Goal: Contribute content: Contribute content

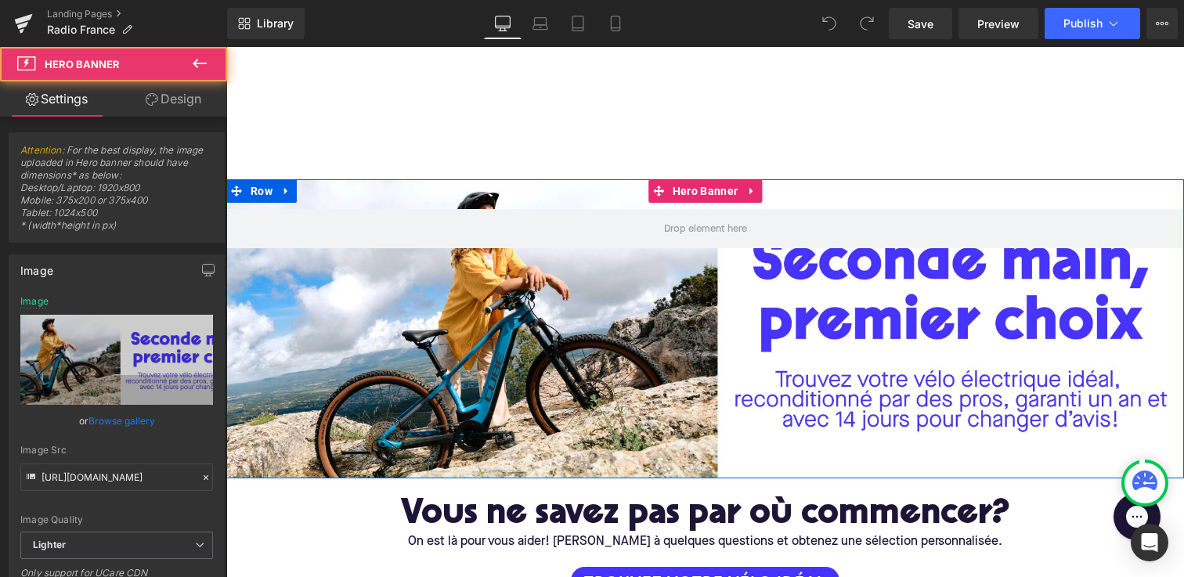
drag, startPoint x: 801, startPoint y: 302, endPoint x: 826, endPoint y: 366, distance: 67.9
click at [826, 366] on div at bounding box center [705, 328] width 958 height 299
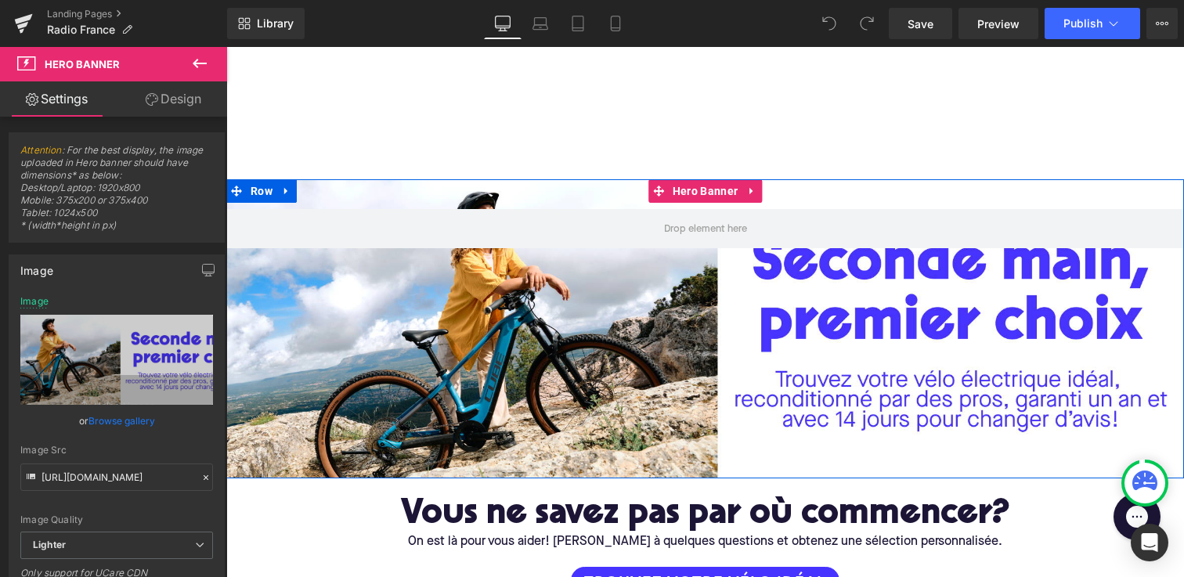
click at [513, 359] on div at bounding box center [705, 328] width 958 height 299
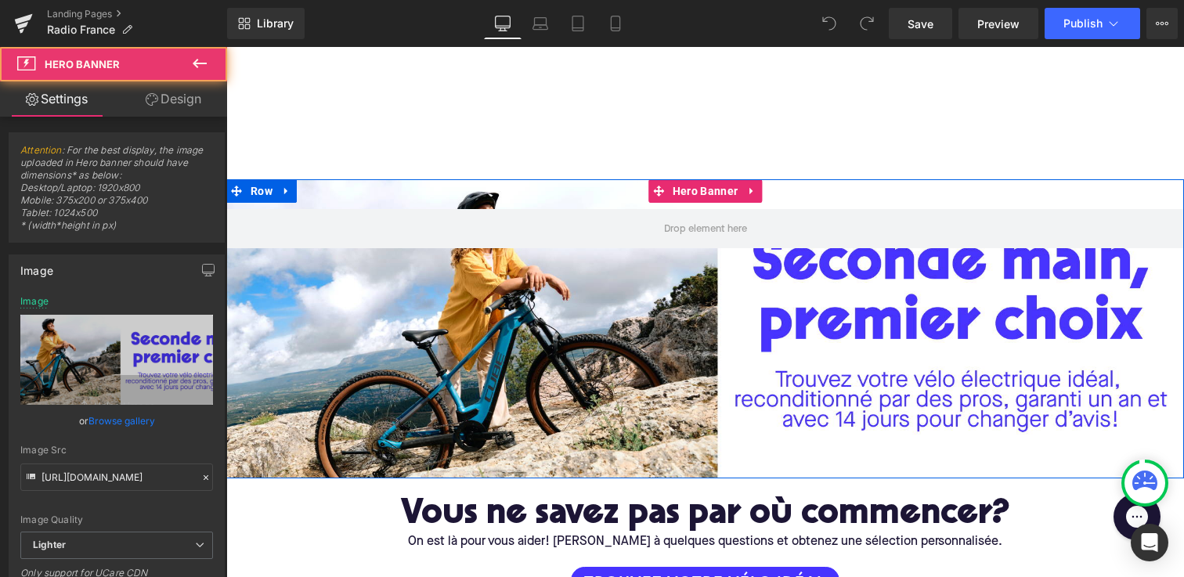
click at [424, 334] on div at bounding box center [705, 328] width 958 height 299
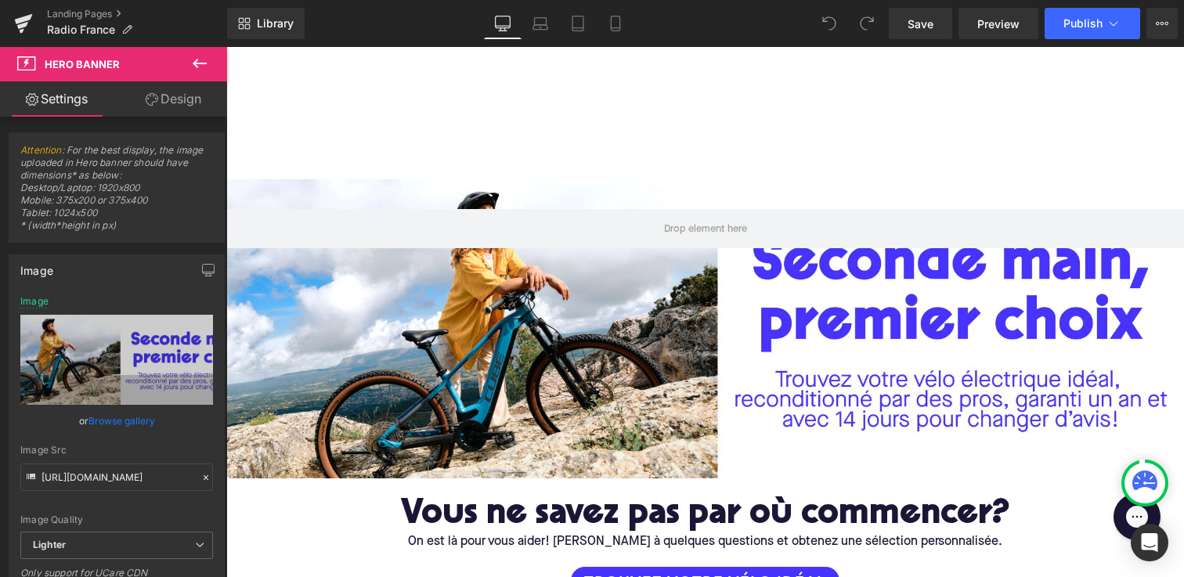
click at [200, 64] on icon at bounding box center [199, 63] width 19 height 19
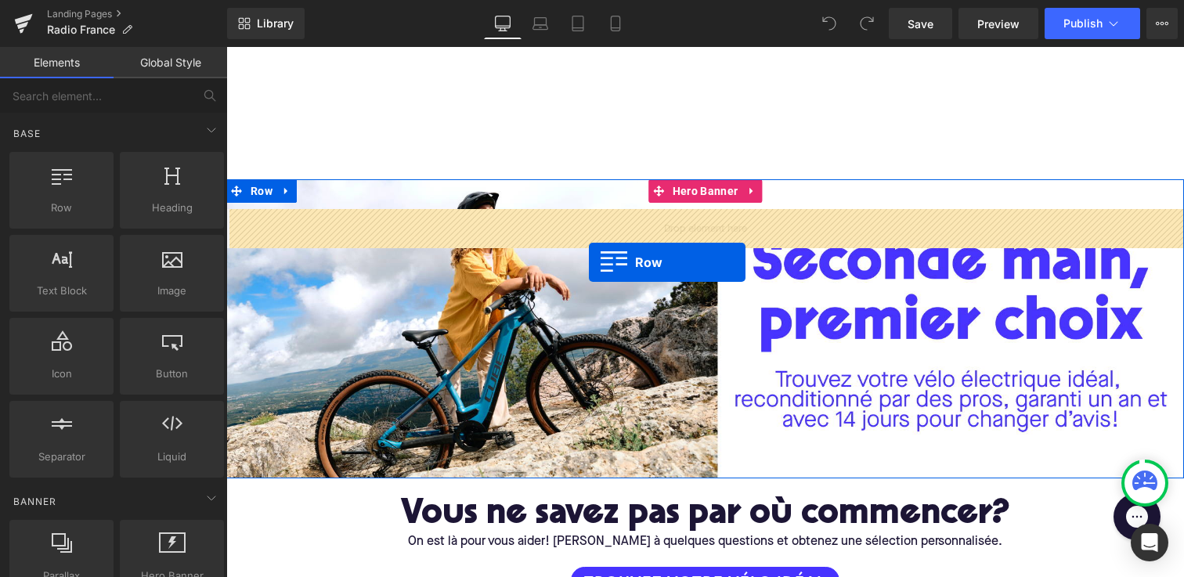
drag, startPoint x: 298, startPoint y: 237, endPoint x: 589, endPoint y: 262, distance: 292.4
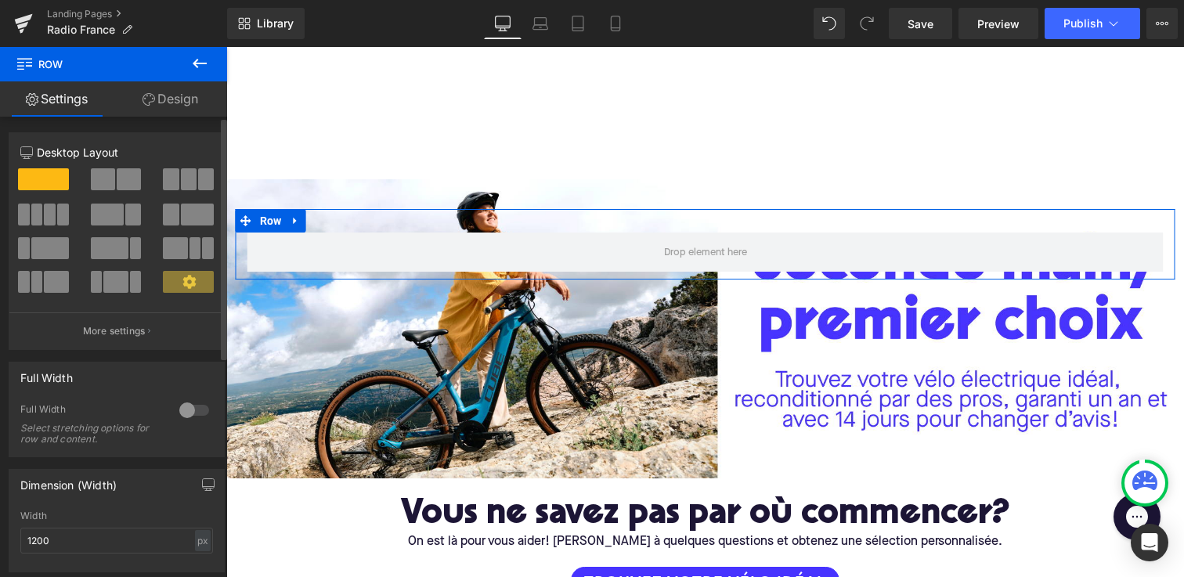
click at [116, 164] on div at bounding box center [116, 237] width 193 height 152
click at [110, 178] on span at bounding box center [103, 179] width 24 height 22
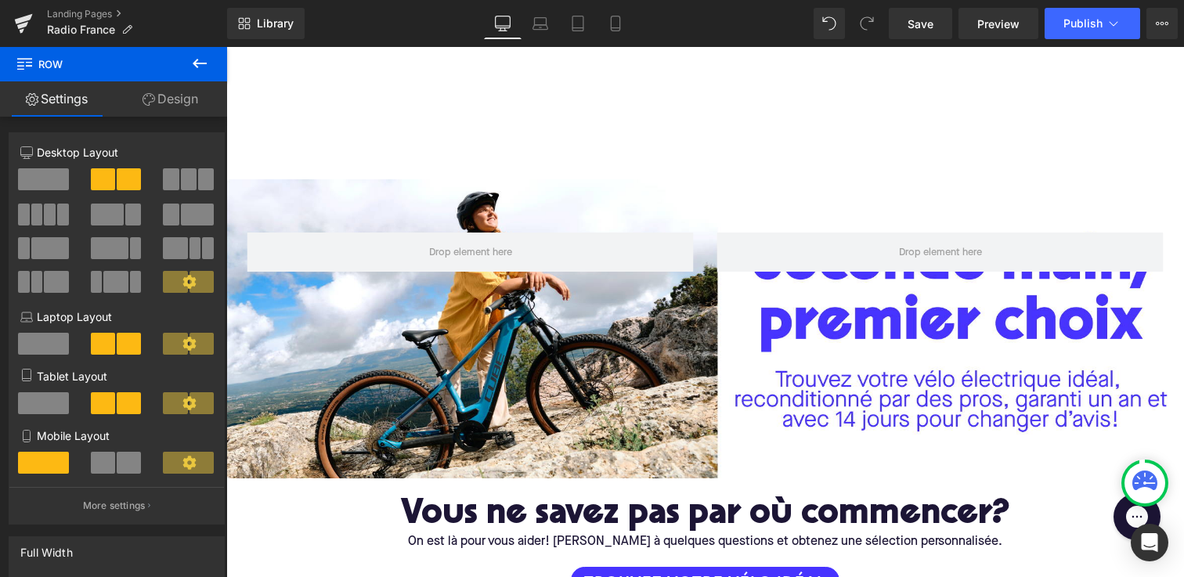
click at [194, 70] on icon at bounding box center [199, 63] width 19 height 19
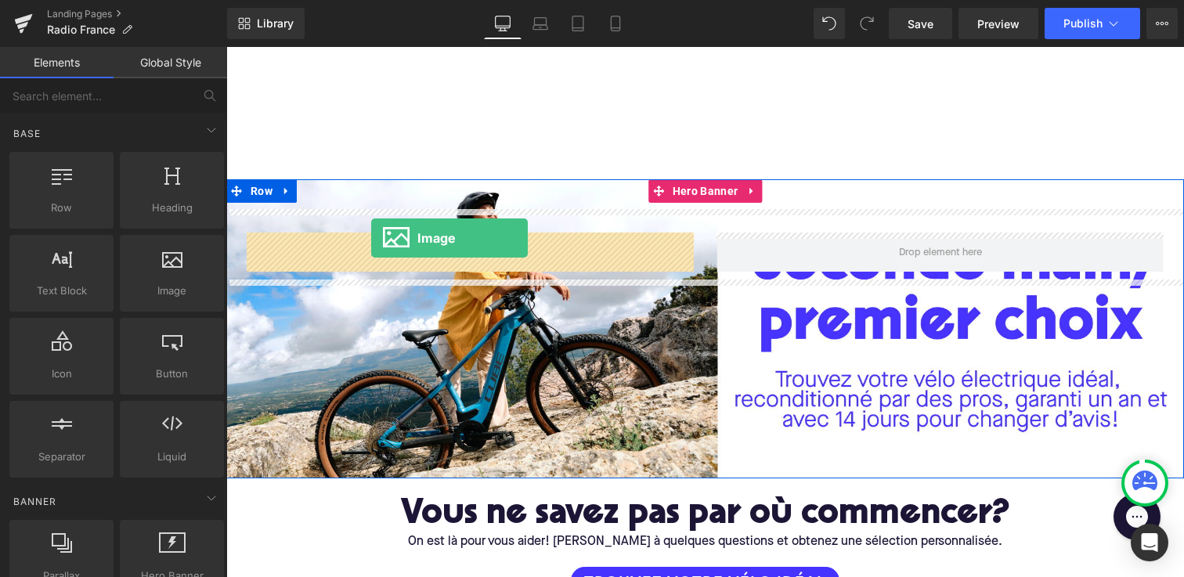
drag, startPoint x: 374, startPoint y: 348, endPoint x: 371, endPoint y: 240, distance: 108.1
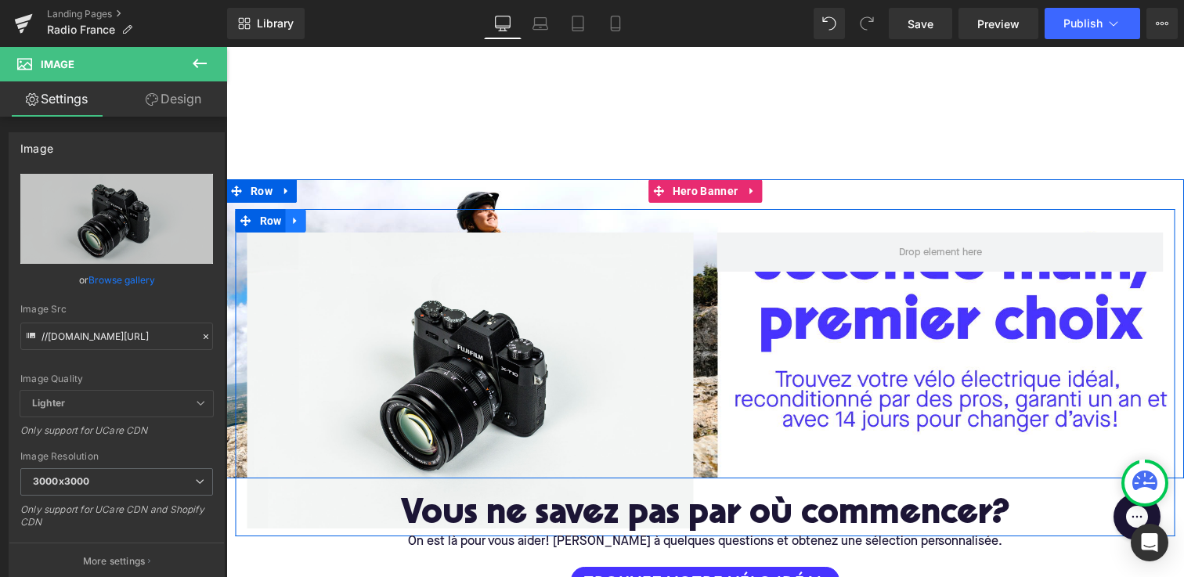
click at [297, 225] on icon at bounding box center [295, 221] width 11 height 12
click at [342, 220] on link at bounding box center [336, 220] width 20 height 23
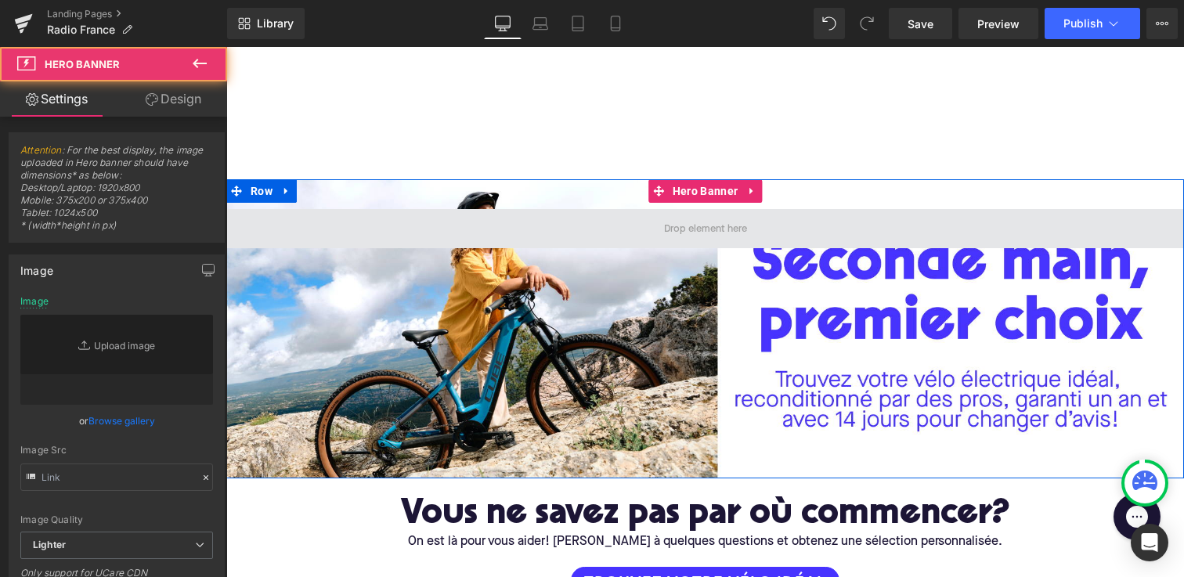
type input "[URL][DOMAIN_NAME]"
click at [332, 218] on span at bounding box center [705, 228] width 958 height 39
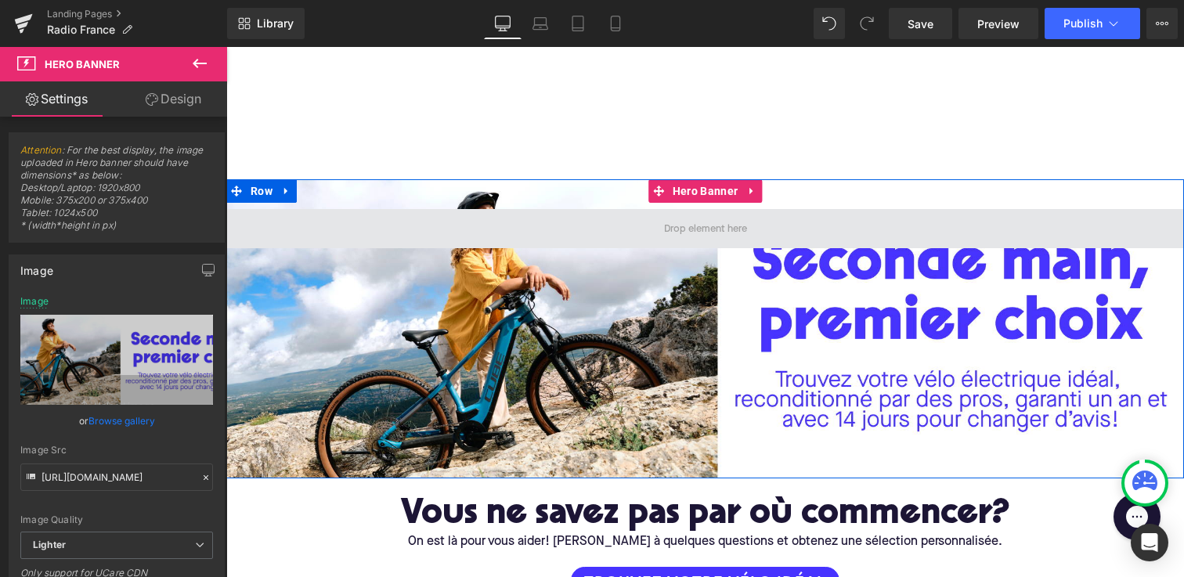
click at [701, 224] on span at bounding box center [706, 229] width 94 height 24
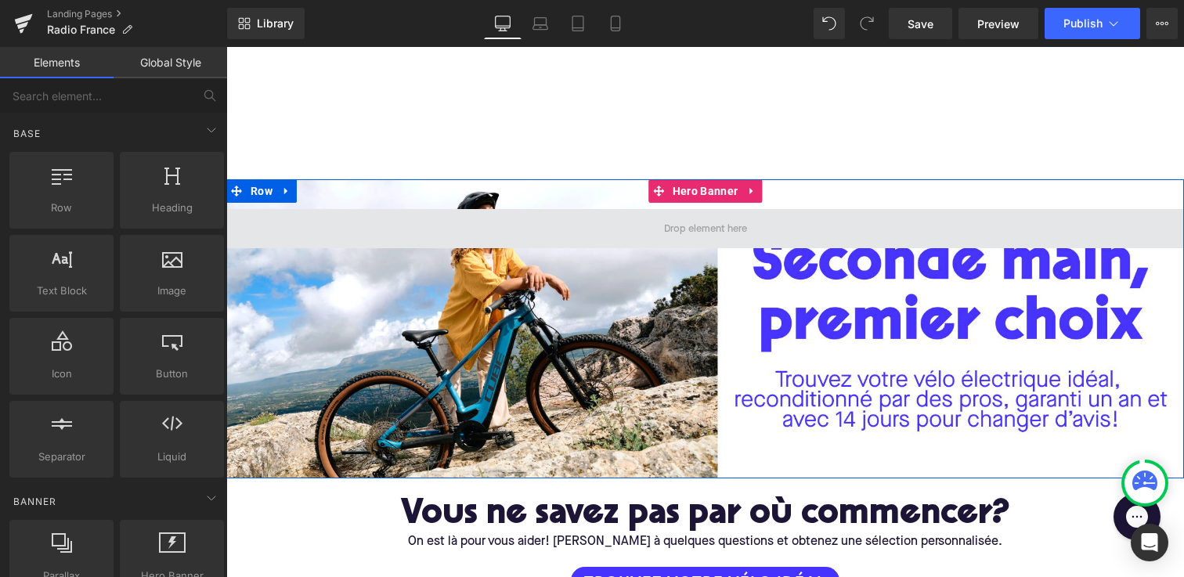
drag, startPoint x: 686, startPoint y: 228, endPoint x: 551, endPoint y: 237, distance: 135.8
click at [551, 237] on span at bounding box center [705, 228] width 958 height 39
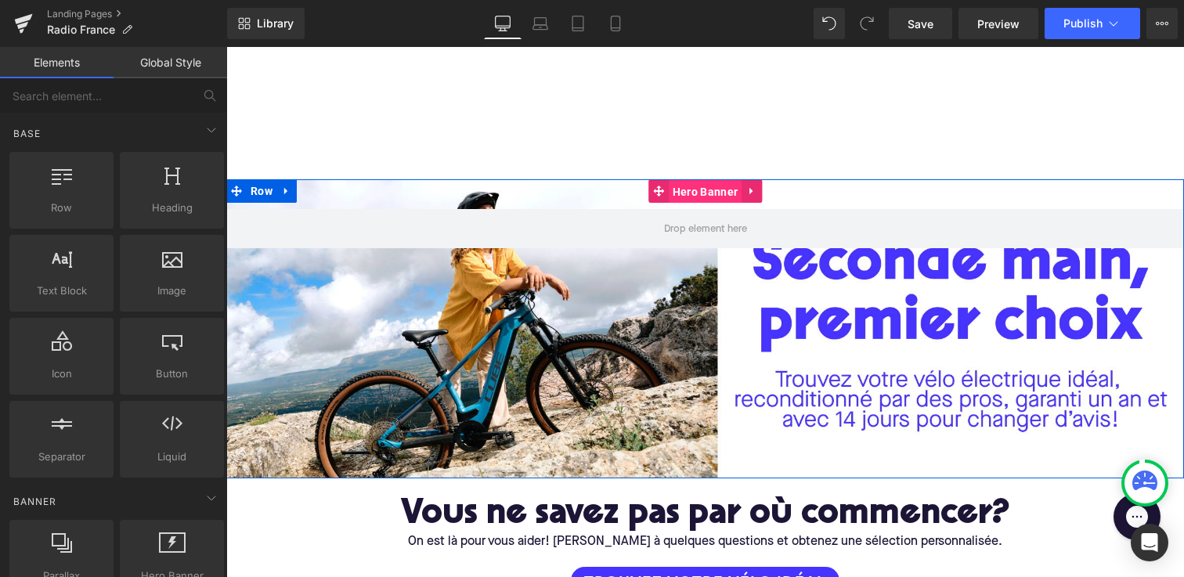
click at [731, 193] on span "Hero Banner" at bounding box center [705, 191] width 73 height 23
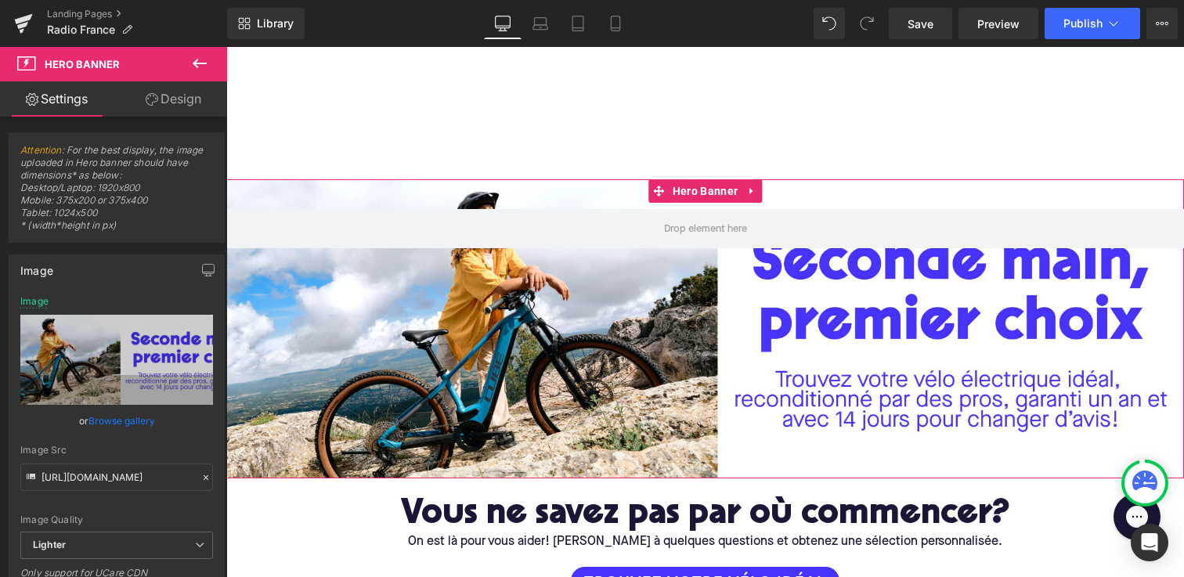
click at [172, 101] on link "Design" at bounding box center [174, 98] width 114 height 35
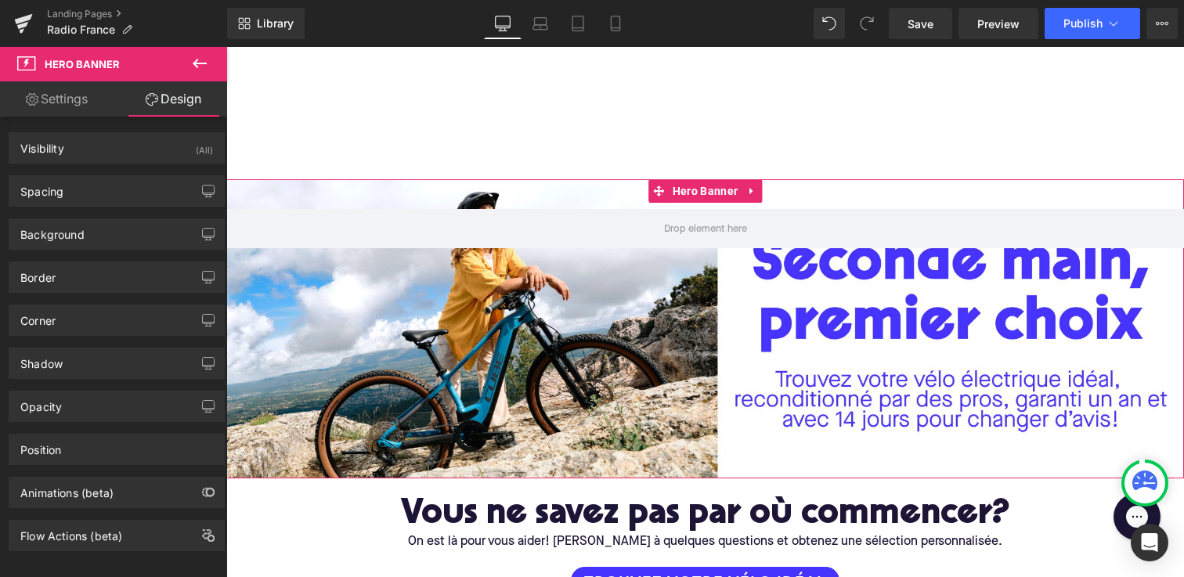
click at [63, 105] on link "Settings" at bounding box center [57, 98] width 114 height 35
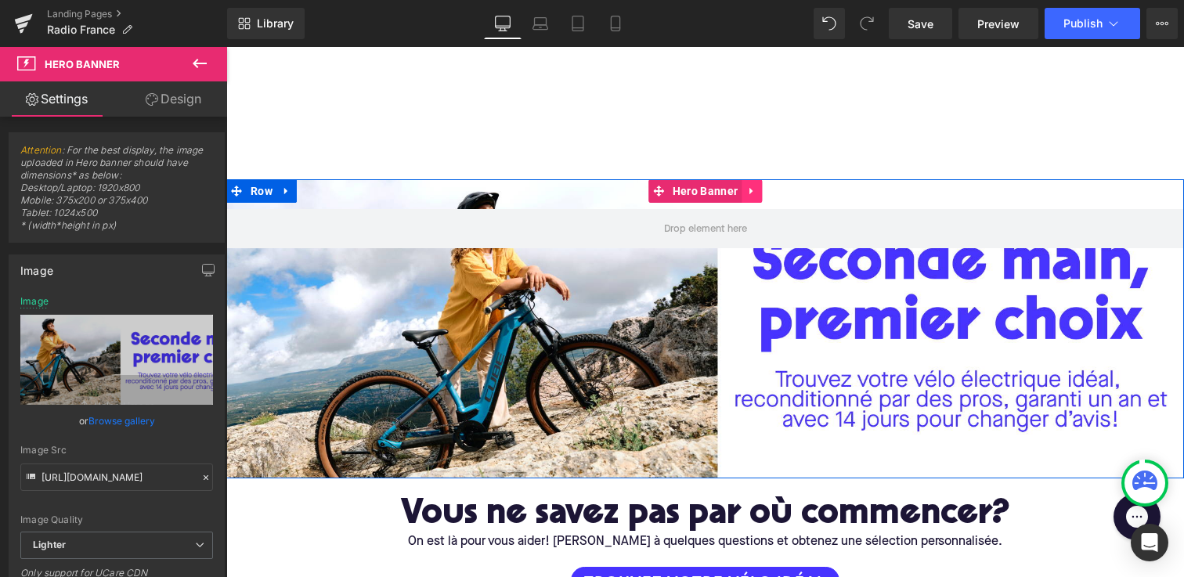
click at [750, 191] on icon at bounding box center [751, 191] width 3 height 7
click at [757, 192] on icon at bounding box center [762, 191] width 11 height 11
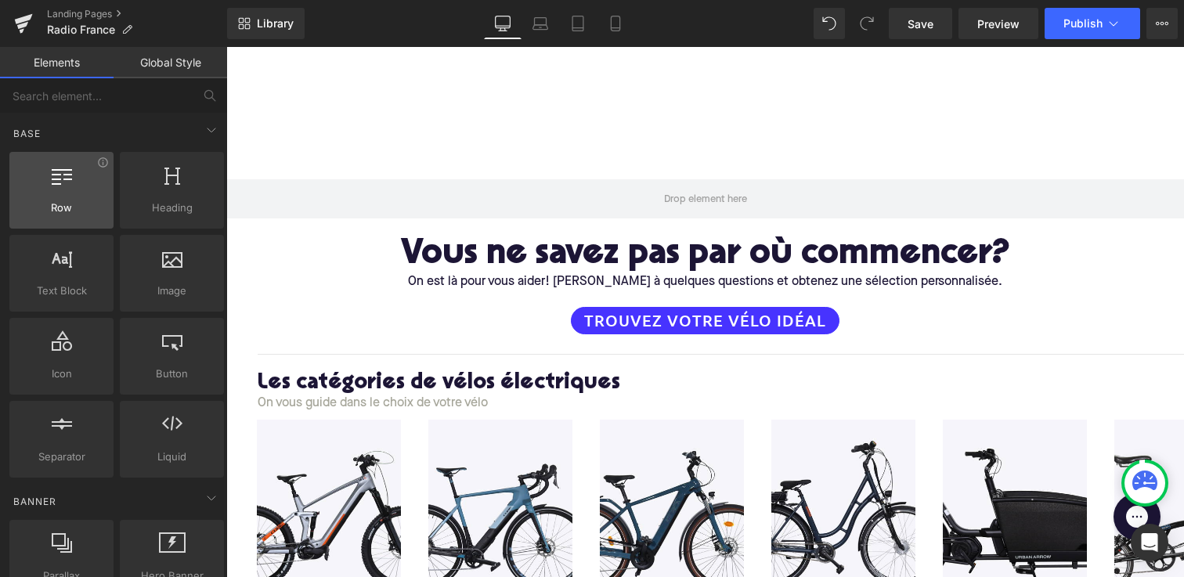
click at [63, 203] on span "Row" at bounding box center [61, 208] width 95 height 16
click at [63, 202] on span "Row" at bounding box center [61, 208] width 95 height 16
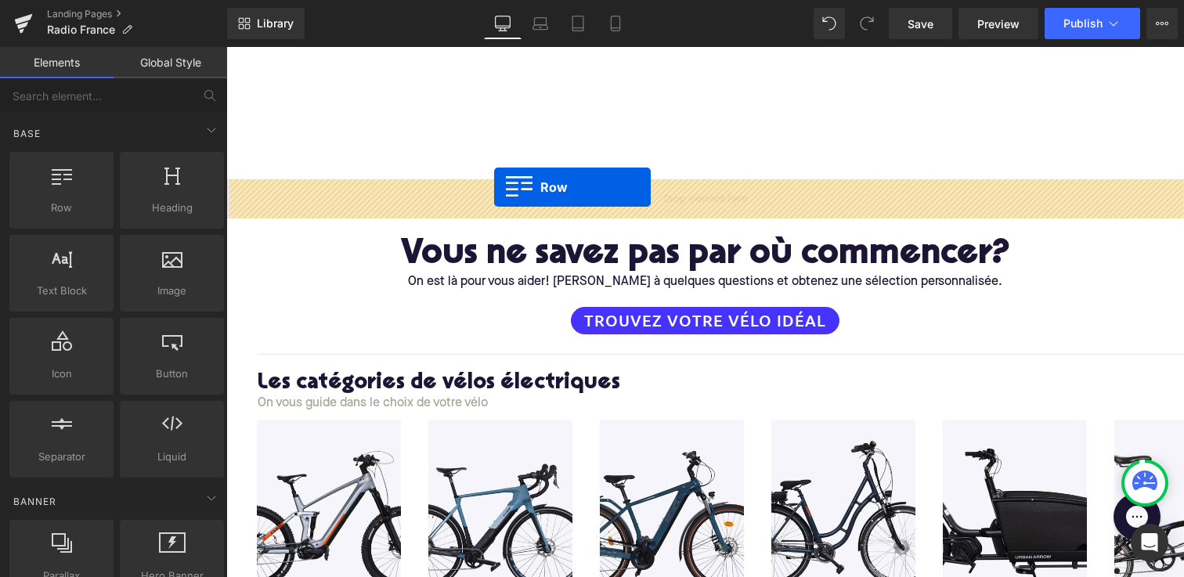
drag, startPoint x: 290, startPoint y: 249, endPoint x: 494, endPoint y: 187, distance: 213.6
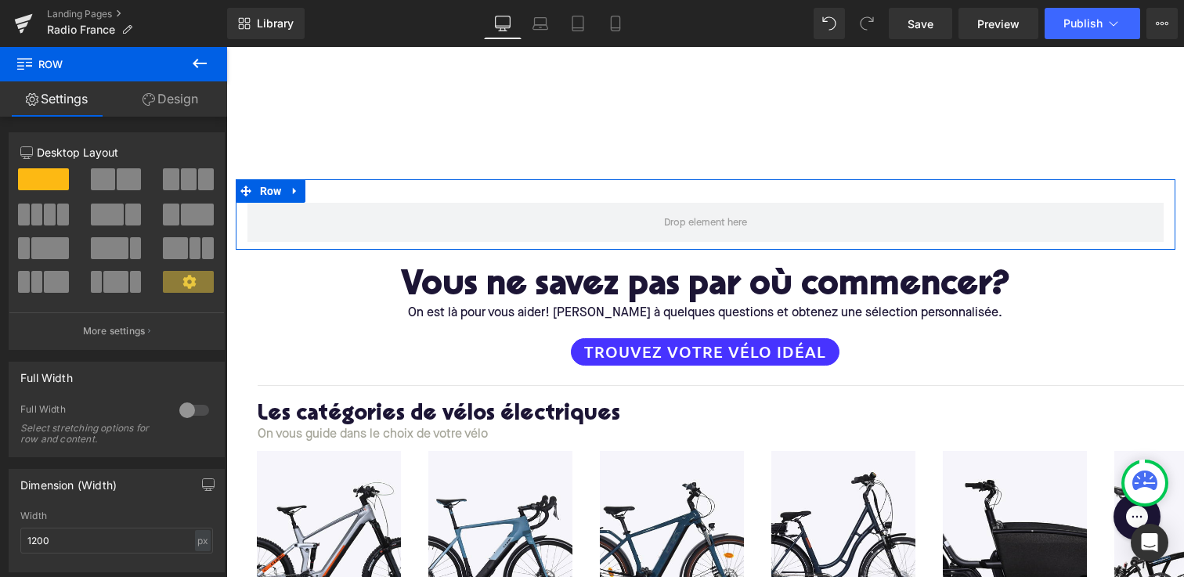
click at [104, 175] on span at bounding box center [103, 179] width 24 height 22
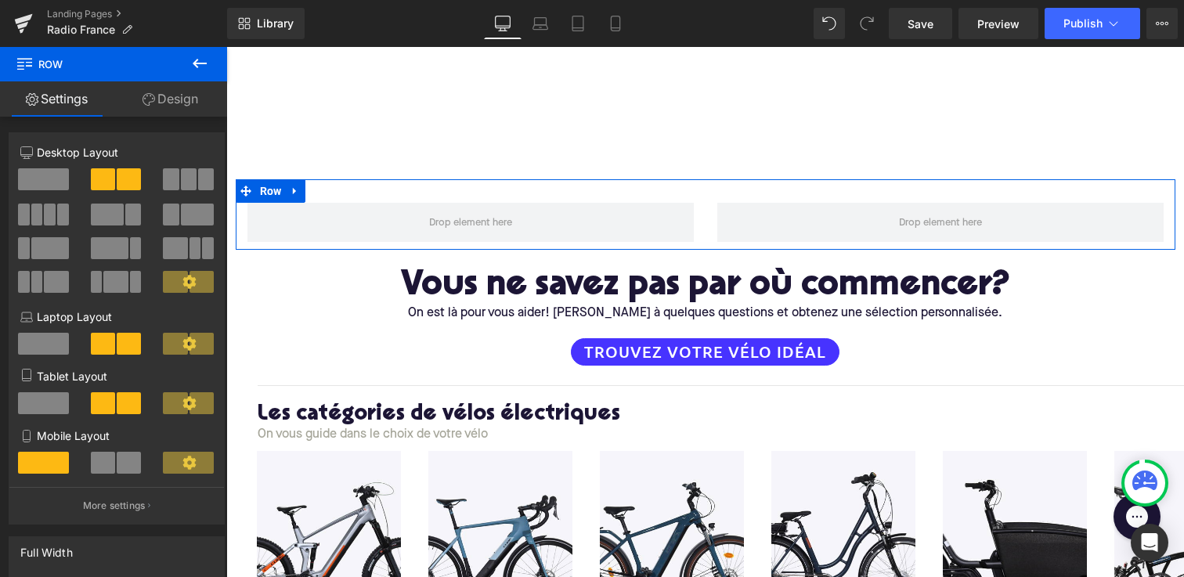
click at [18, 187] on span at bounding box center [43, 179] width 51 height 22
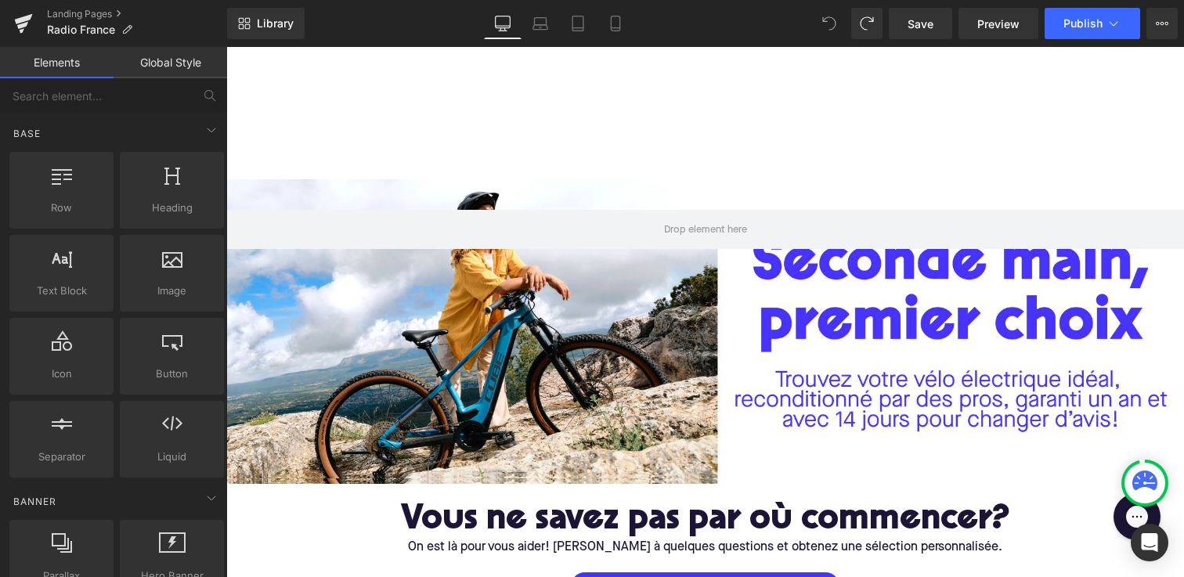
click at [834, 24] on icon at bounding box center [829, 23] width 14 height 14
click at [822, 20] on span at bounding box center [829, 23] width 31 height 31
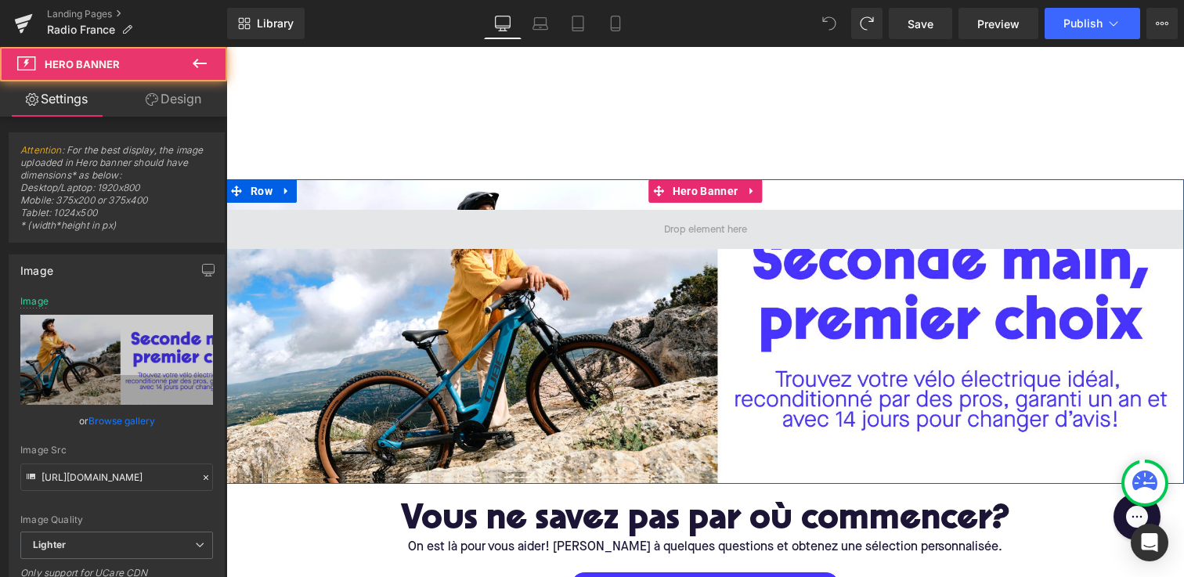
click at [615, 233] on span at bounding box center [705, 229] width 958 height 39
click at [378, 229] on span at bounding box center [705, 229] width 958 height 39
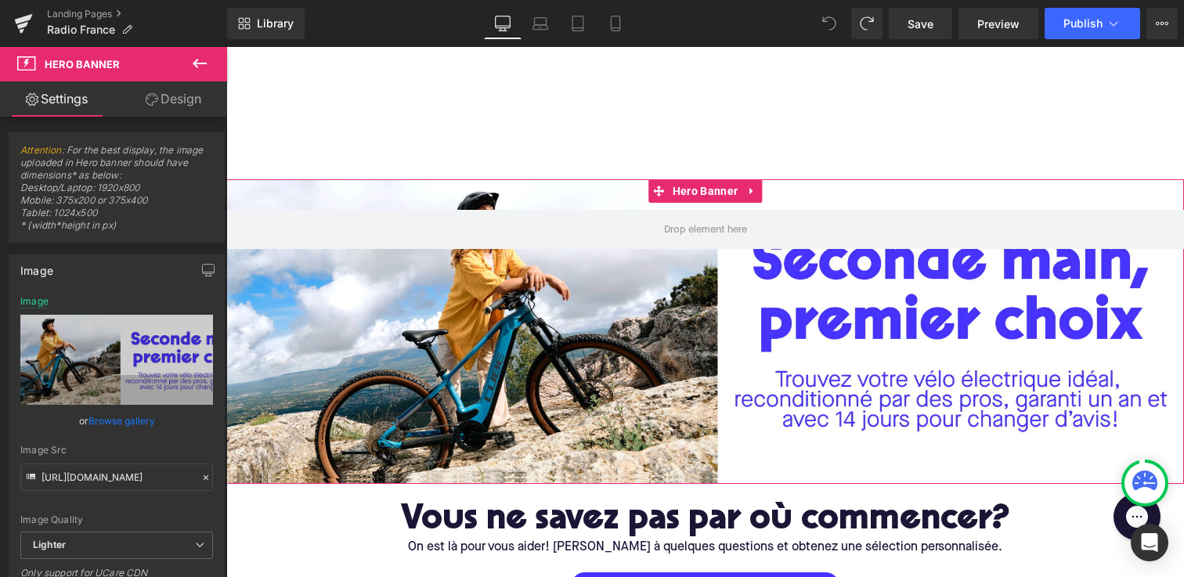
click at [177, 90] on link "Design" at bounding box center [174, 98] width 114 height 35
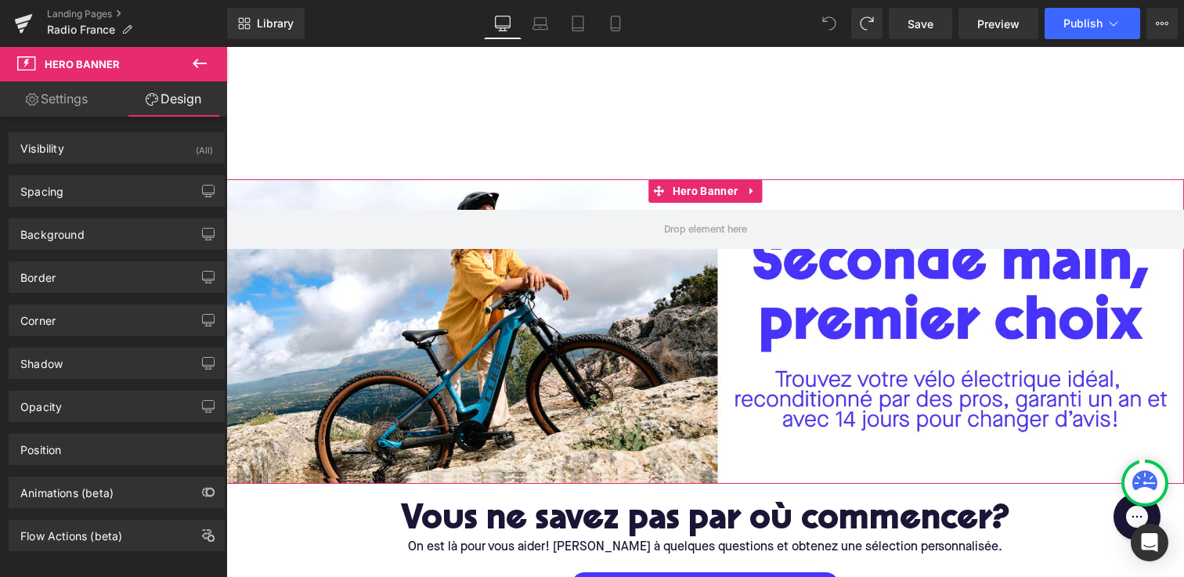
click at [49, 96] on link "Settings" at bounding box center [57, 98] width 114 height 35
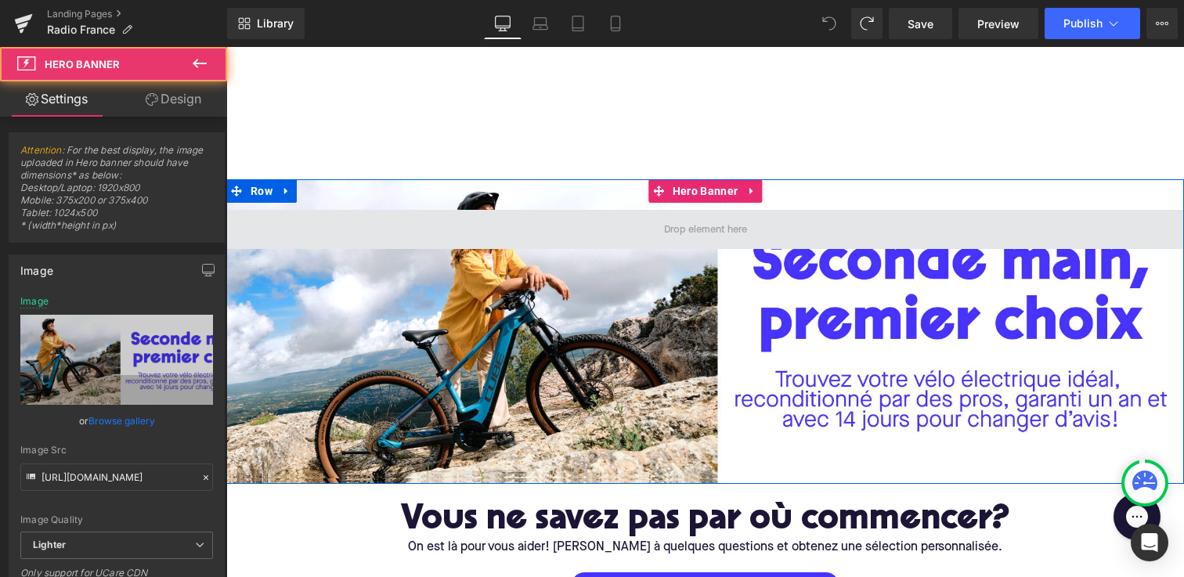
click at [468, 239] on span at bounding box center [705, 229] width 958 height 39
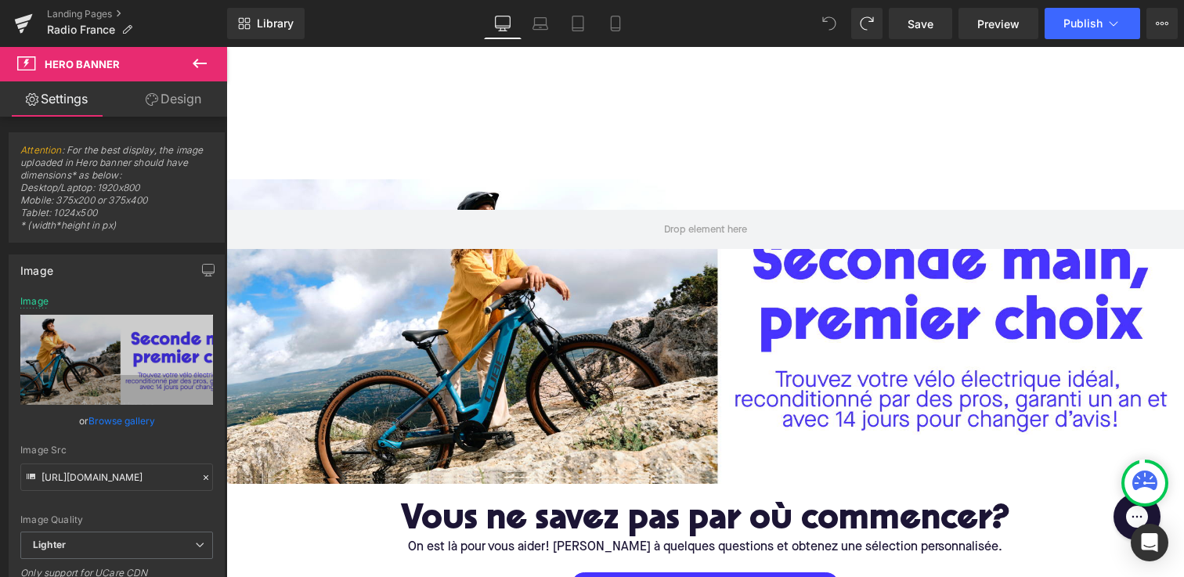
click at [205, 63] on icon at bounding box center [200, 63] width 14 height 9
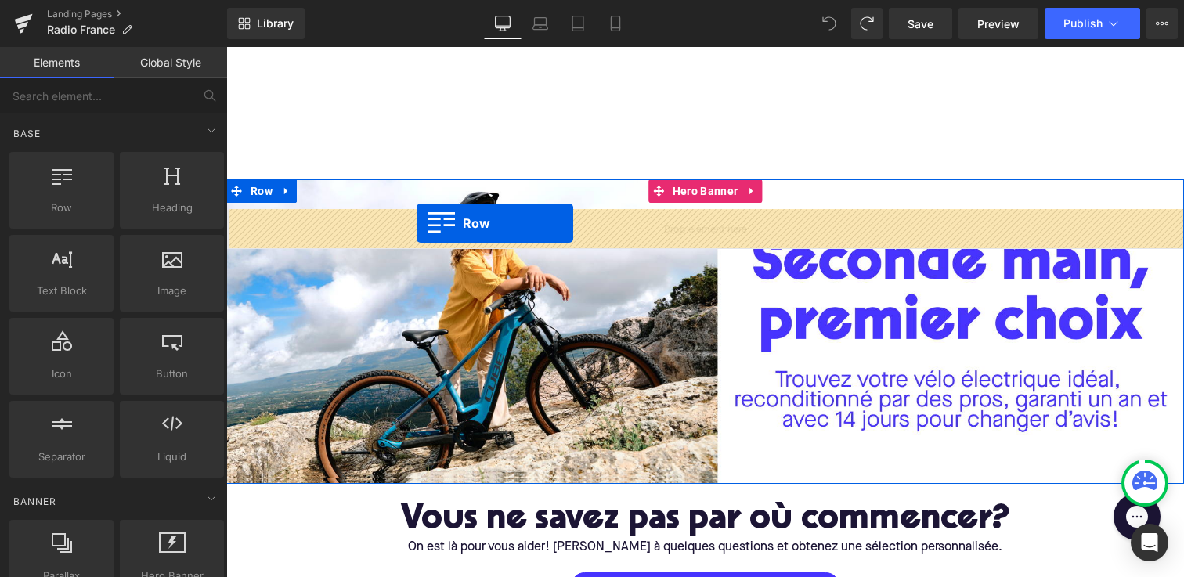
drag, startPoint x: 297, startPoint y: 235, endPoint x: 417, endPoint y: 223, distance: 120.4
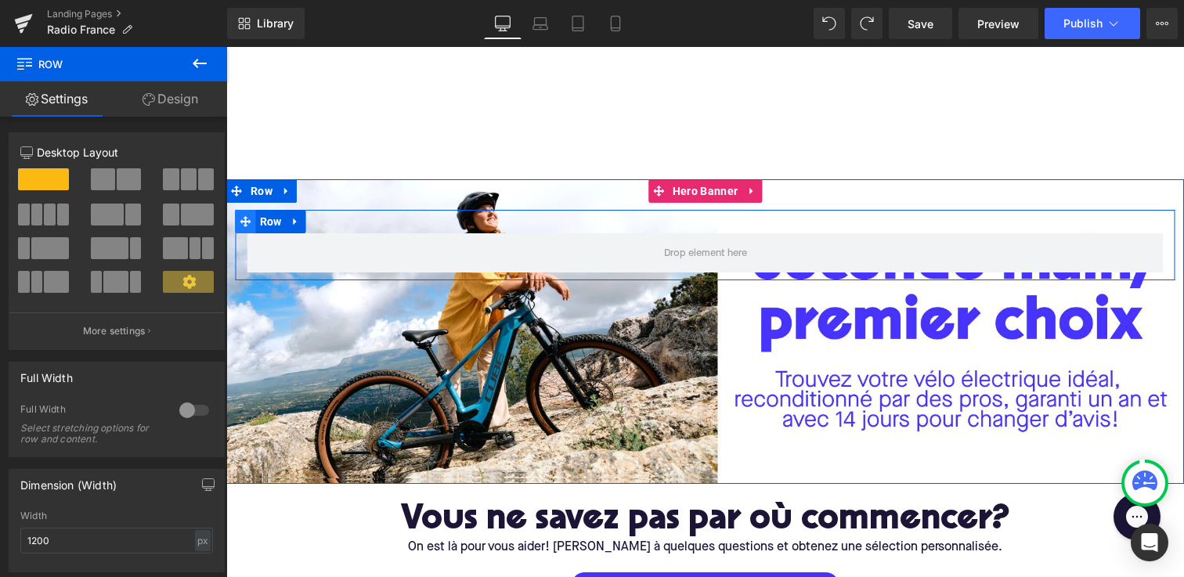
click at [246, 224] on icon at bounding box center [245, 221] width 11 height 11
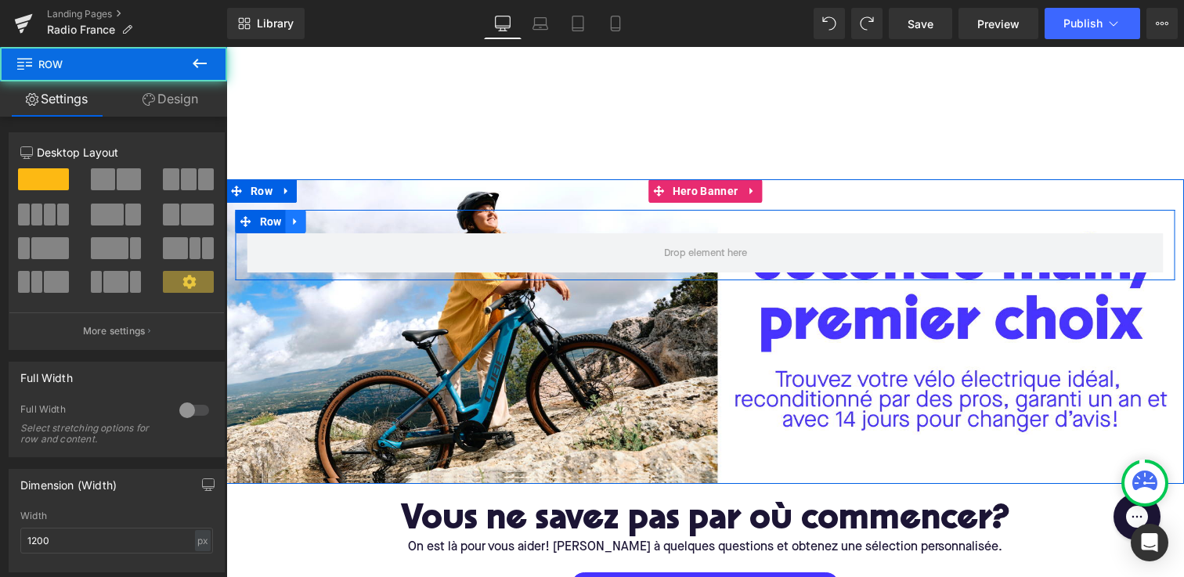
click at [297, 224] on icon at bounding box center [295, 221] width 11 height 12
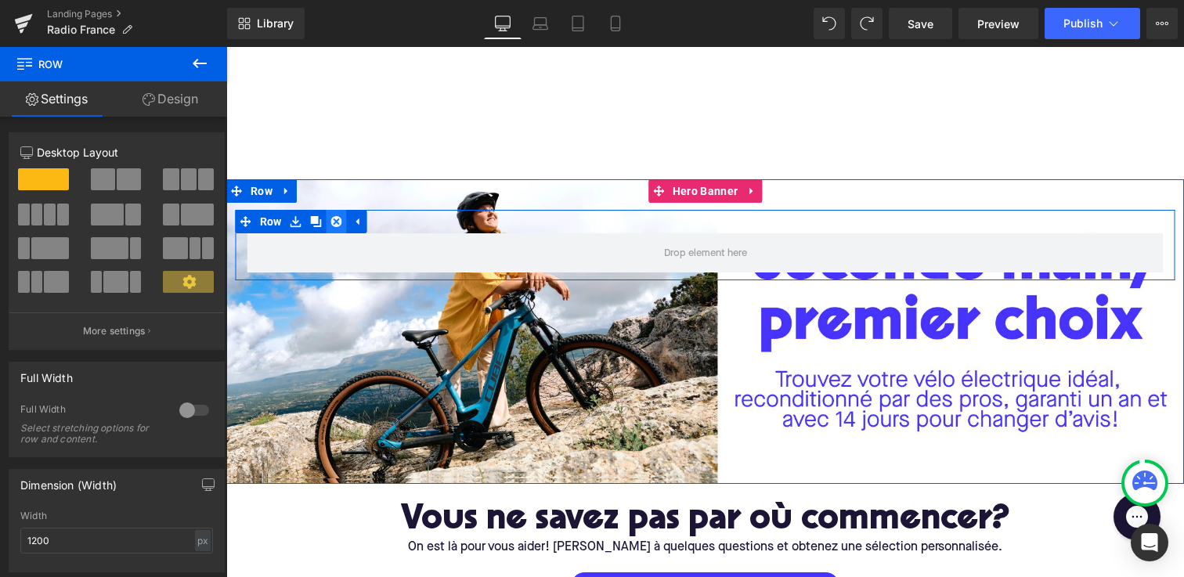
click at [342, 221] on link at bounding box center [336, 221] width 20 height 23
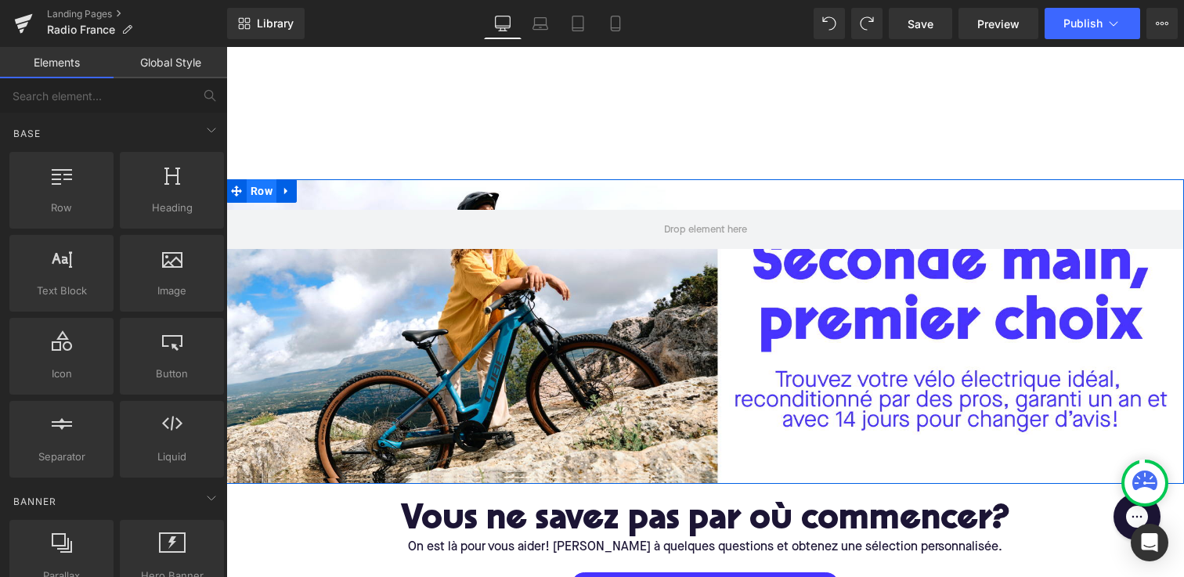
click at [252, 187] on span "Row" at bounding box center [262, 190] width 30 height 23
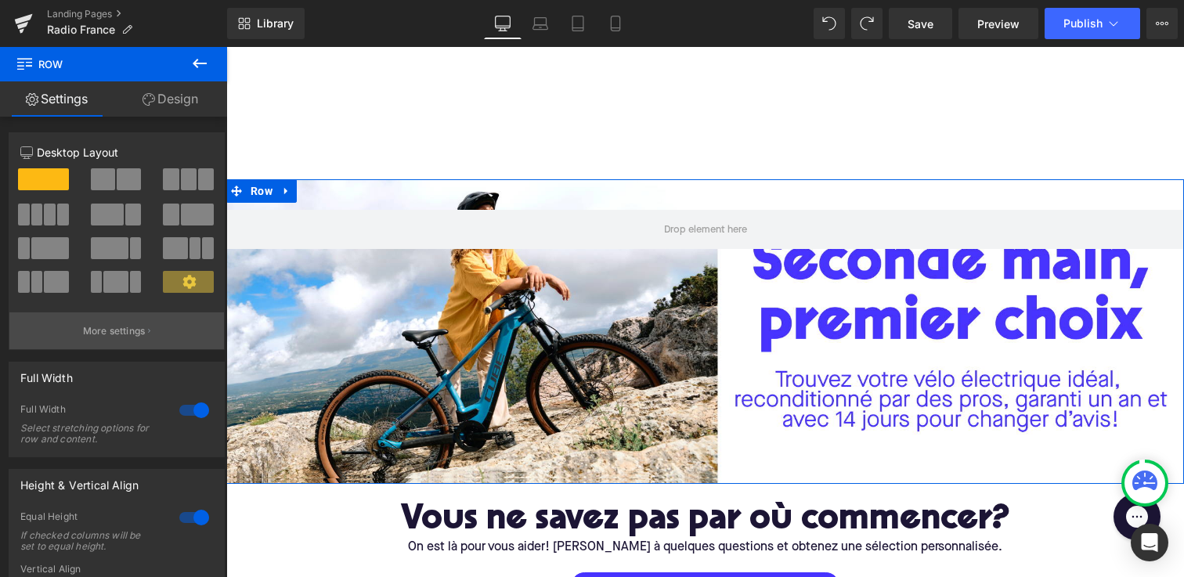
click at [125, 334] on p "More settings" at bounding box center [114, 331] width 63 height 14
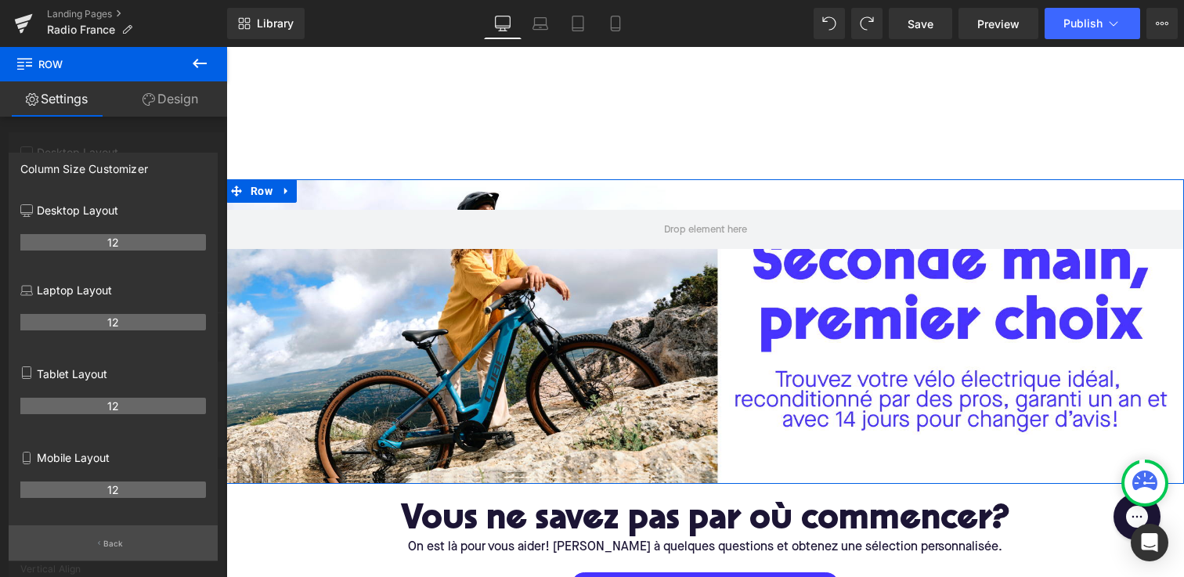
click at [110, 550] on p "Back" at bounding box center [113, 544] width 20 height 12
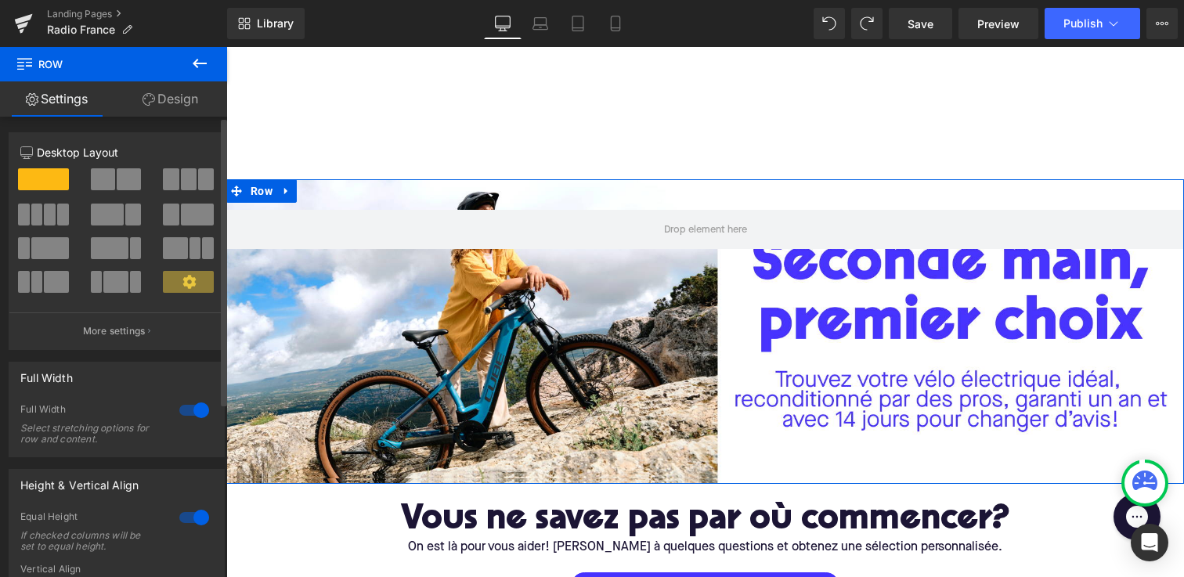
click at [110, 179] on span at bounding box center [103, 179] width 24 height 22
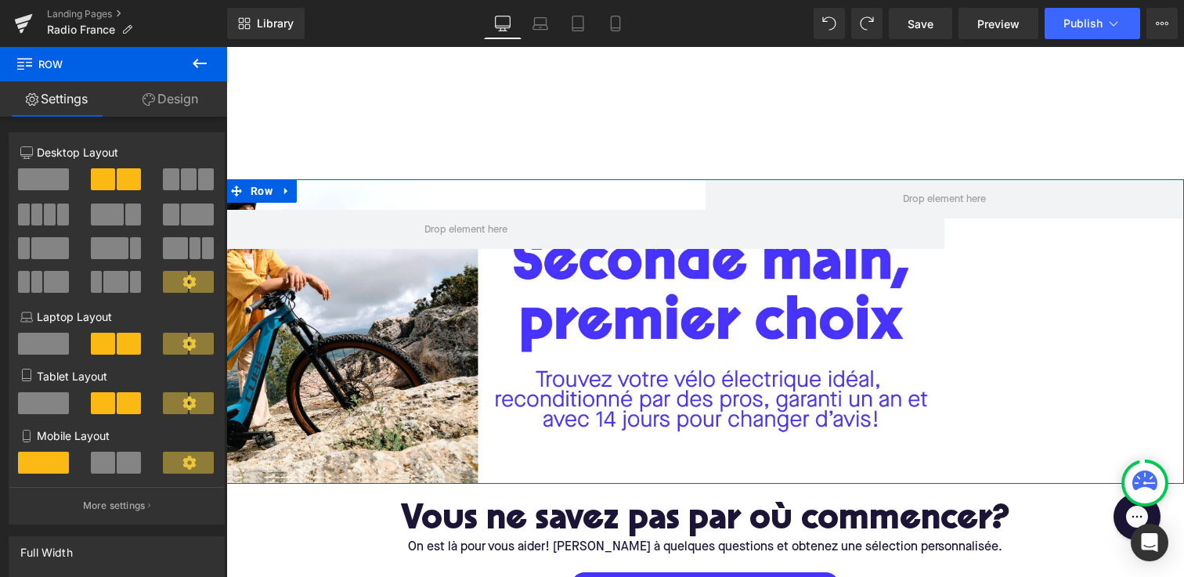
click at [181, 99] on link "Design" at bounding box center [171, 98] width 114 height 35
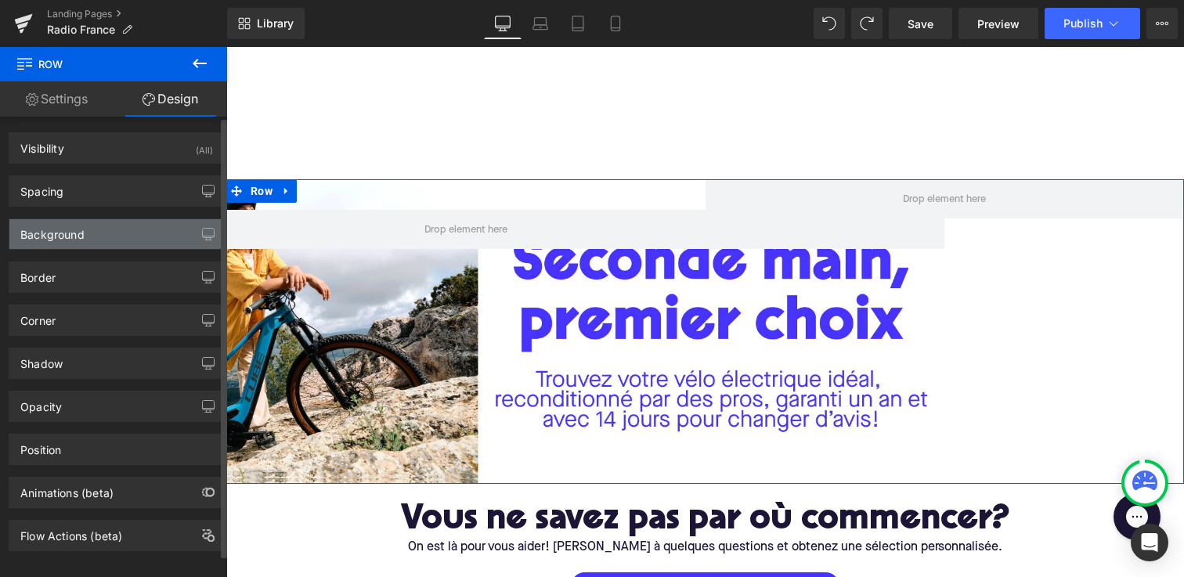
click at [130, 240] on div "Background" at bounding box center [116, 234] width 215 height 30
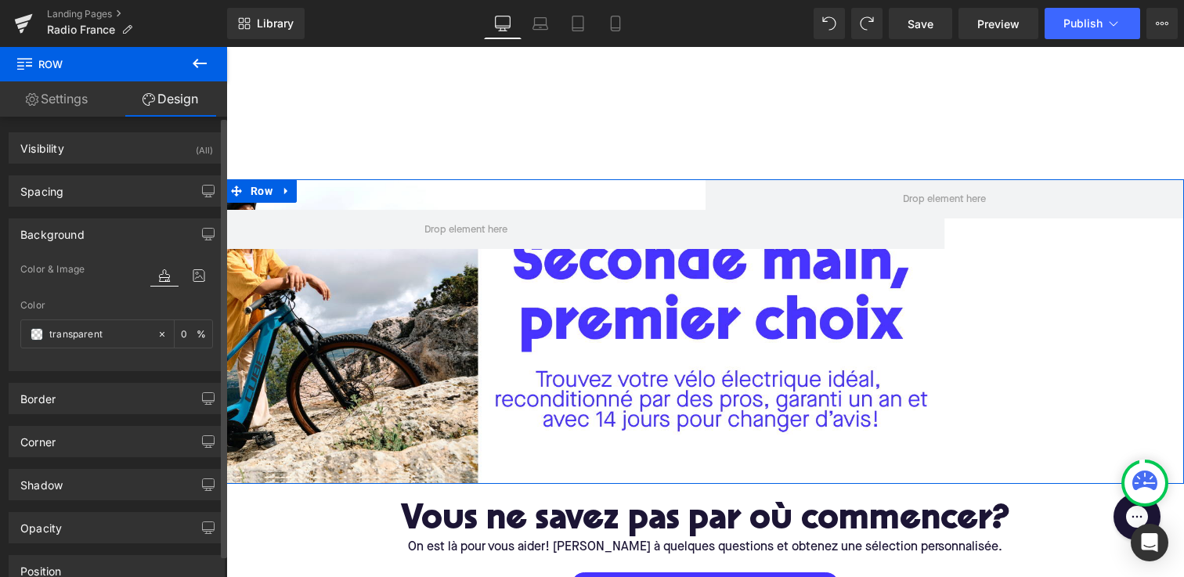
click at [193, 265] on div at bounding box center [181, 275] width 63 height 42
click at [192, 272] on icon at bounding box center [199, 276] width 28 height 20
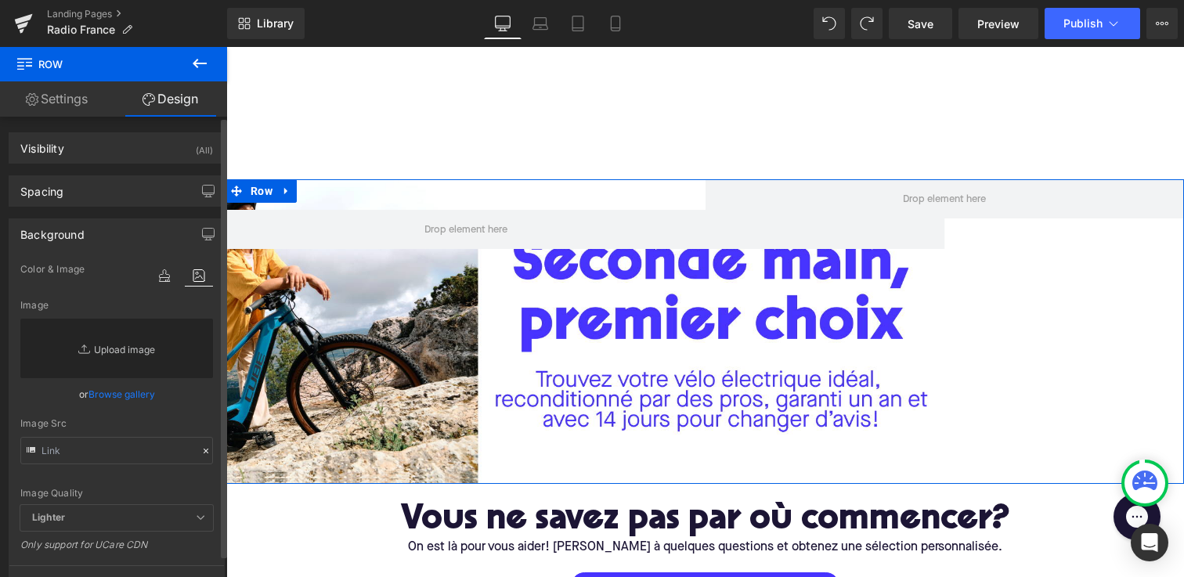
click at [98, 346] on link "Replace Image" at bounding box center [116, 349] width 193 height 60
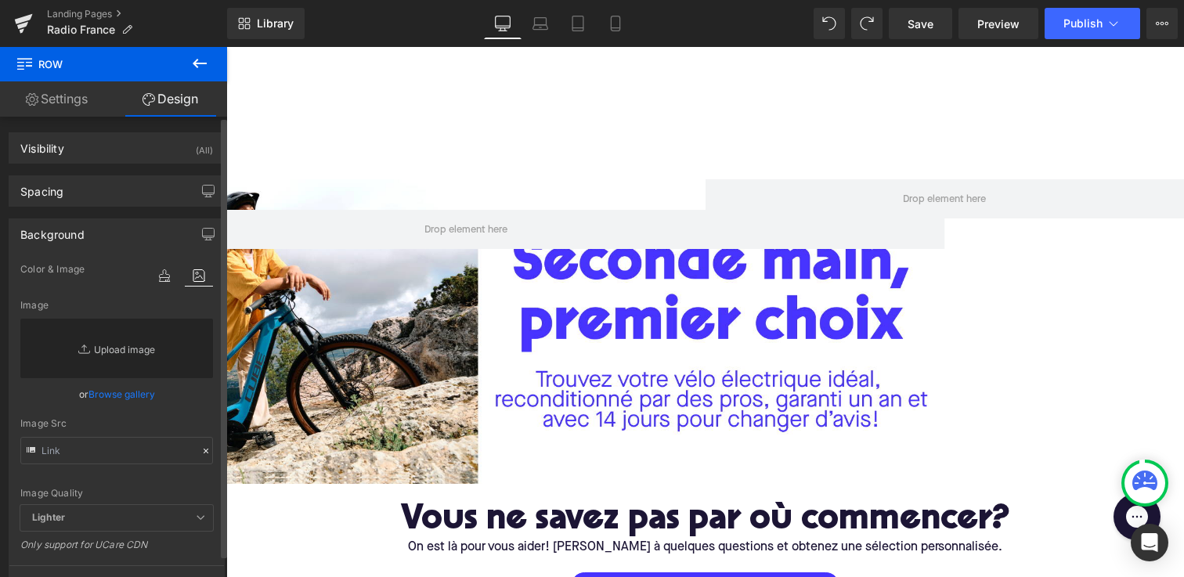
type input "C:\fakepath\Copy of UPWAY_LIFESTYLE_009_TREKKING_CUBE 1.jpg"
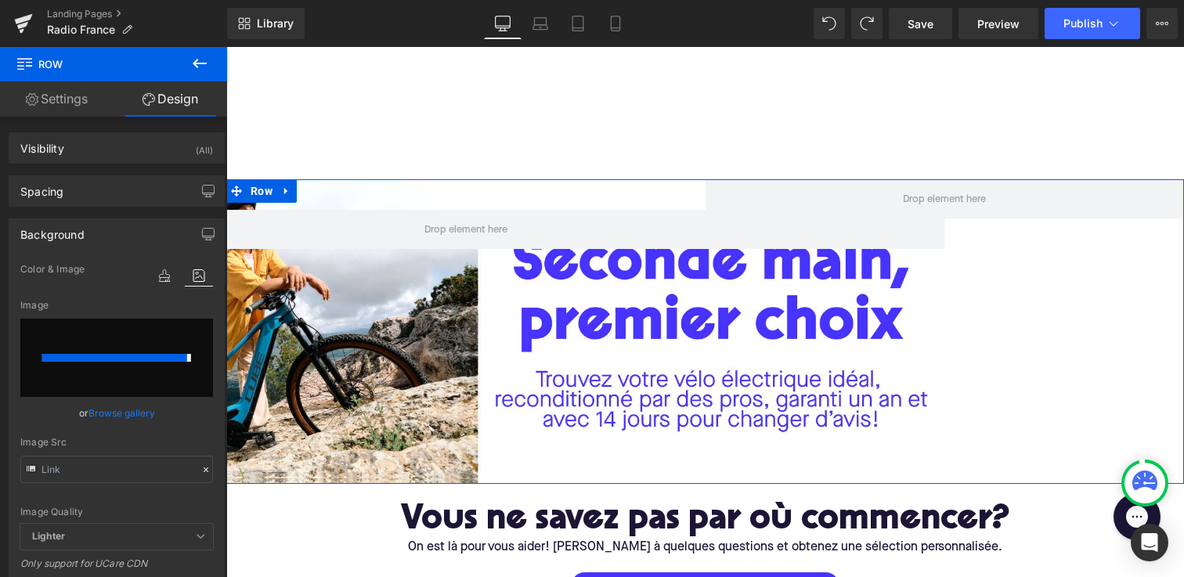
type input "https://ucarecdn.com/782de39b-0a4d-4a5b-9acb-5a810b0db685/-/format/auto/-/previ…"
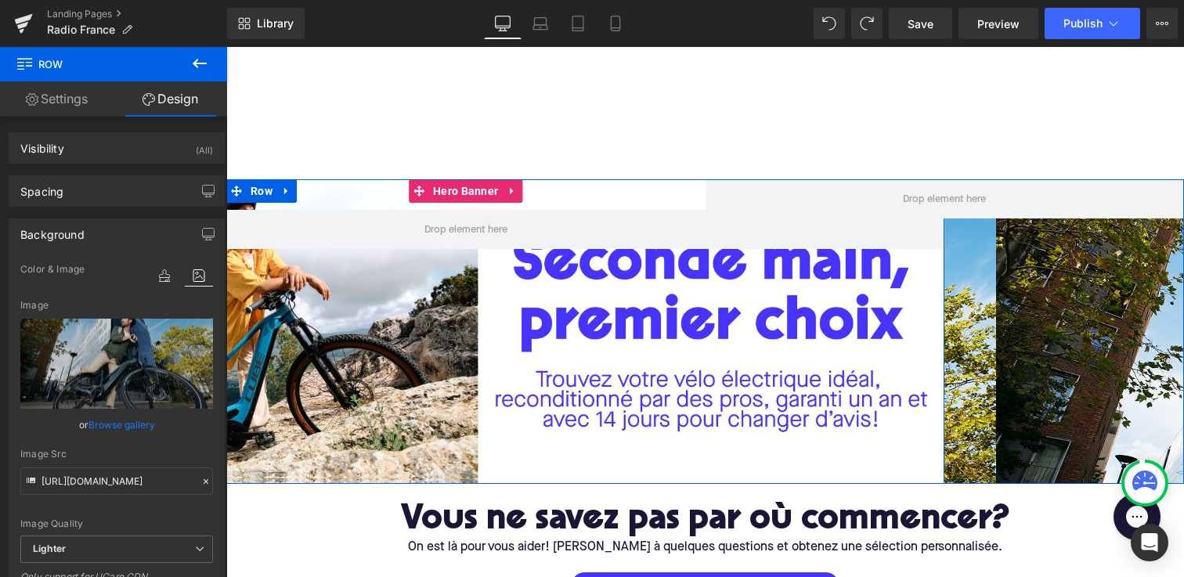
click at [467, 346] on div at bounding box center [466, 331] width 958 height 305
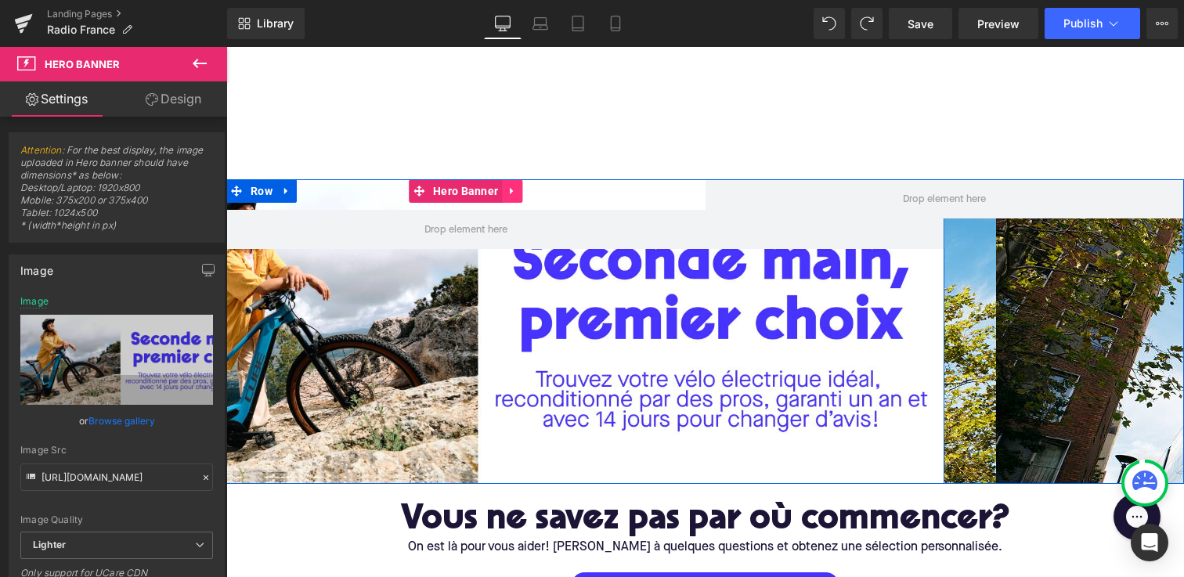
click at [510, 189] on icon at bounding box center [511, 191] width 3 height 7
click at [521, 190] on icon at bounding box center [522, 192] width 11 height 12
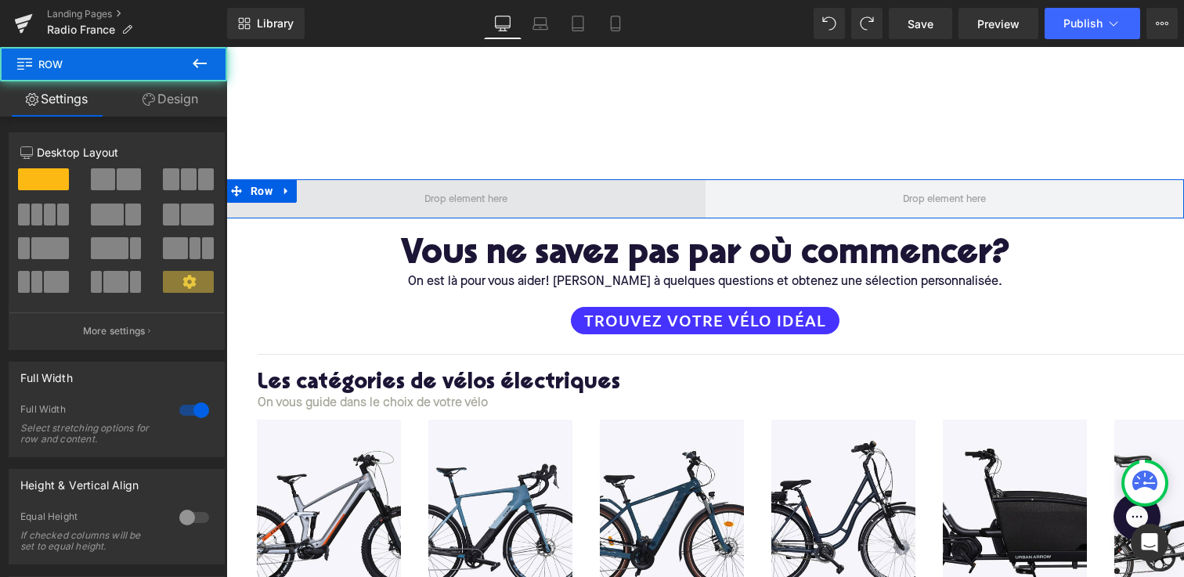
click at [386, 196] on span at bounding box center [466, 198] width 958 height 39
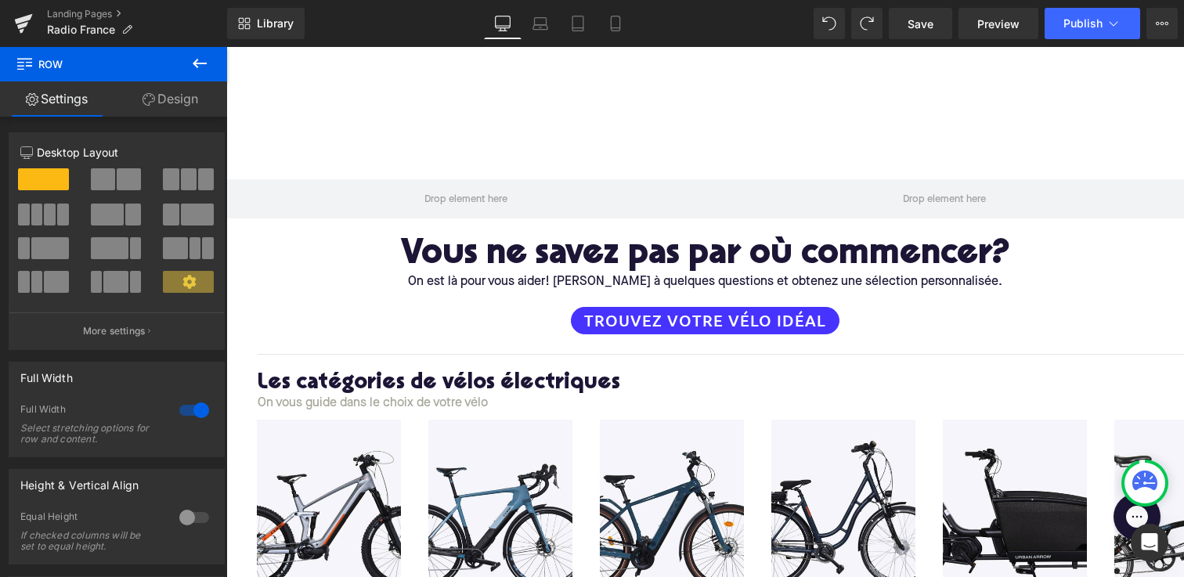
click at [190, 62] on icon at bounding box center [199, 63] width 19 height 19
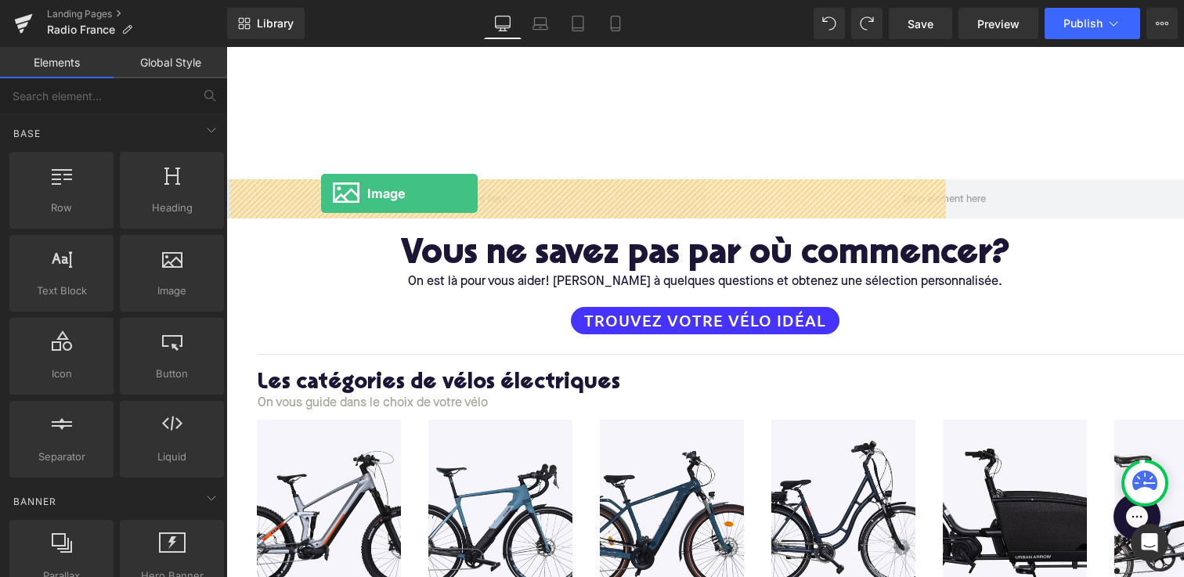
drag, startPoint x: 403, startPoint y: 345, endPoint x: 321, endPoint y: 193, distance: 171.7
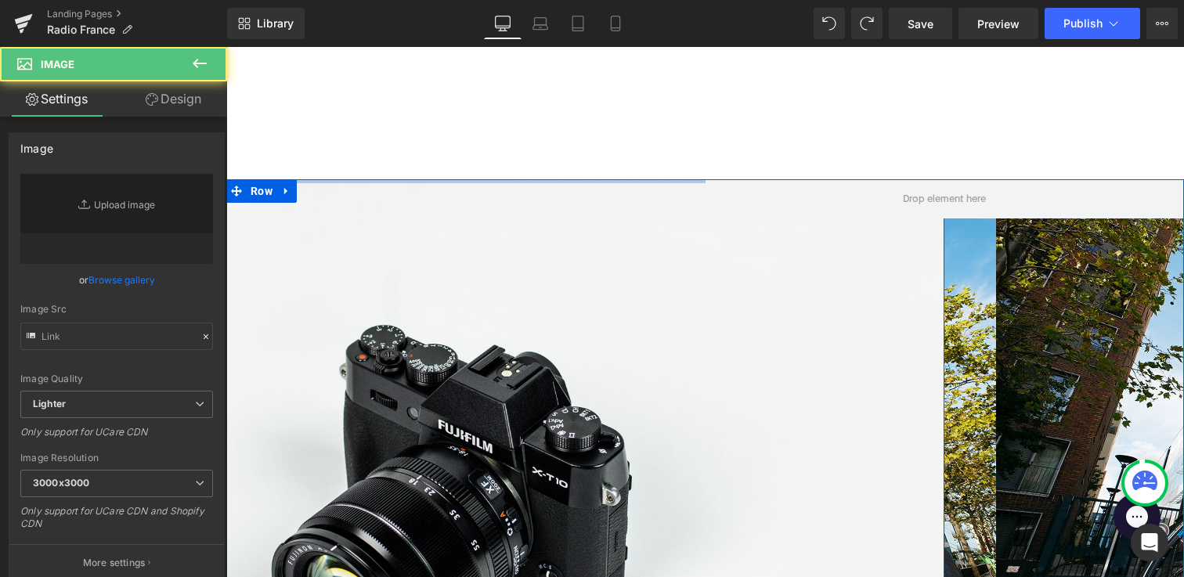
type input "//d1um8515vdn9kb.cloudfront.net/images/parallax.jpg"
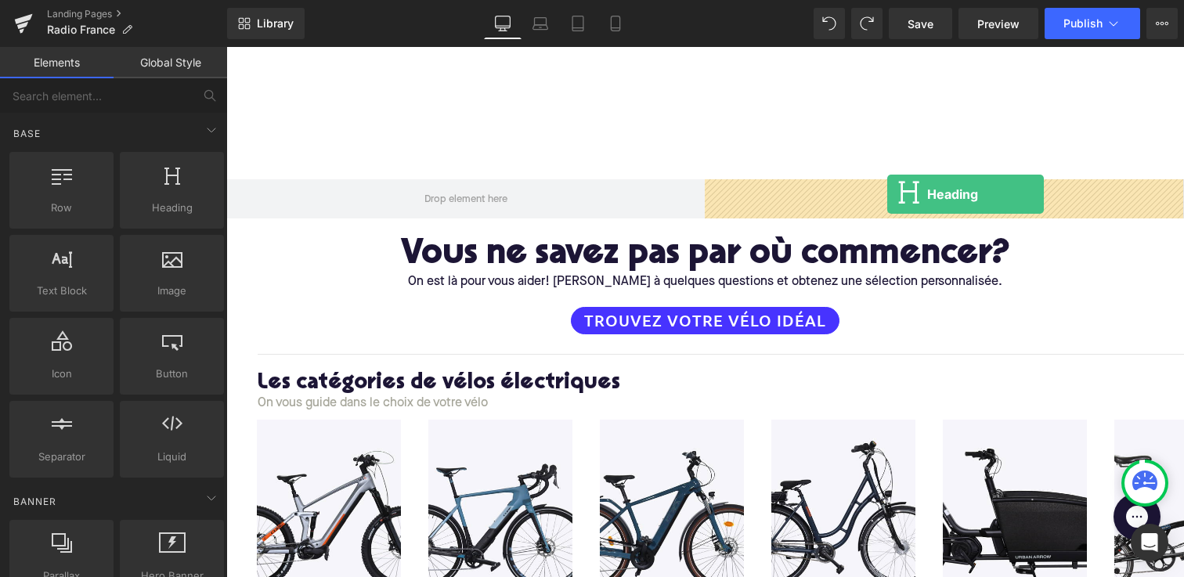
drag, startPoint x: 433, startPoint y: 240, endPoint x: 887, endPoint y: 196, distance: 455.7
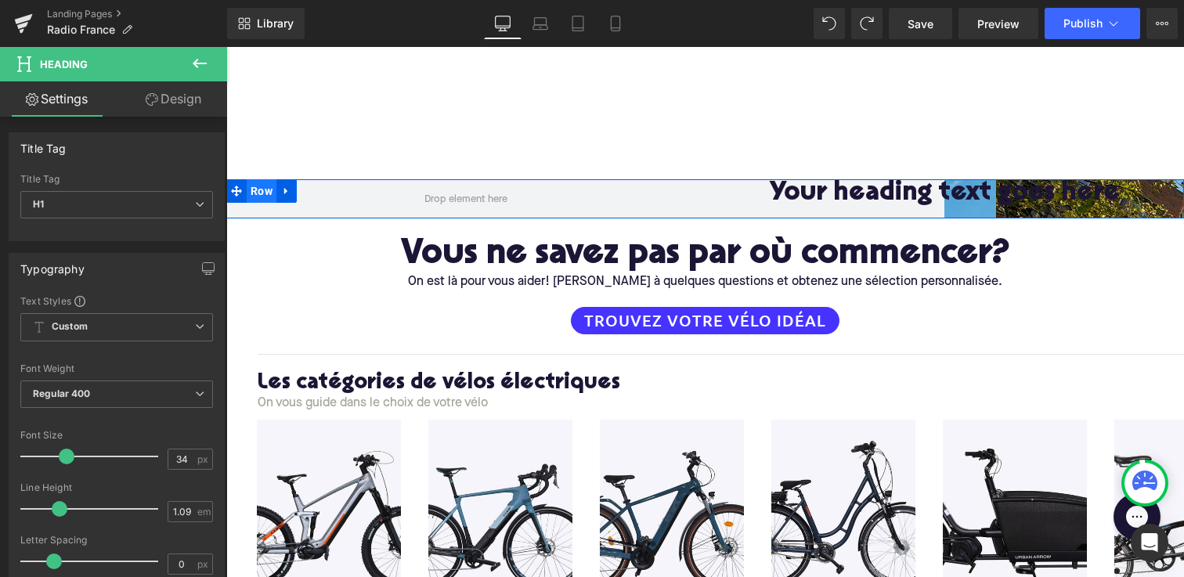
click at [261, 187] on span "Row" at bounding box center [262, 190] width 30 height 23
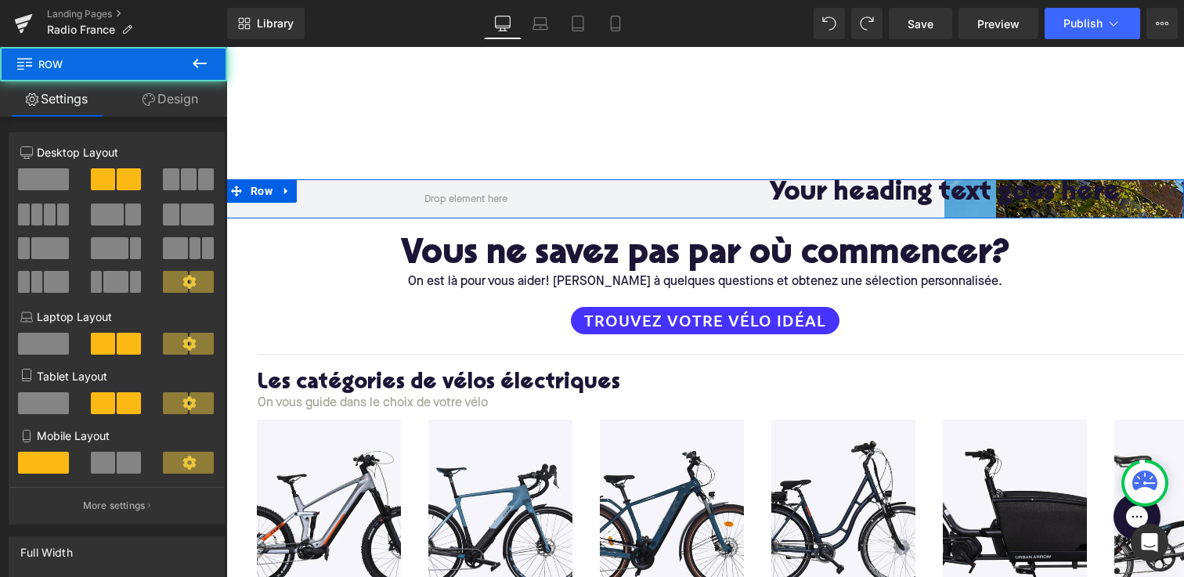
click at [162, 96] on link "Design" at bounding box center [171, 98] width 114 height 35
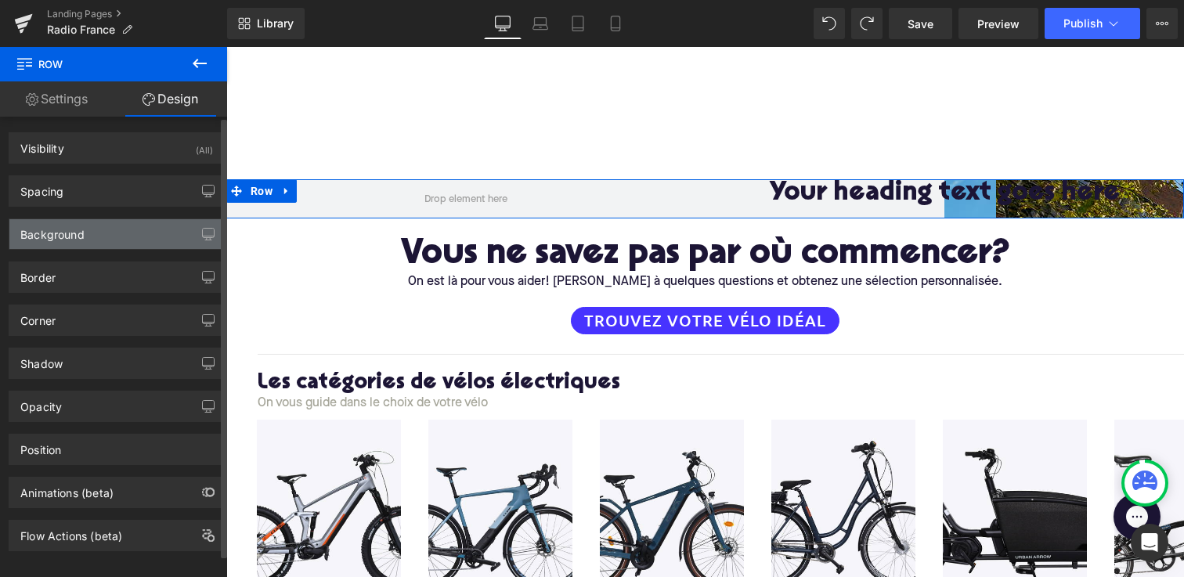
click at [136, 231] on div "Background" at bounding box center [116, 234] width 215 height 30
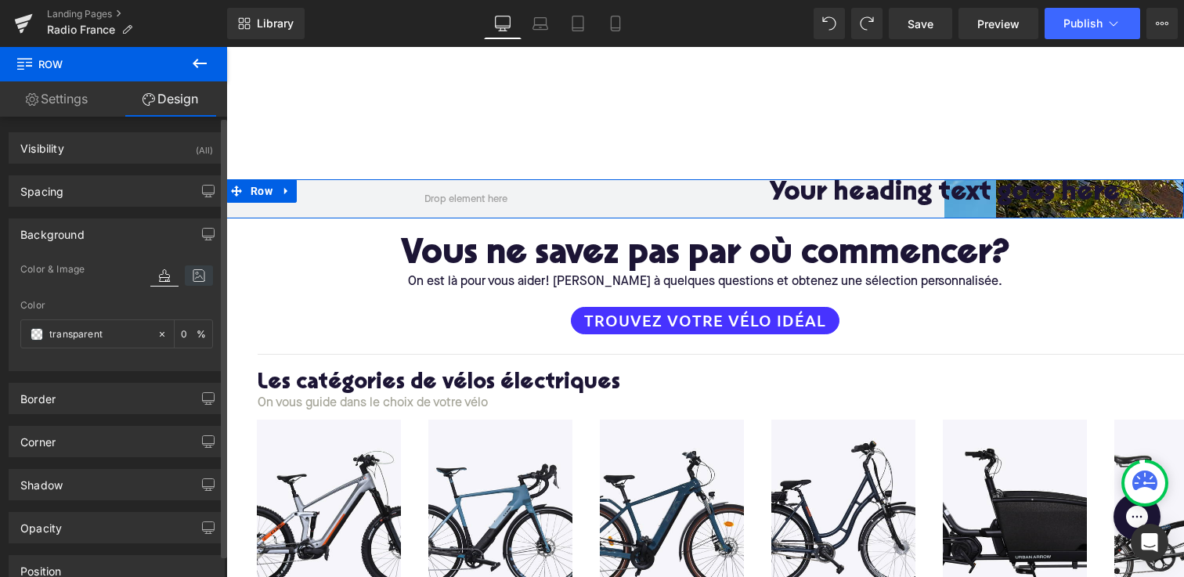
click at [197, 281] on icon at bounding box center [199, 276] width 28 height 20
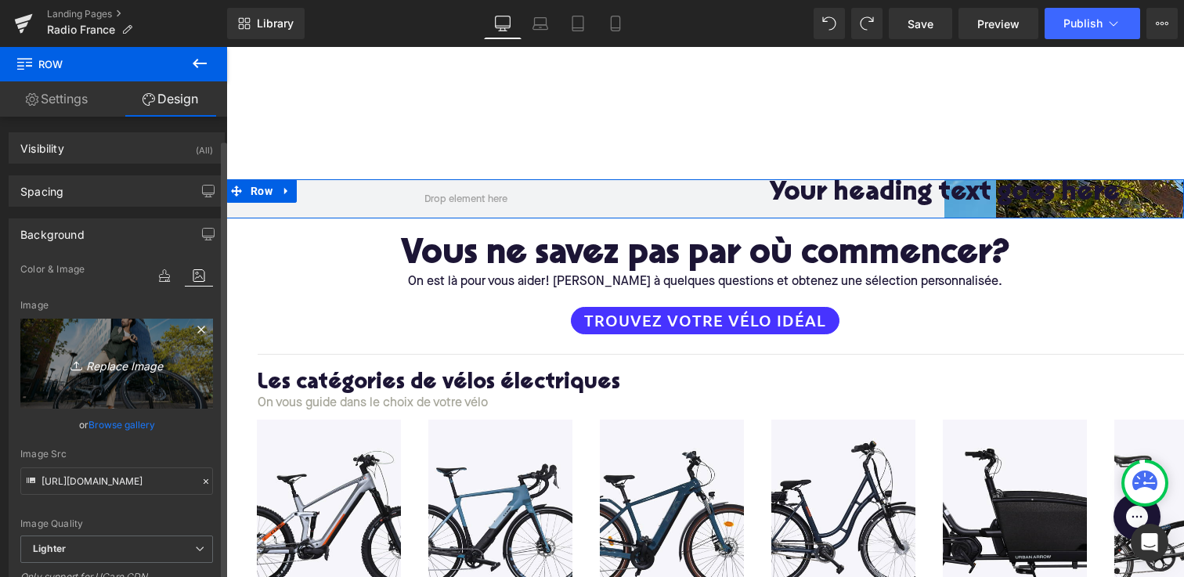
scroll to position [172, 0]
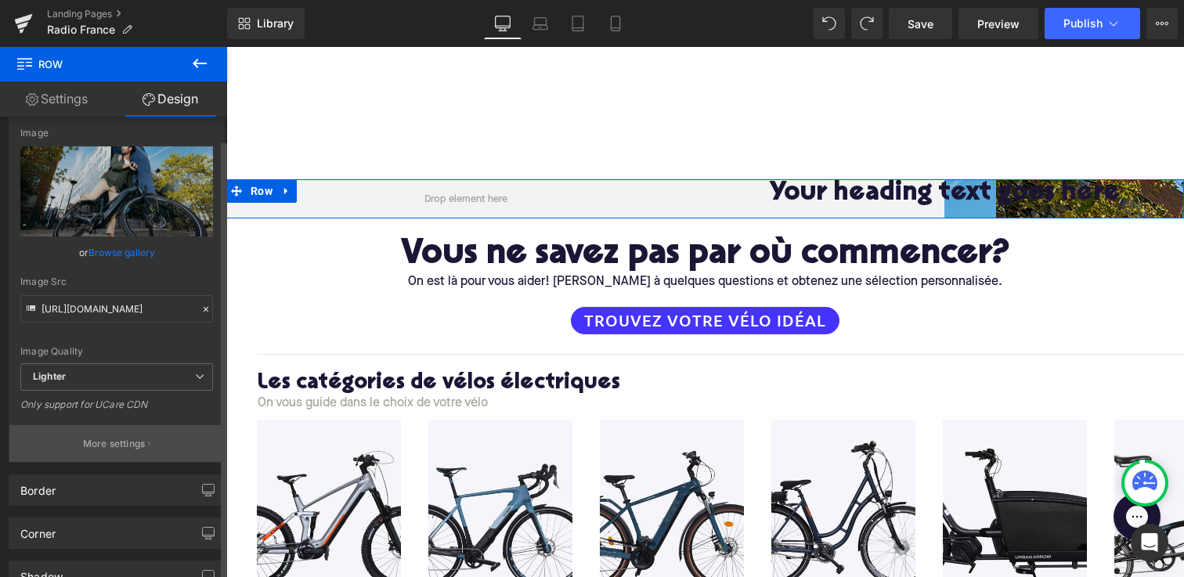
click at [126, 448] on p "More settings" at bounding box center [114, 444] width 63 height 14
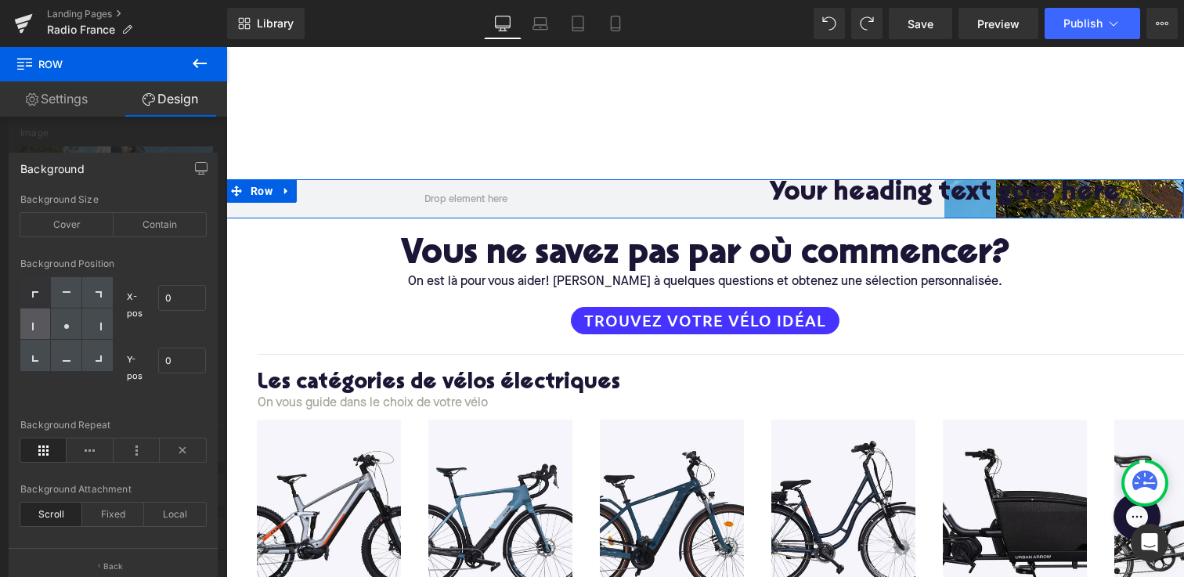
click at [32, 326] on icon at bounding box center [36, 327] width 8 height 8
type input "0"
type input "50"
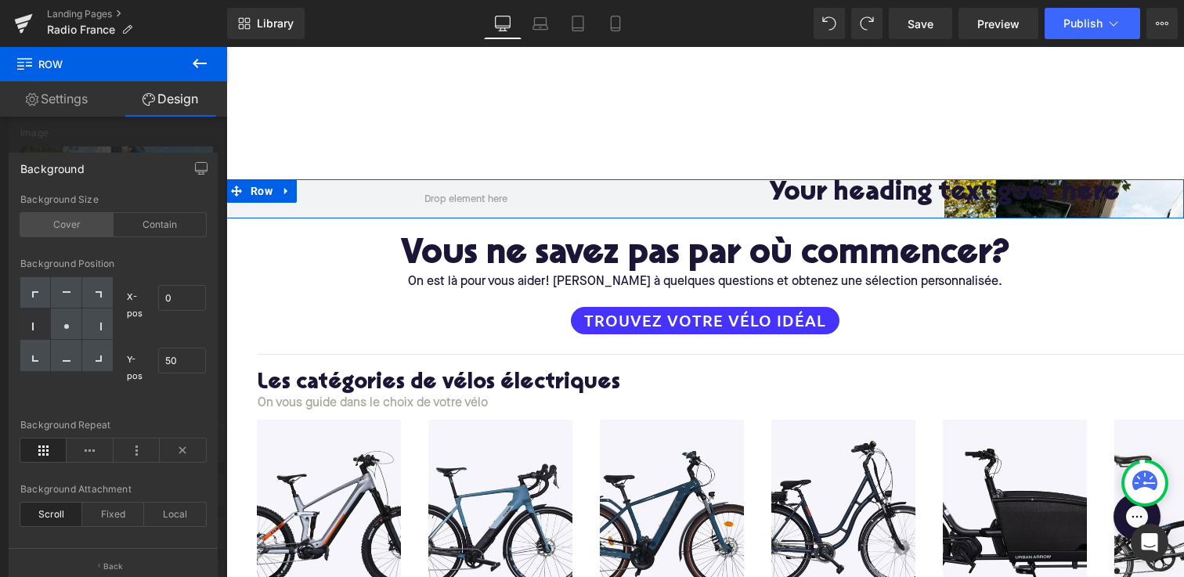
click at [56, 213] on div "Cover" at bounding box center [66, 224] width 93 height 23
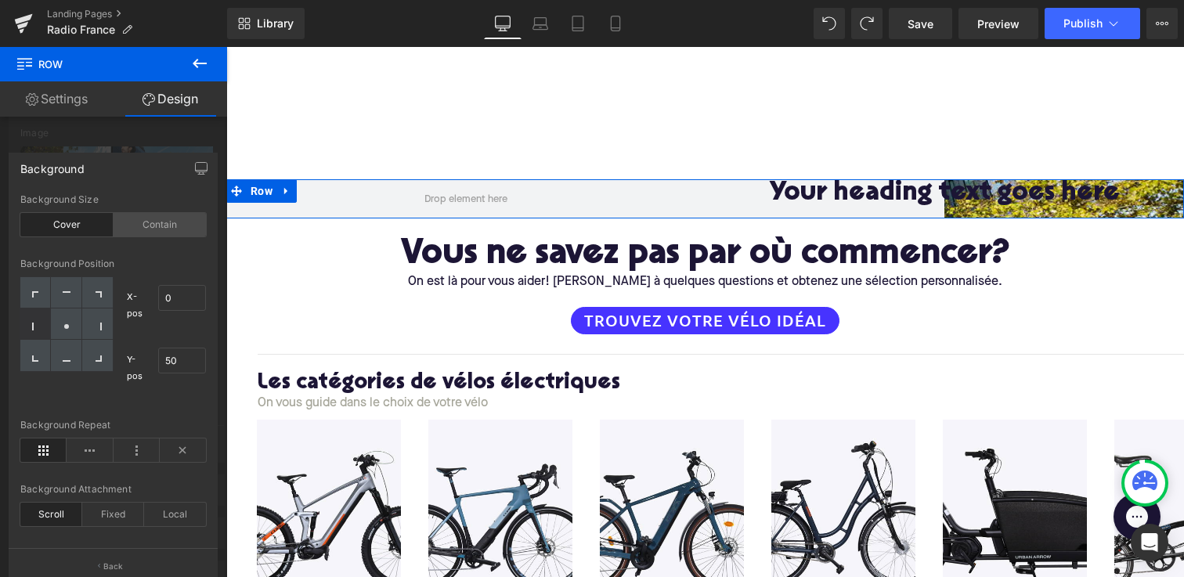
click at [138, 219] on div "Contain" at bounding box center [160, 224] width 93 height 23
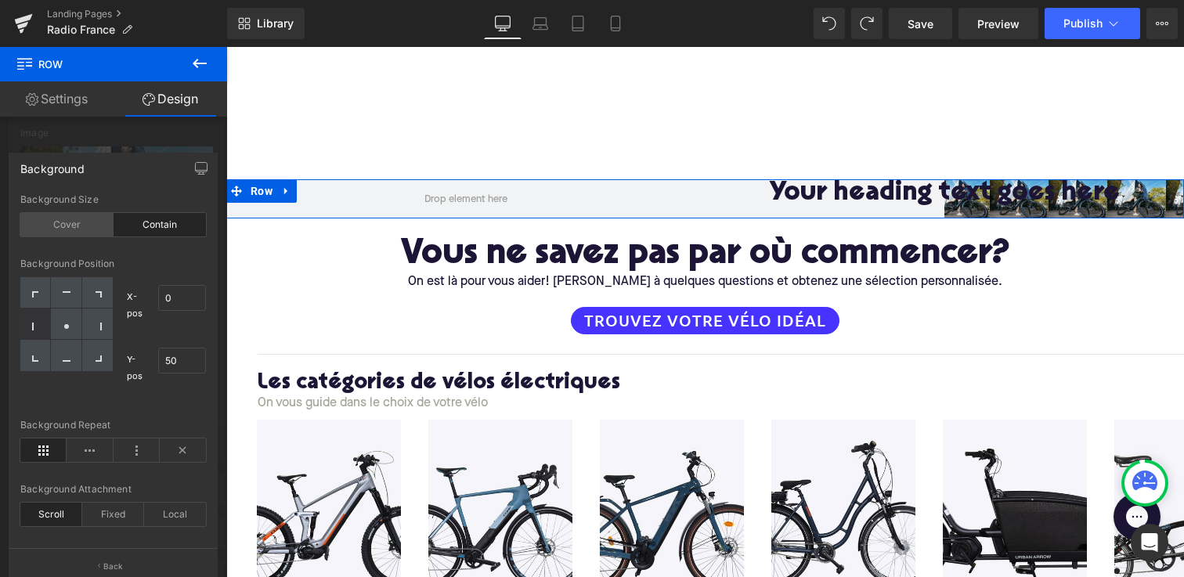
click at [74, 222] on div "Cover" at bounding box center [66, 224] width 93 height 23
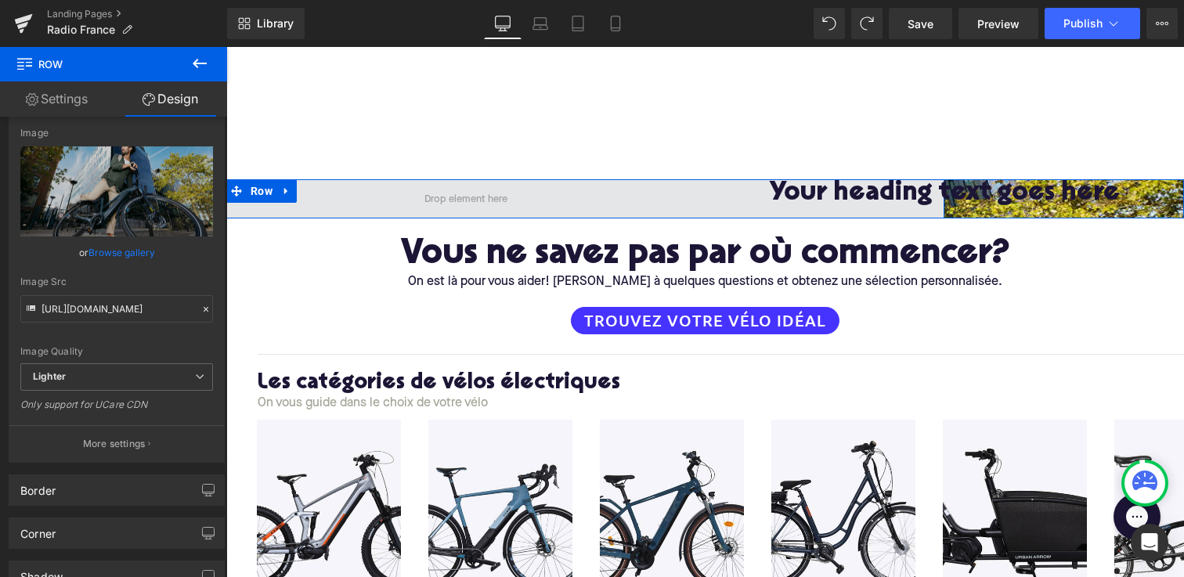
click at [316, 199] on span at bounding box center [466, 198] width 958 height 39
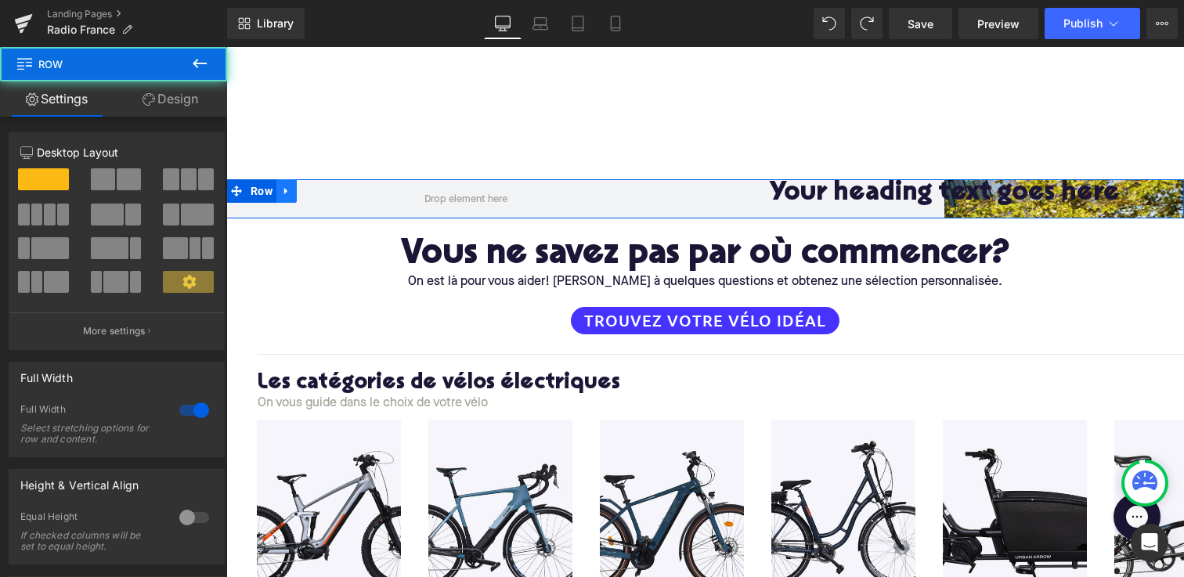
click at [284, 192] on icon at bounding box center [285, 191] width 3 height 7
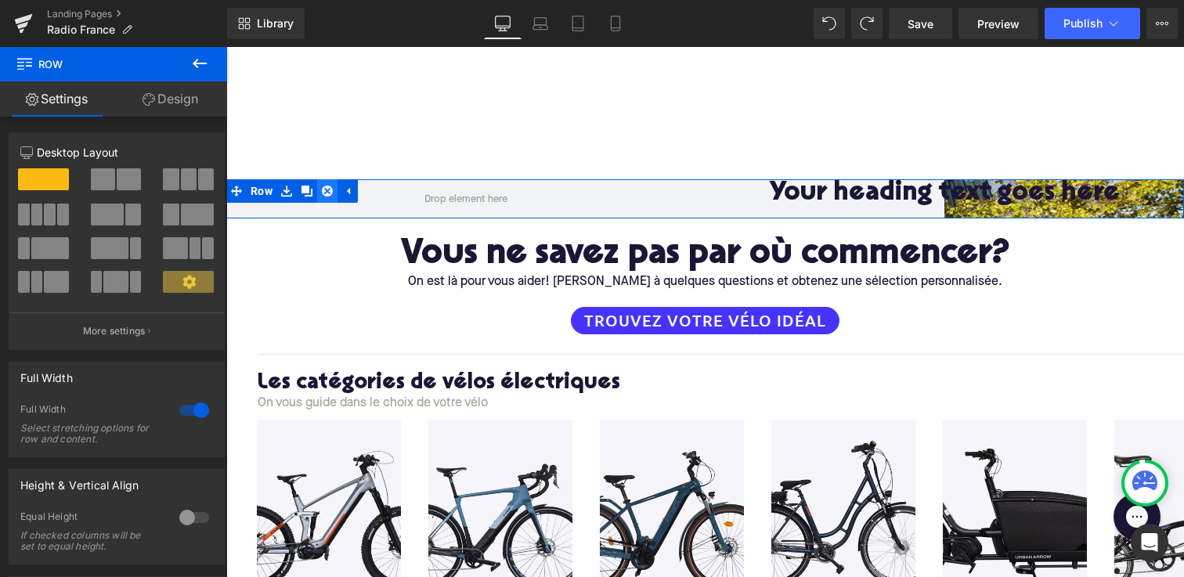
click at [333, 192] on link at bounding box center [327, 190] width 20 height 23
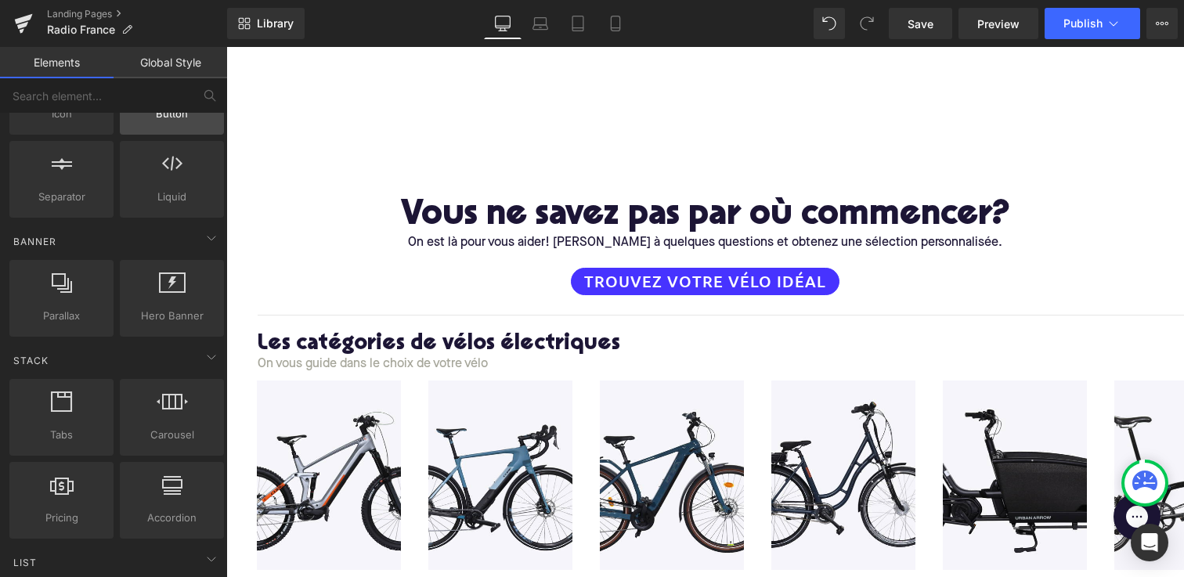
scroll to position [261, 0]
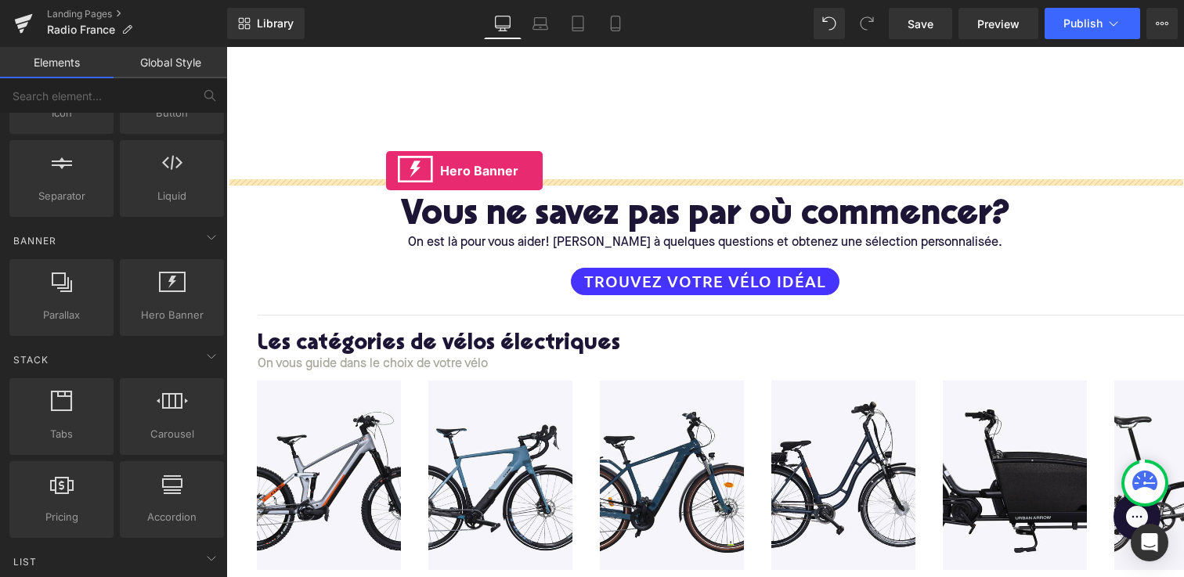
drag, startPoint x: 387, startPoint y: 359, endPoint x: 386, endPoint y: 171, distance: 188.0
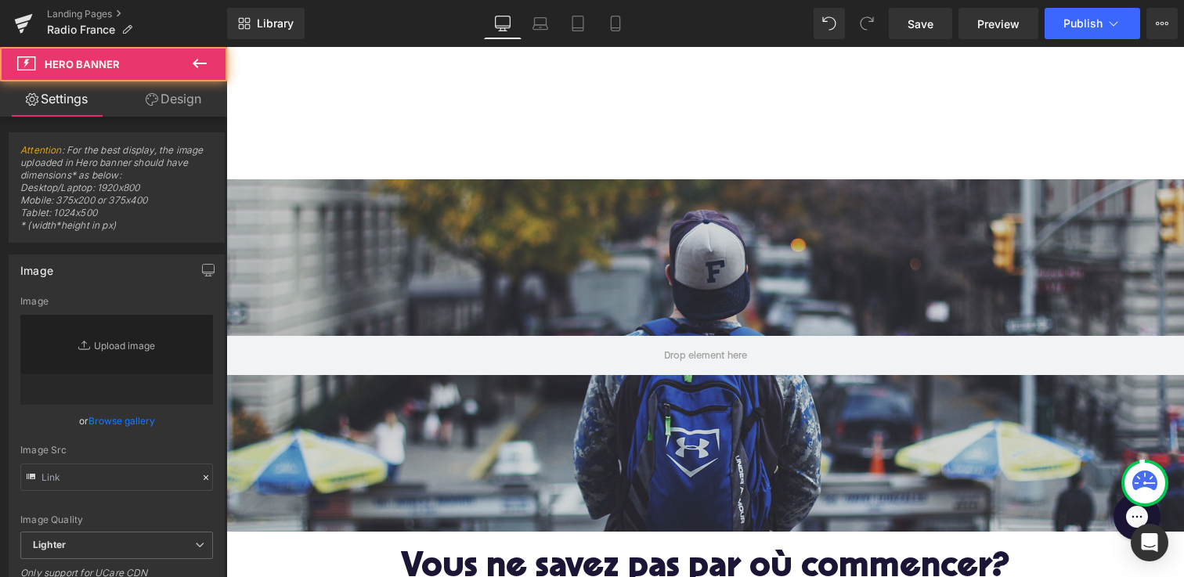
type input "https://d1um8515vdn9kb.cloudfront.net/images/hero.jpg"
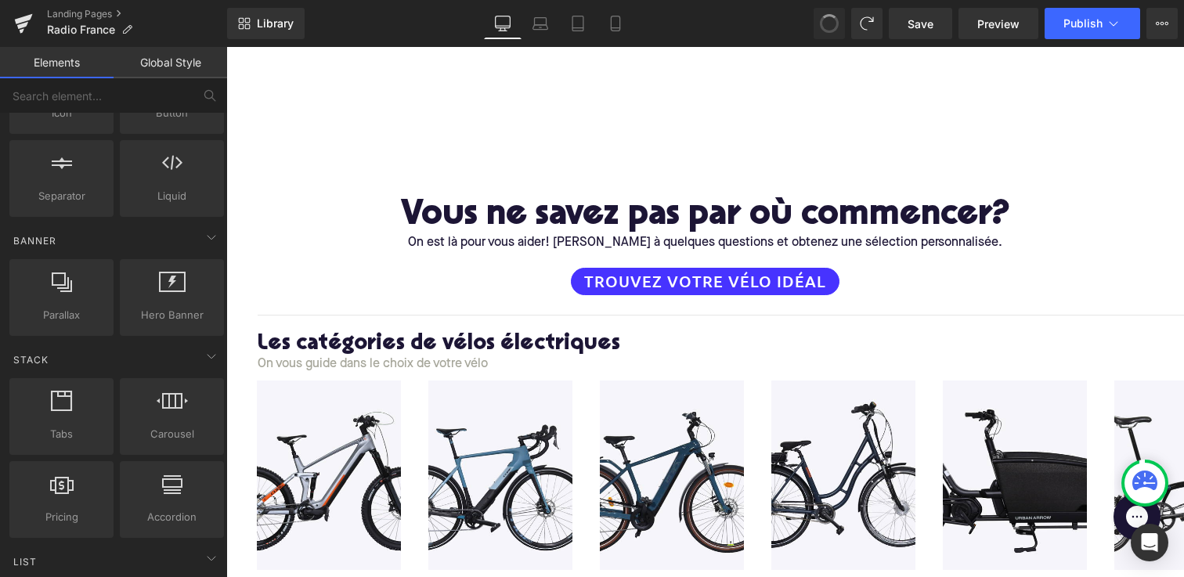
click at [823, 23] on span at bounding box center [829, 23] width 27 height 27
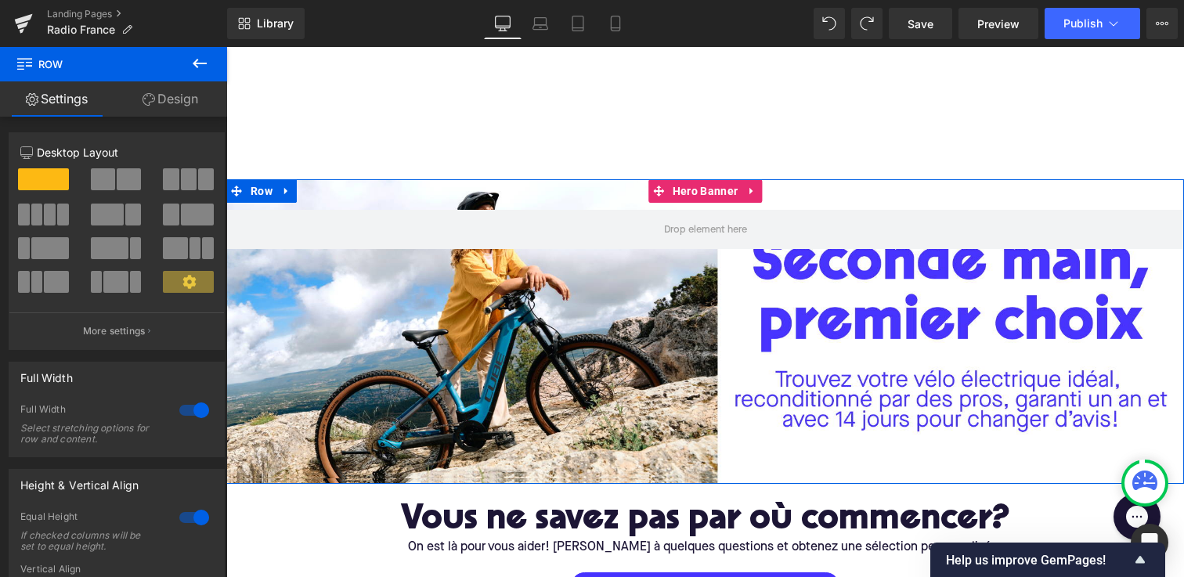
click at [469, 351] on div at bounding box center [705, 331] width 958 height 305
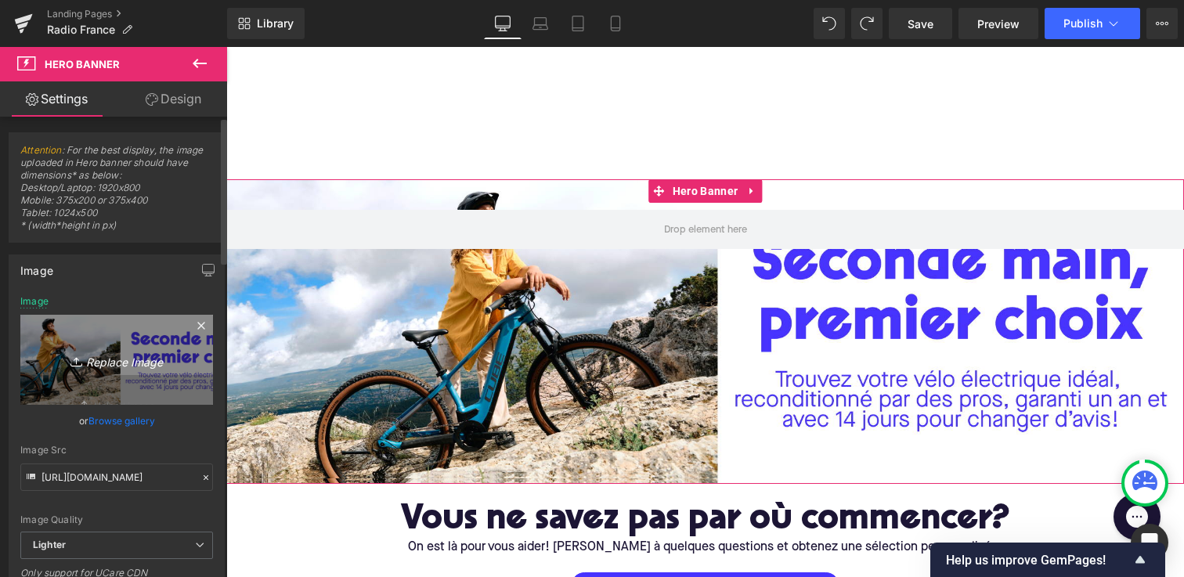
click at [102, 356] on icon "Replace Image" at bounding box center [116, 360] width 125 height 20
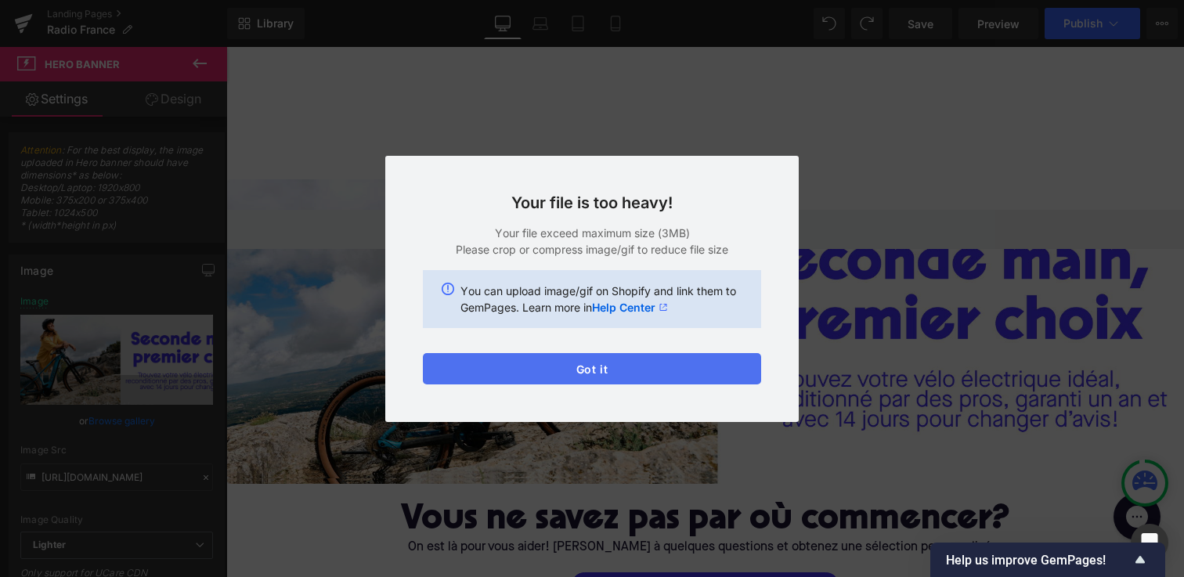
click at [489, 375] on button "Got it" at bounding box center [592, 368] width 338 height 31
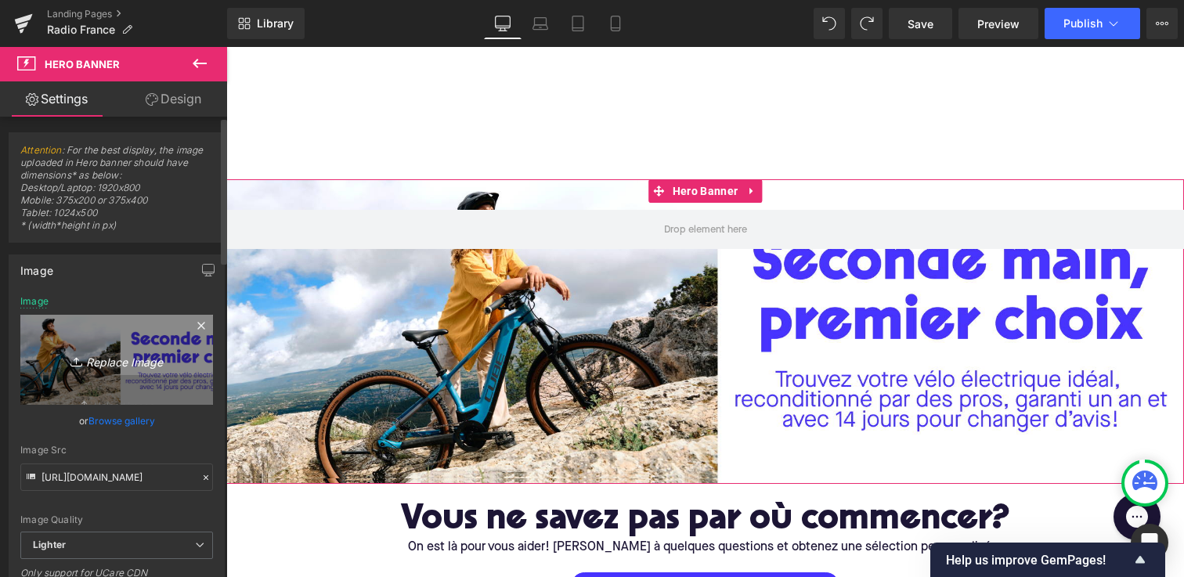
click at [103, 358] on icon "Replace Image" at bounding box center [116, 360] width 125 height 20
click at [120, 345] on link "Replace Image" at bounding box center [116, 360] width 193 height 90
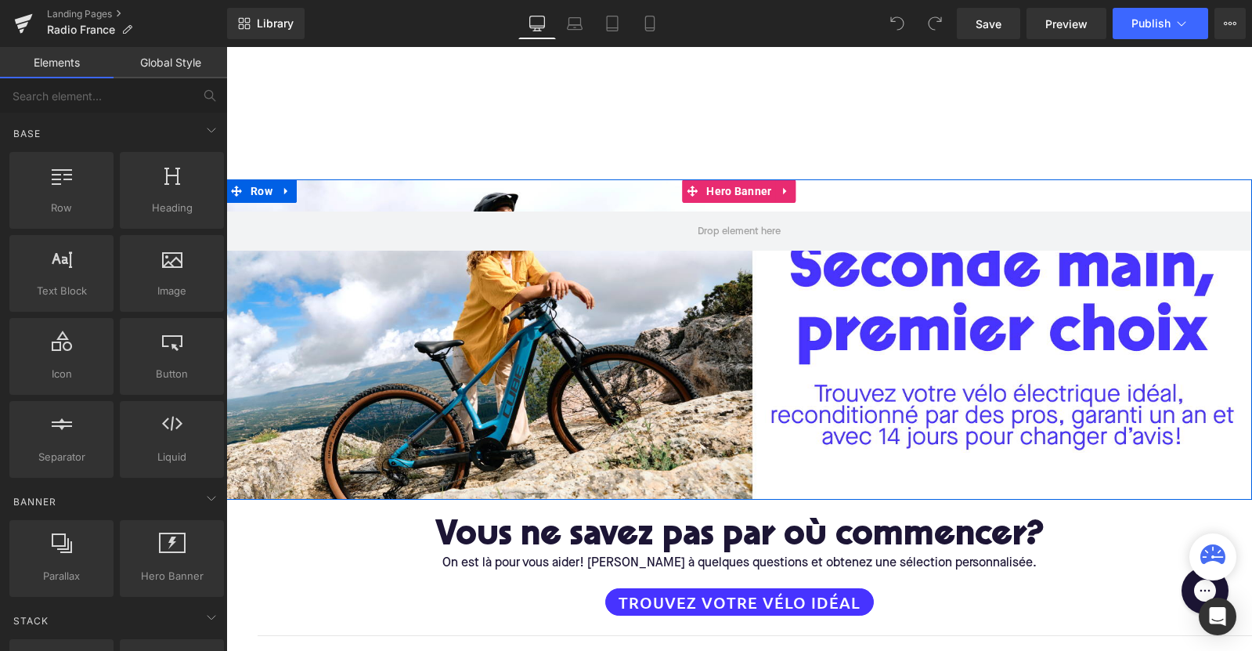
click at [523, 282] on div at bounding box center [739, 339] width 1026 height 320
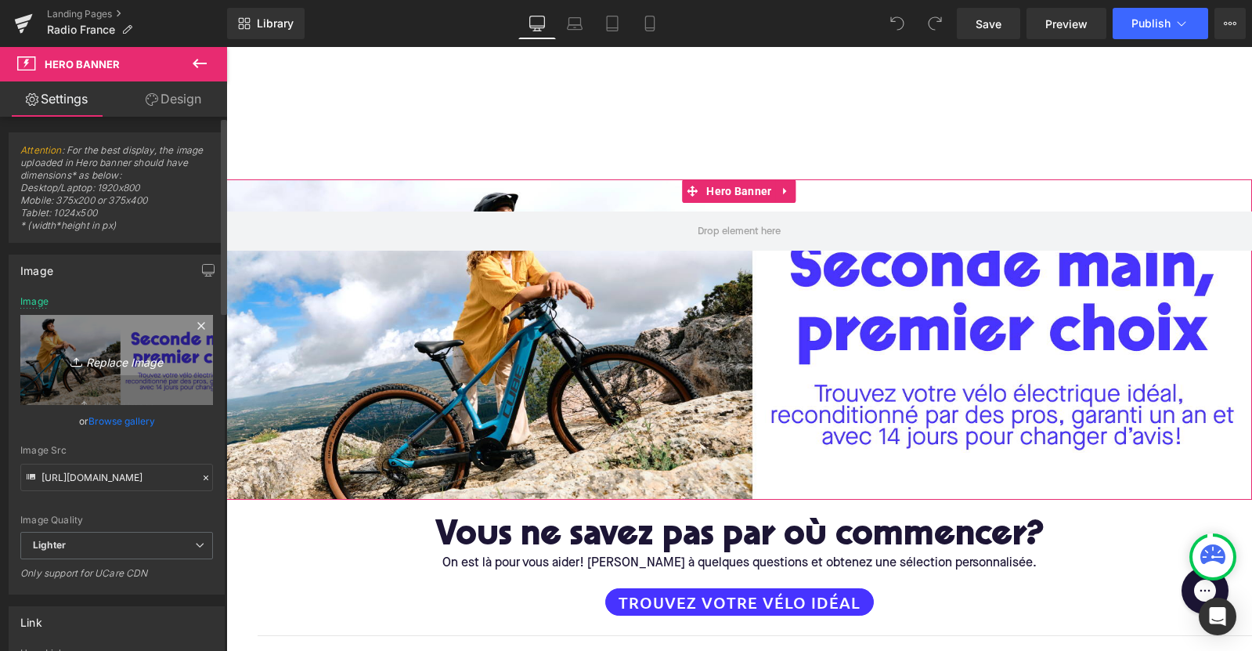
click at [103, 365] on icon "Replace Image" at bounding box center [116, 360] width 125 height 20
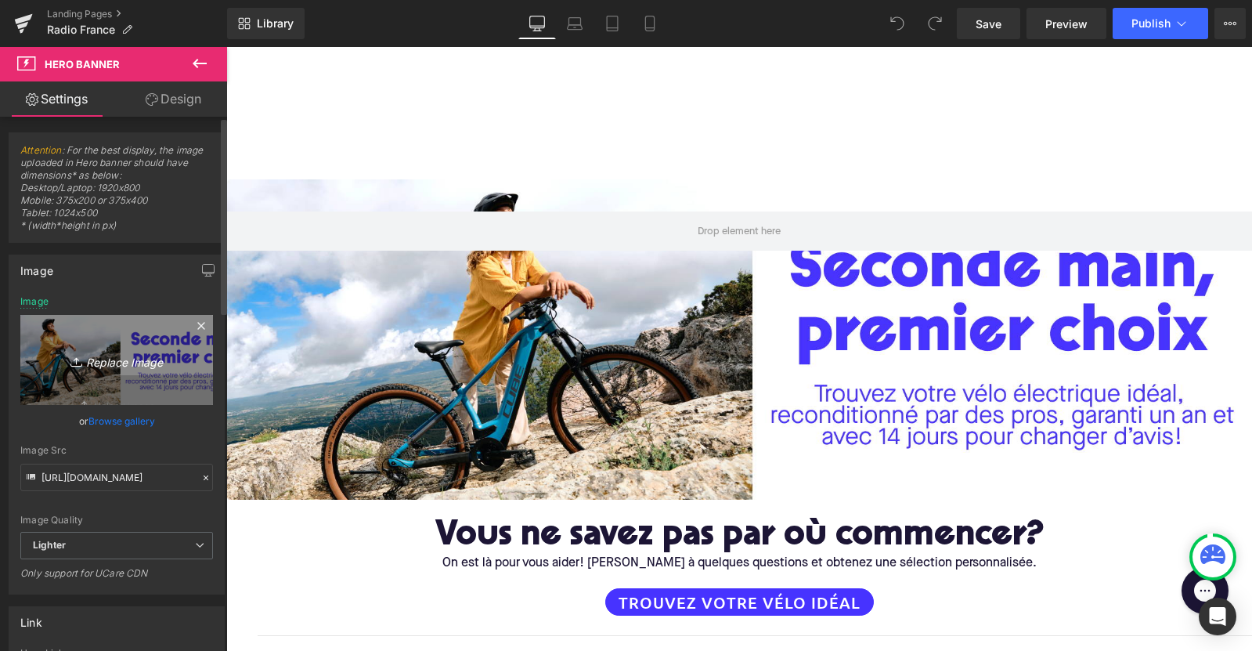
type input "C:\fakepath\RadioFrance Desk.jpg"
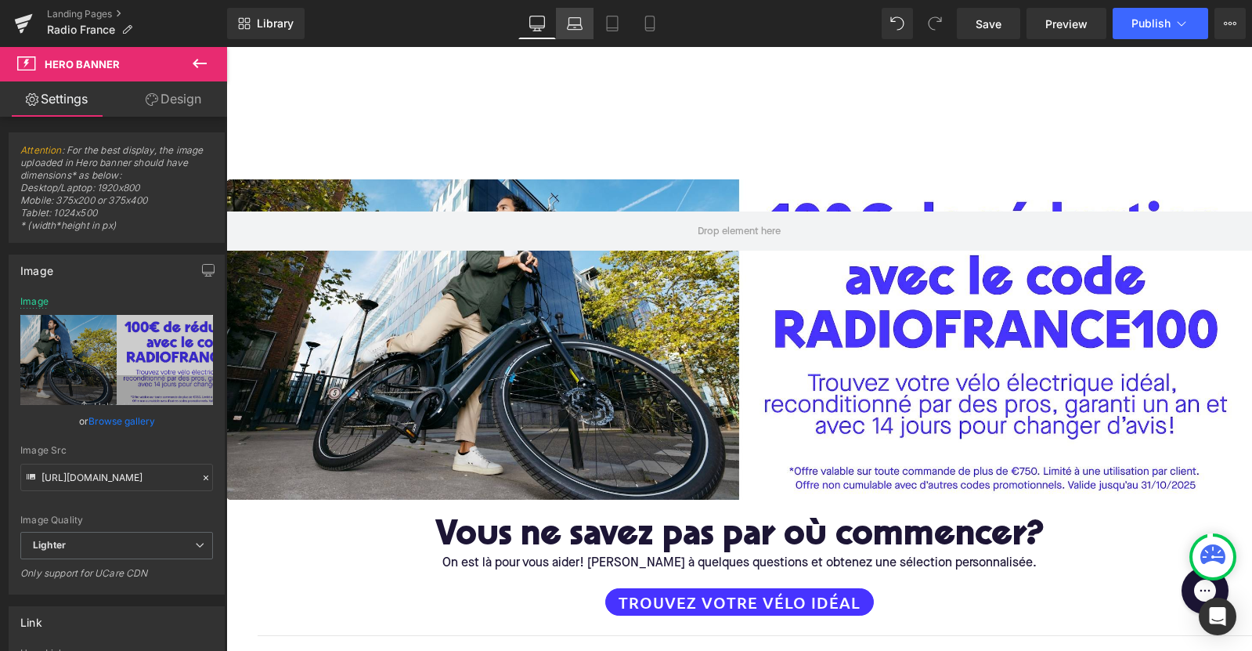
click at [576, 14] on link "Laptop" at bounding box center [575, 23] width 38 height 31
type input "[URL][DOMAIN_NAME]"
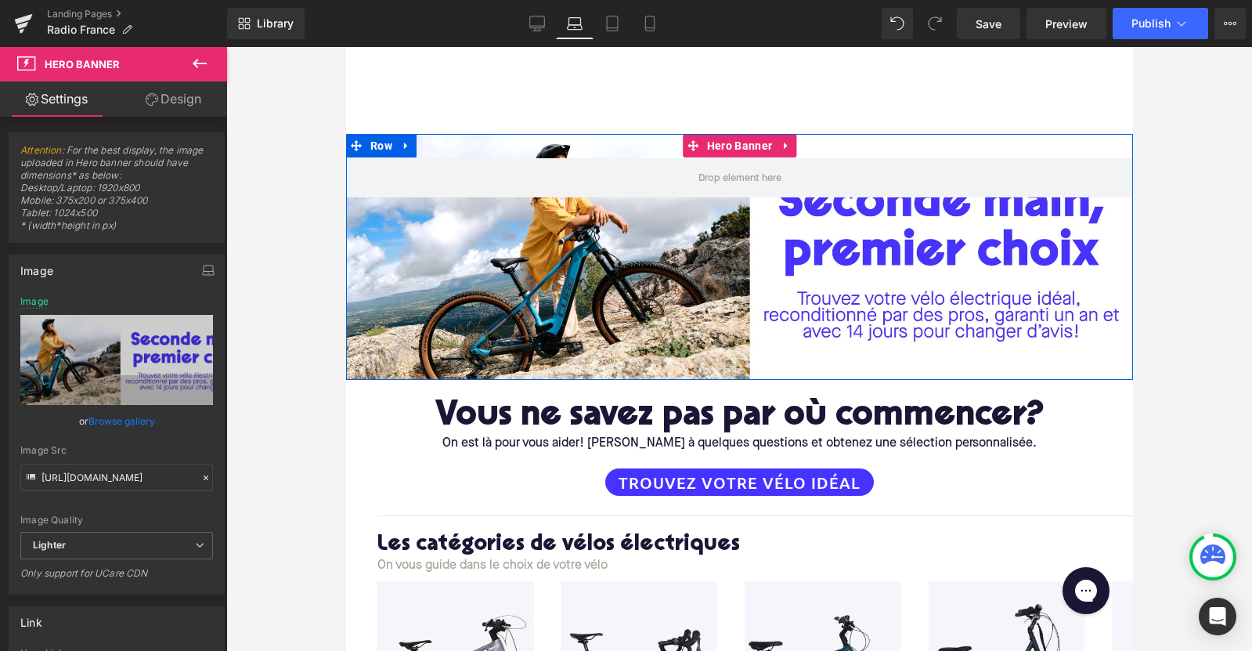
click at [610, 284] on div at bounding box center [738, 257] width 787 height 246
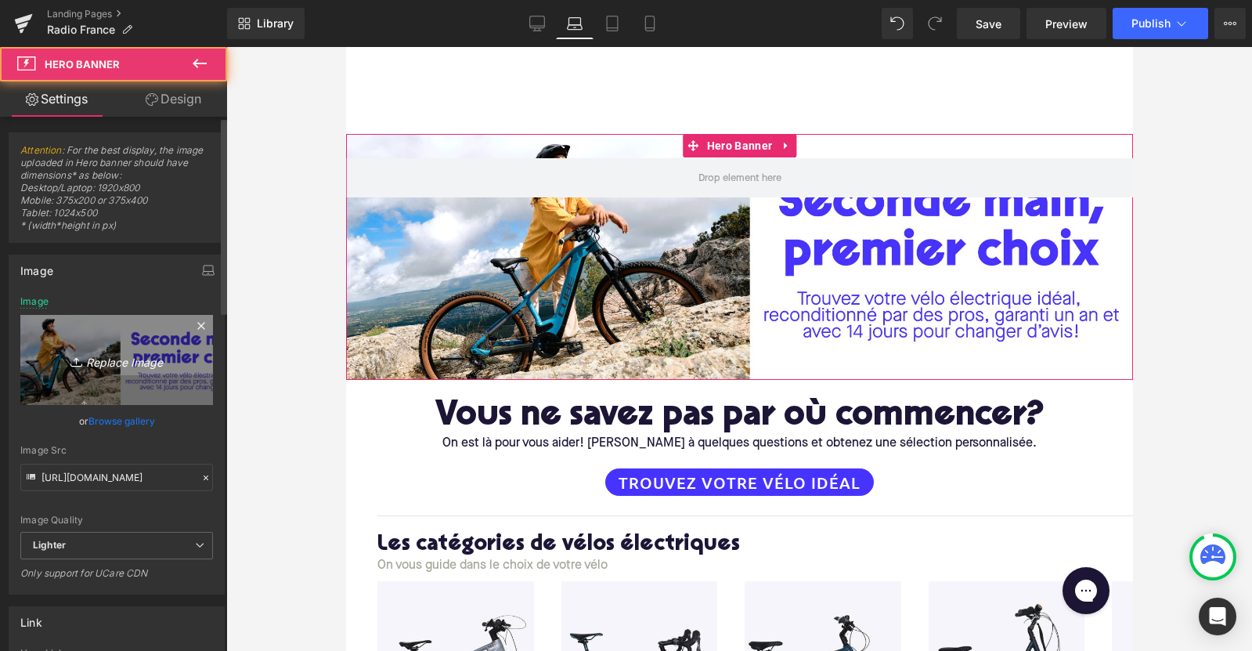
click at [145, 354] on icon "Replace Image" at bounding box center [116, 360] width 125 height 20
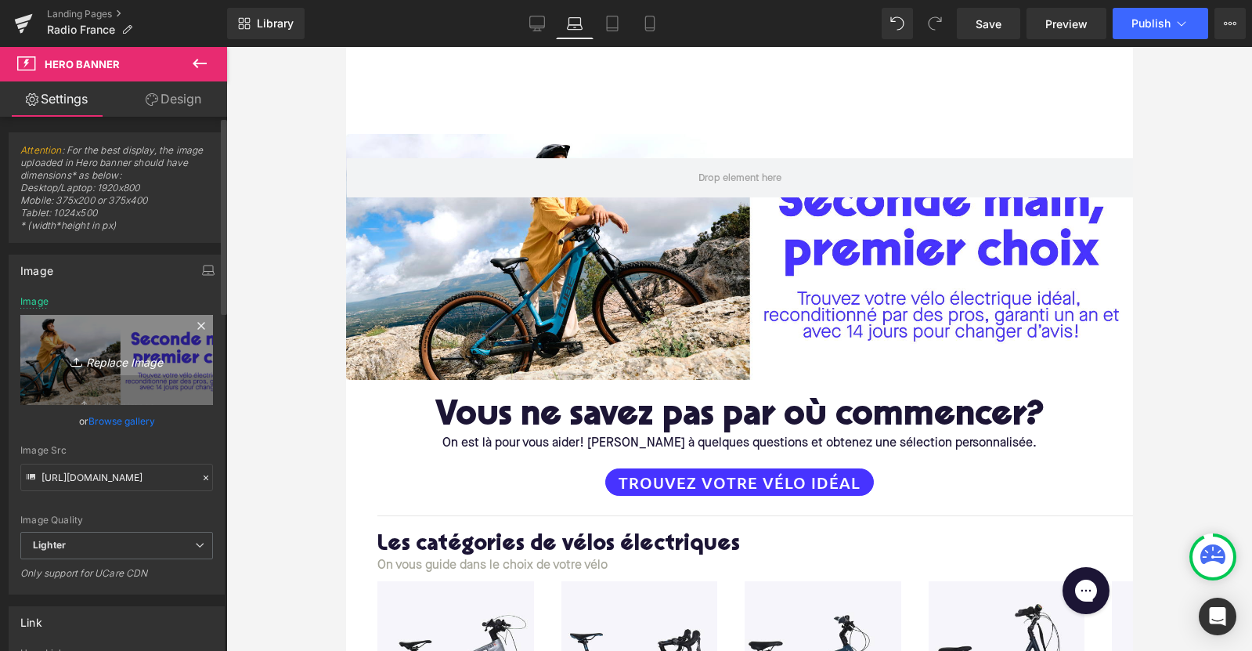
type input "C:\fakepath\RadioFrance Desk.jpg"
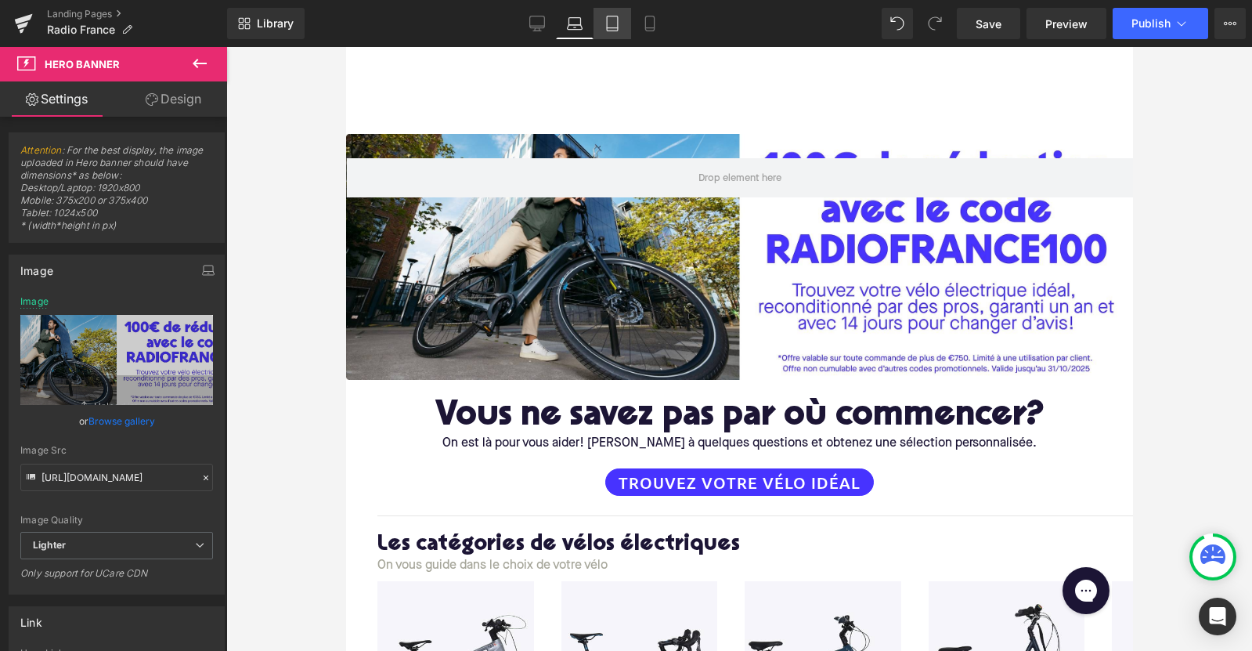
click at [613, 26] on icon at bounding box center [613, 24] width 16 height 16
type input "[URL][DOMAIN_NAME]"
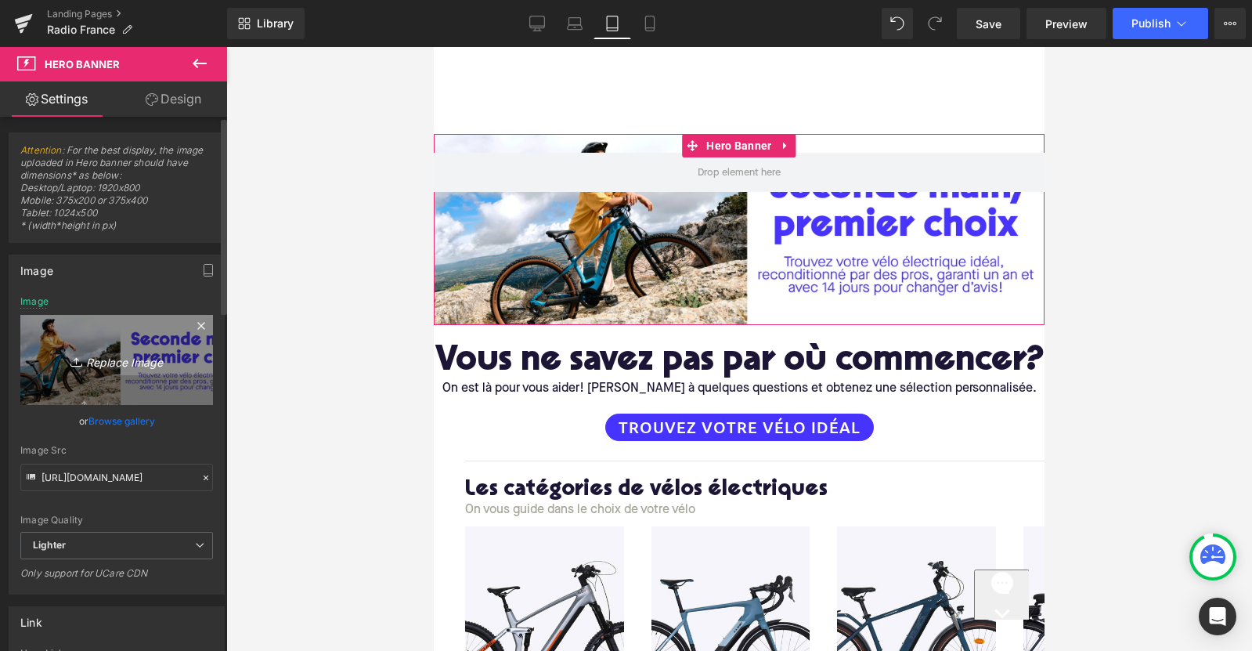
click at [146, 341] on link "Replace Image" at bounding box center [116, 360] width 193 height 90
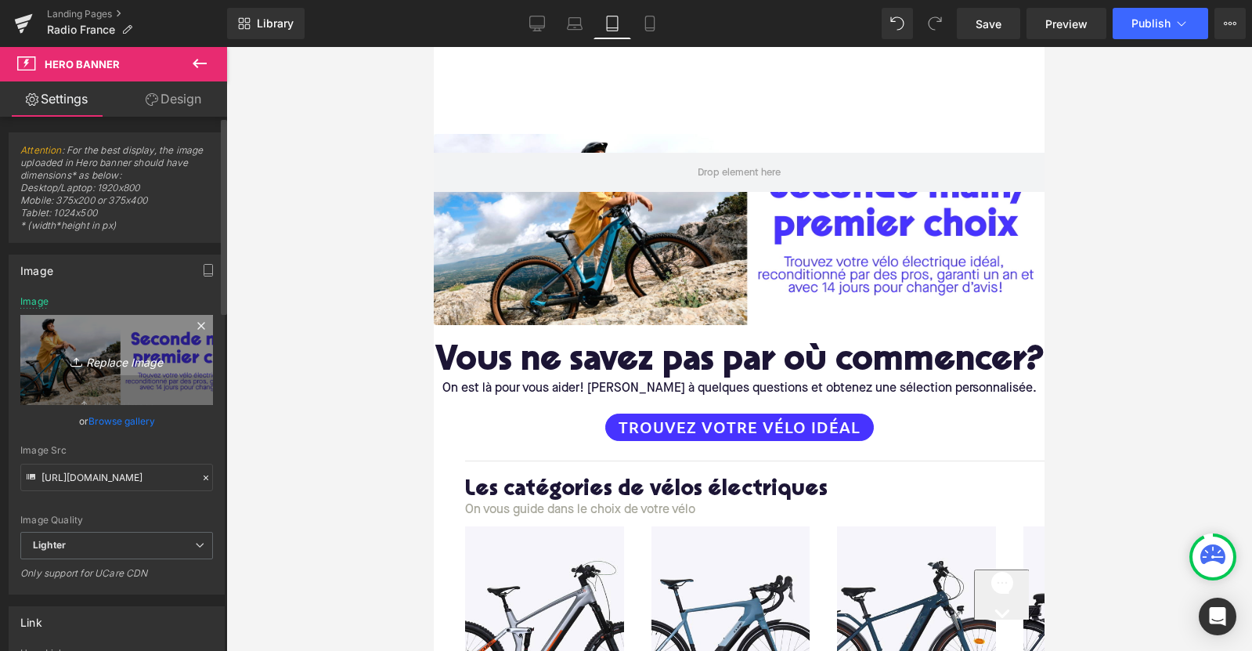
type input "C:\fakepath\RadioFrance Desk.jpg"
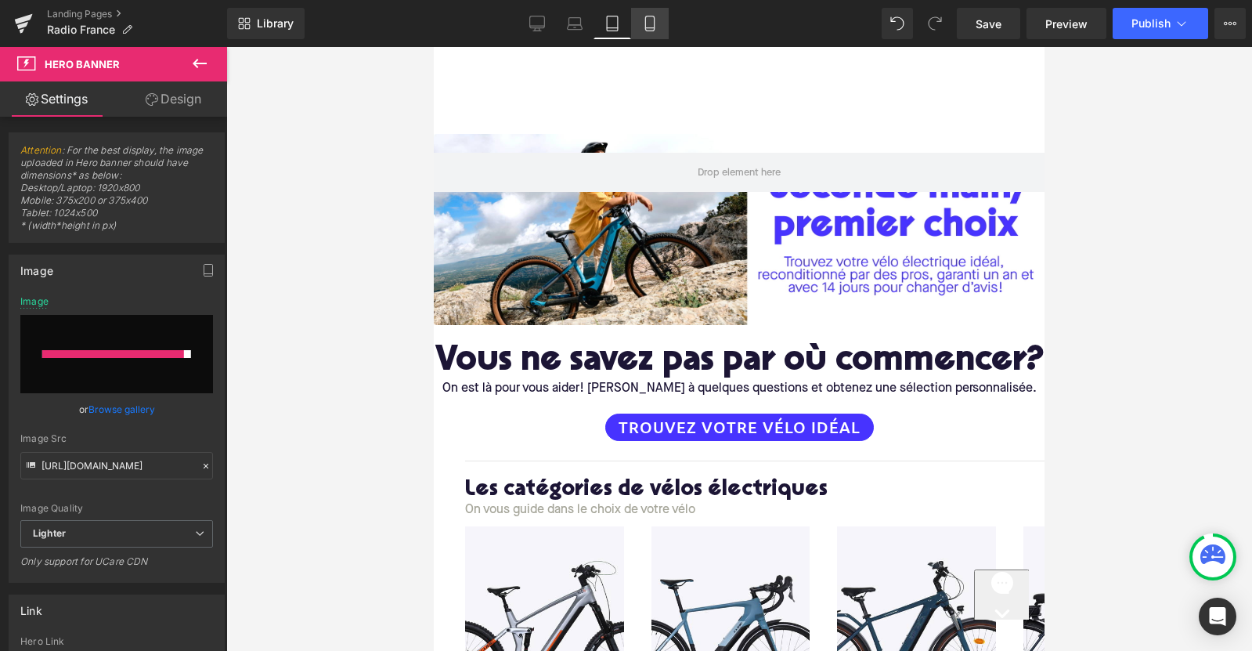
click at [652, 20] on icon at bounding box center [650, 24] width 16 height 16
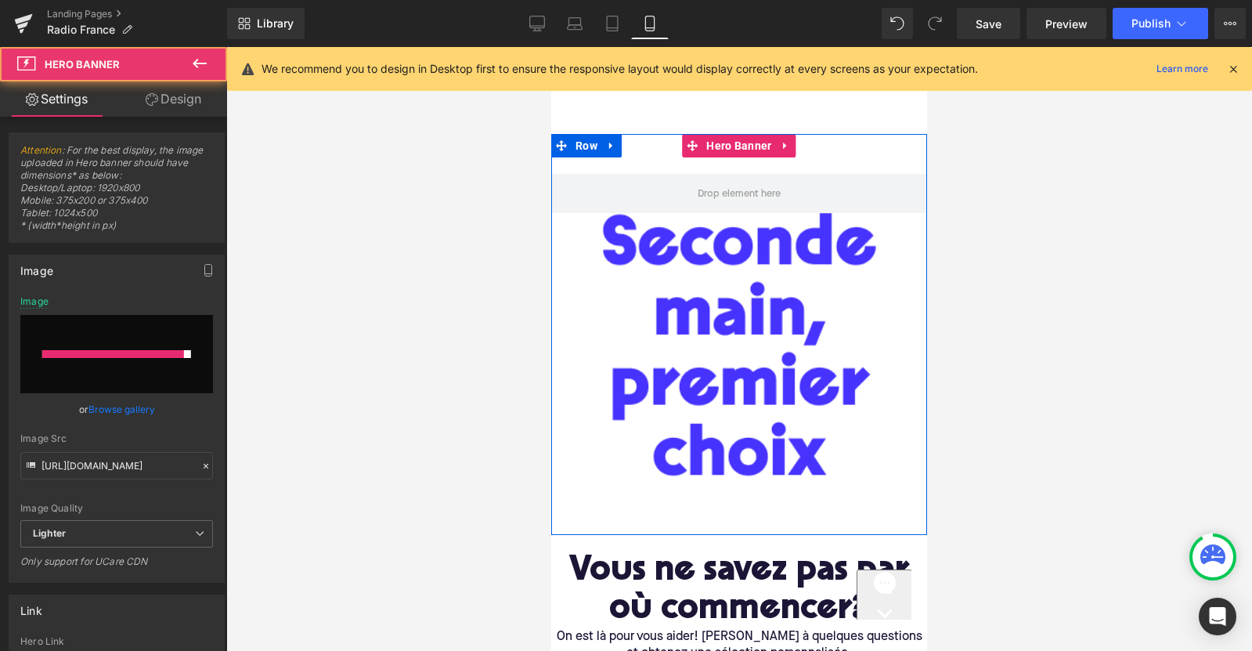
click at [722, 334] on div at bounding box center [739, 334] width 376 height 401
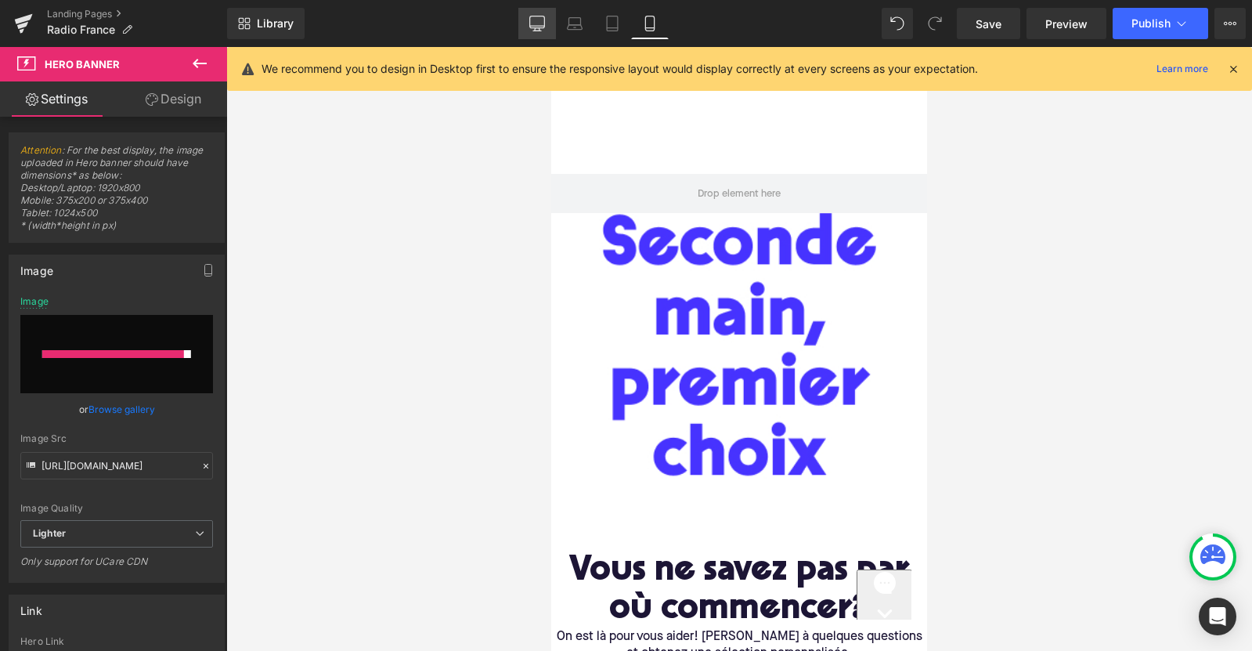
click at [534, 15] on link "Desktop" at bounding box center [538, 23] width 38 height 31
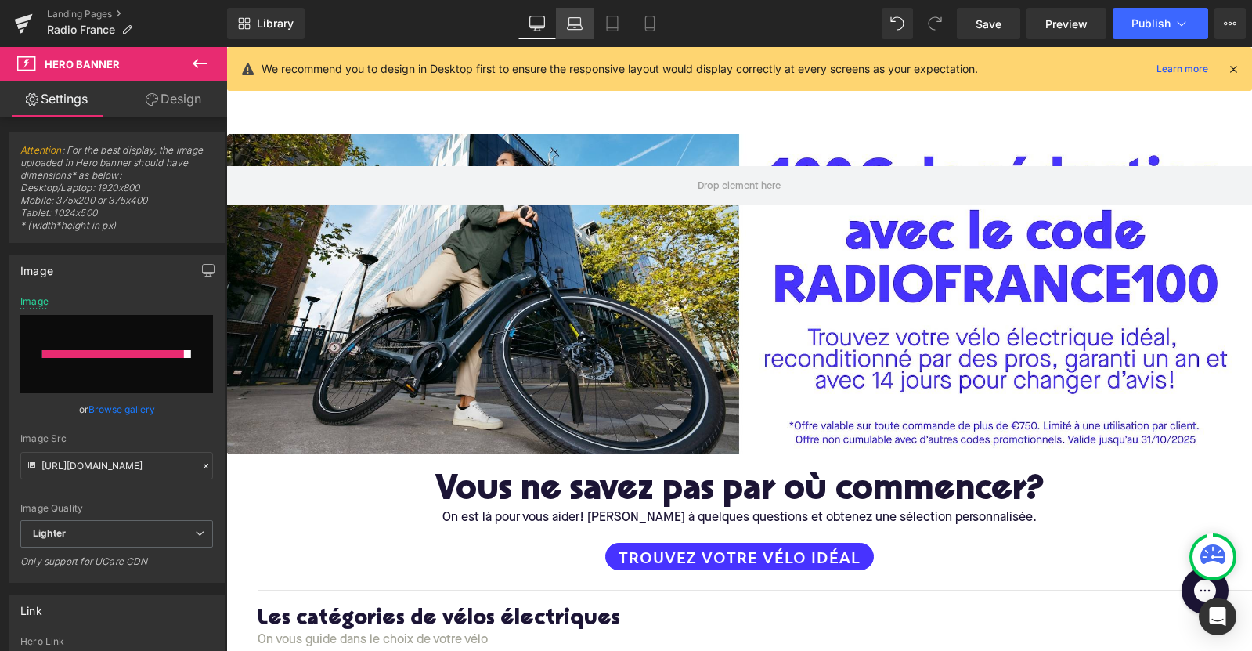
click at [584, 27] on link "Laptop" at bounding box center [575, 23] width 38 height 31
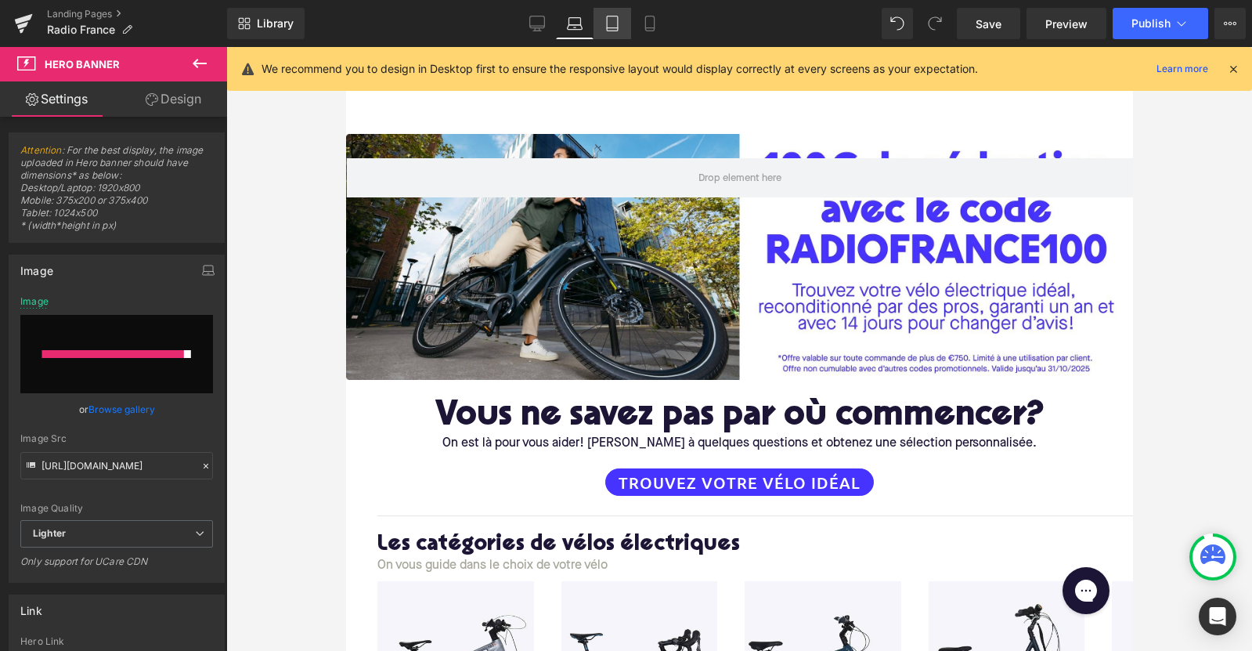
click at [612, 27] on icon at bounding box center [613, 24] width 16 height 16
type input "[URL][DOMAIN_NAME]"
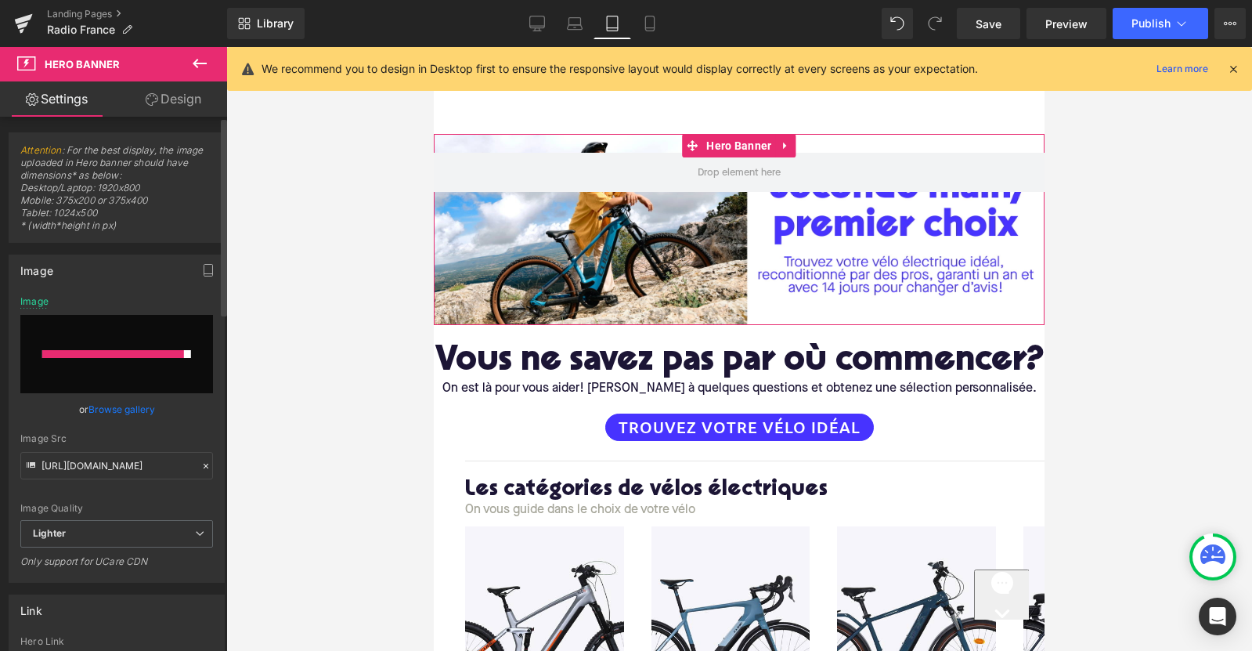
click at [107, 356] on div at bounding box center [113, 354] width 142 height 8
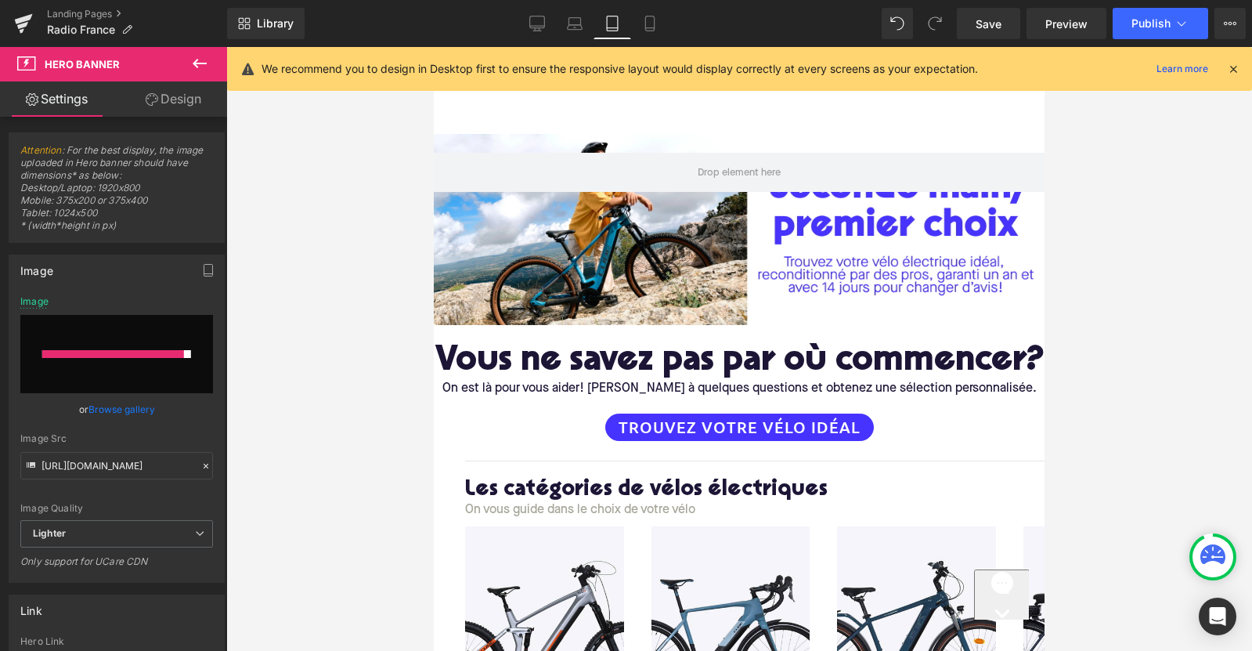
click at [1005, 5] on div "Library Tablet Desktop Laptop Tablet Mobile Save Preview Publish Scheduled View…" at bounding box center [739, 23] width 1025 height 47
click at [992, 27] on span "Save" at bounding box center [989, 24] width 26 height 16
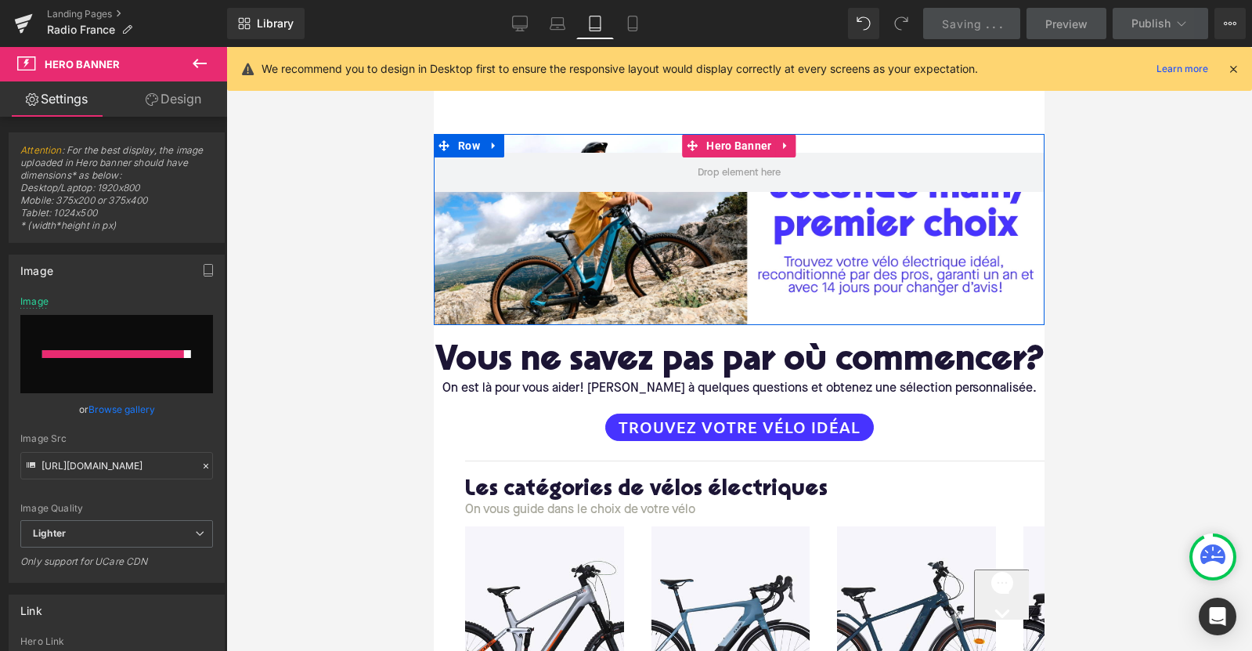
click at [696, 246] on div at bounding box center [739, 229] width 611 height 191
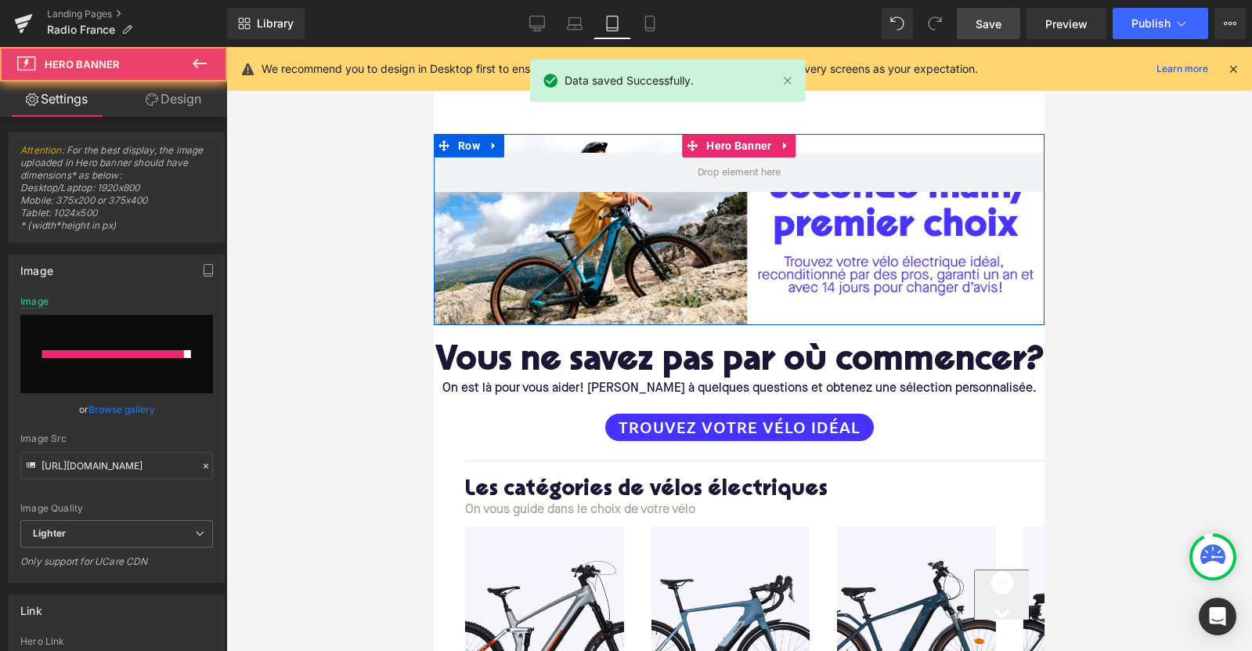
click at [637, 237] on div at bounding box center [739, 229] width 611 height 191
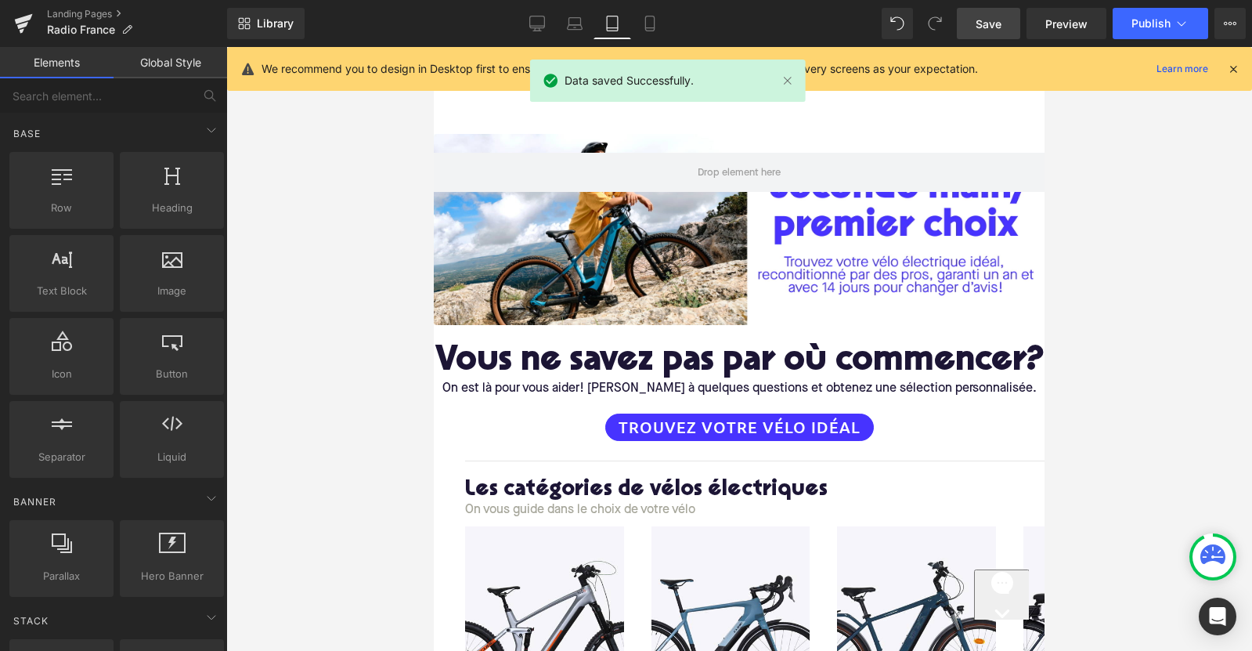
click at [291, 287] on div at bounding box center [739, 349] width 1026 height 604
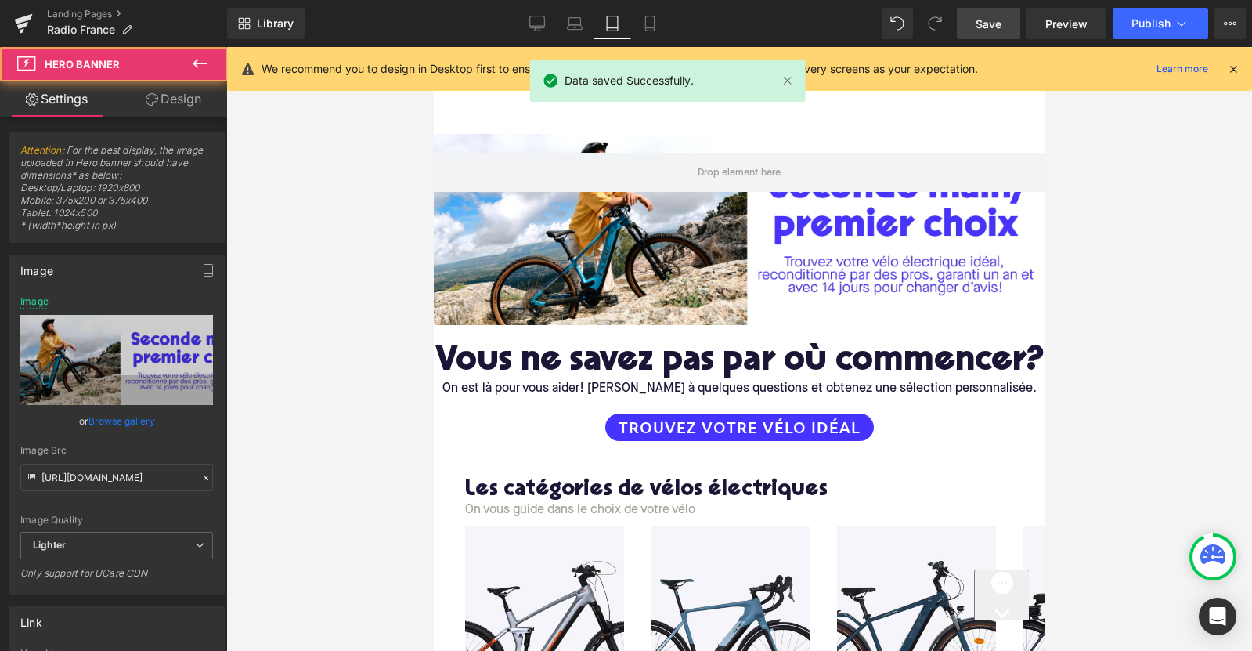
click at [545, 209] on div at bounding box center [739, 229] width 611 height 191
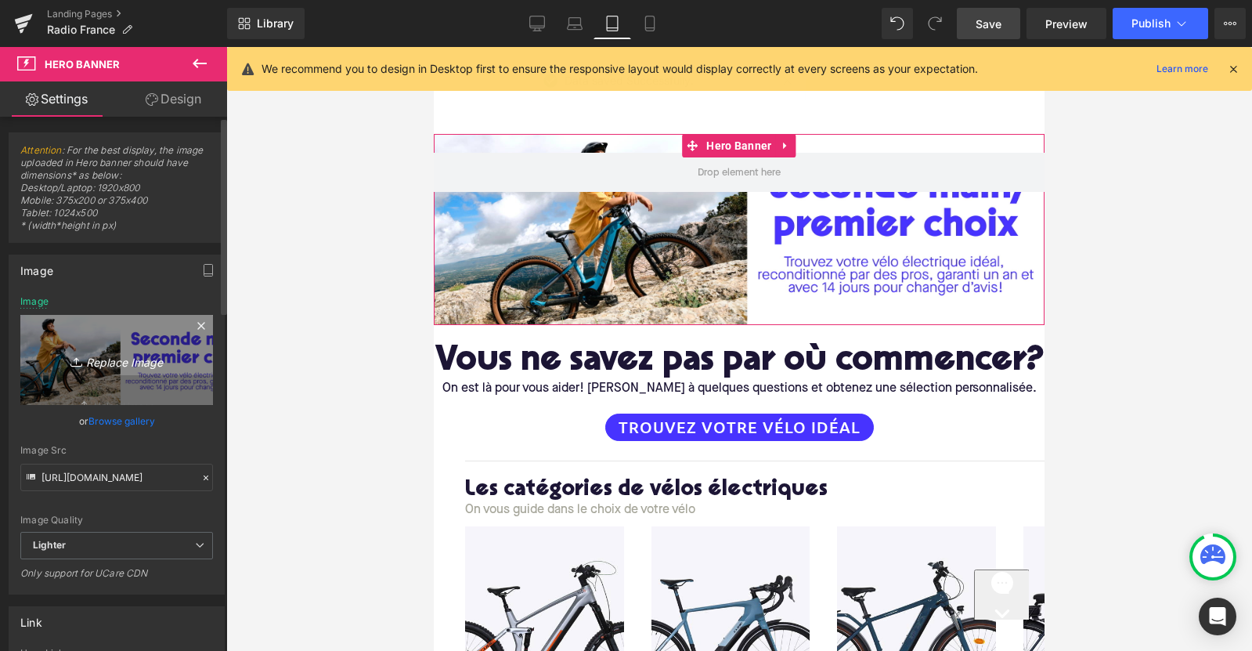
click at [113, 352] on icon "Replace Image" at bounding box center [116, 360] width 125 height 20
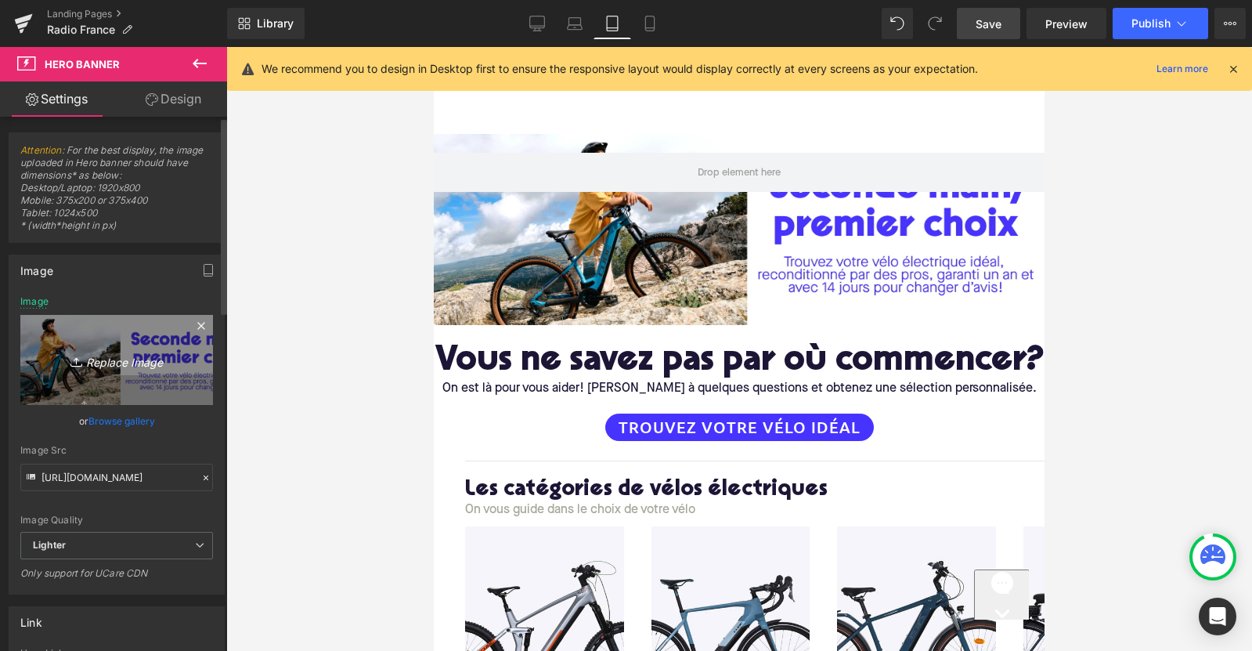
type input "C:\fakepath\RadioFrance Desk.jpg"
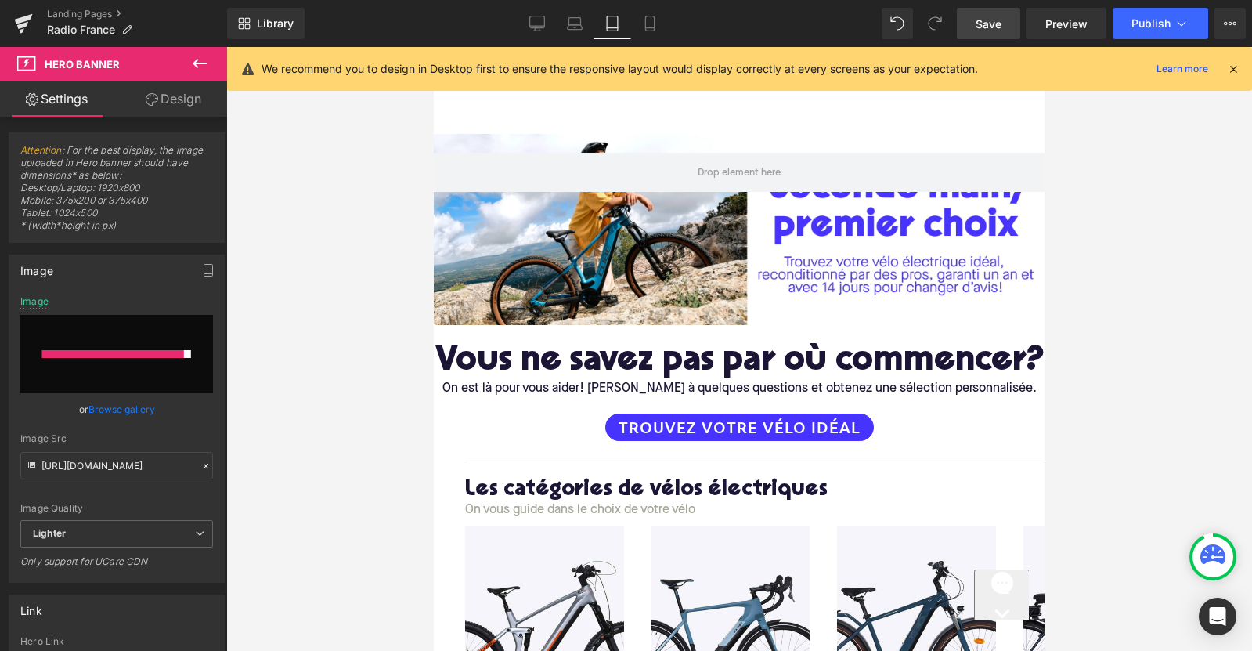
click at [999, 33] on link "Save" at bounding box center [988, 23] width 63 height 31
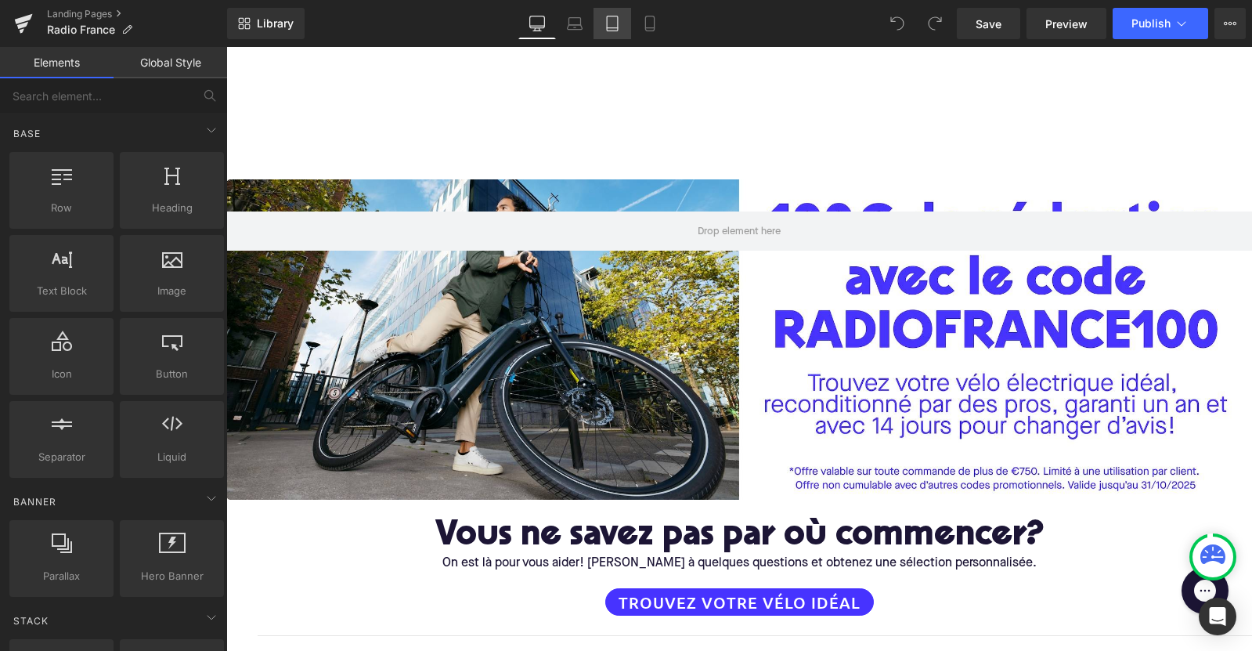
click at [608, 21] on icon at bounding box center [612, 23] width 11 height 15
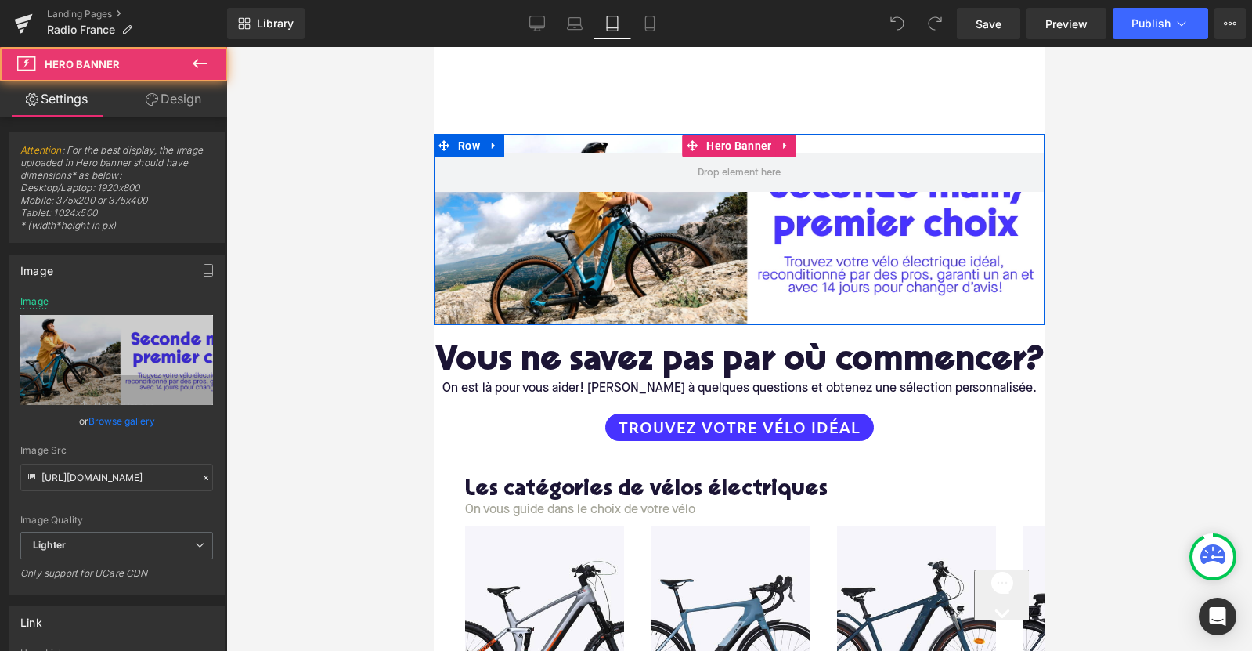
click at [717, 313] on div at bounding box center [739, 229] width 611 height 191
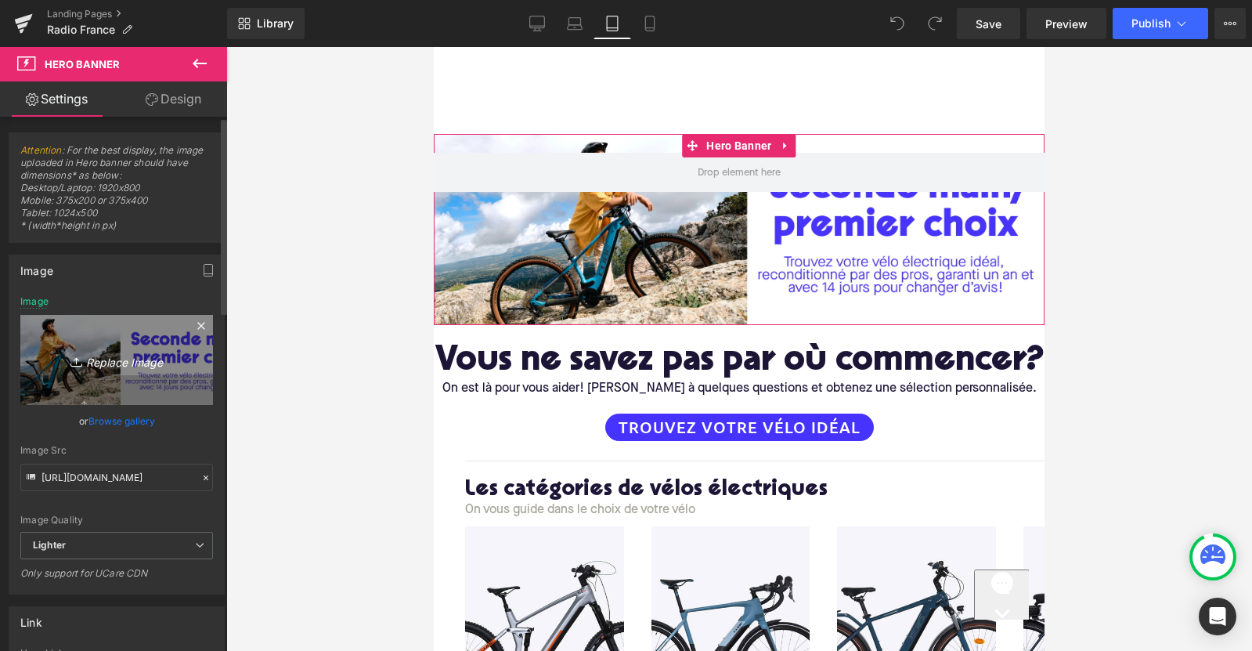
click at [113, 377] on link "Replace Image" at bounding box center [116, 360] width 193 height 90
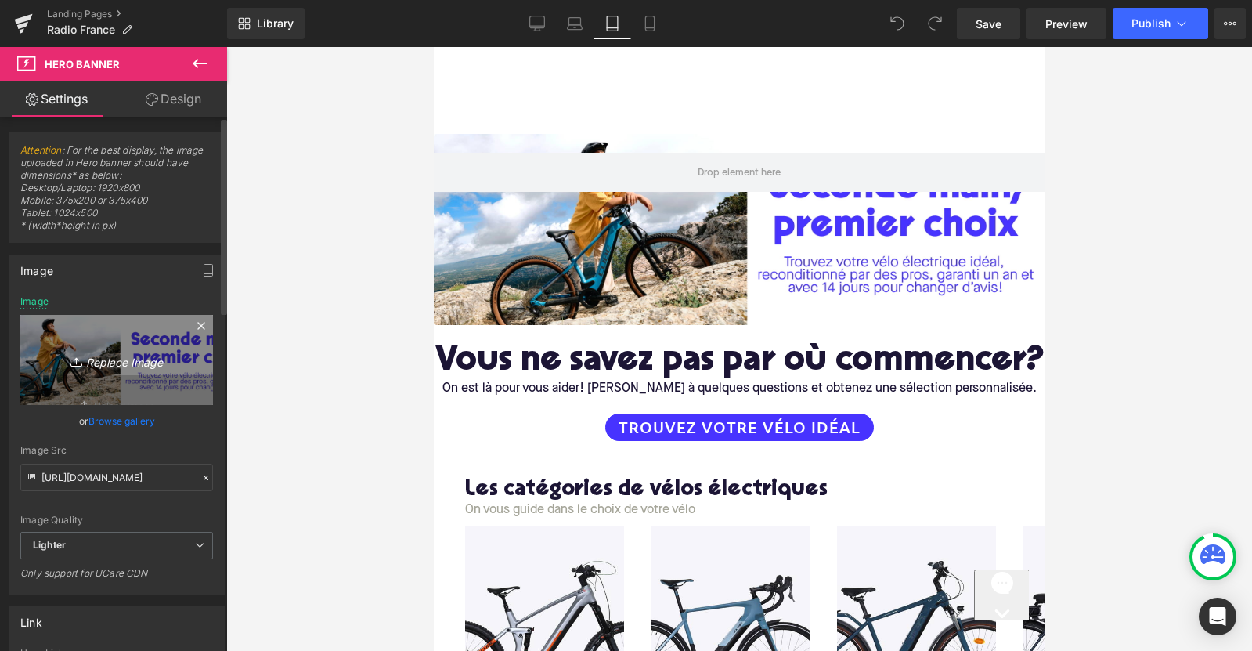
type input "C:\fakepath\RadioFrance Desk.jpg"
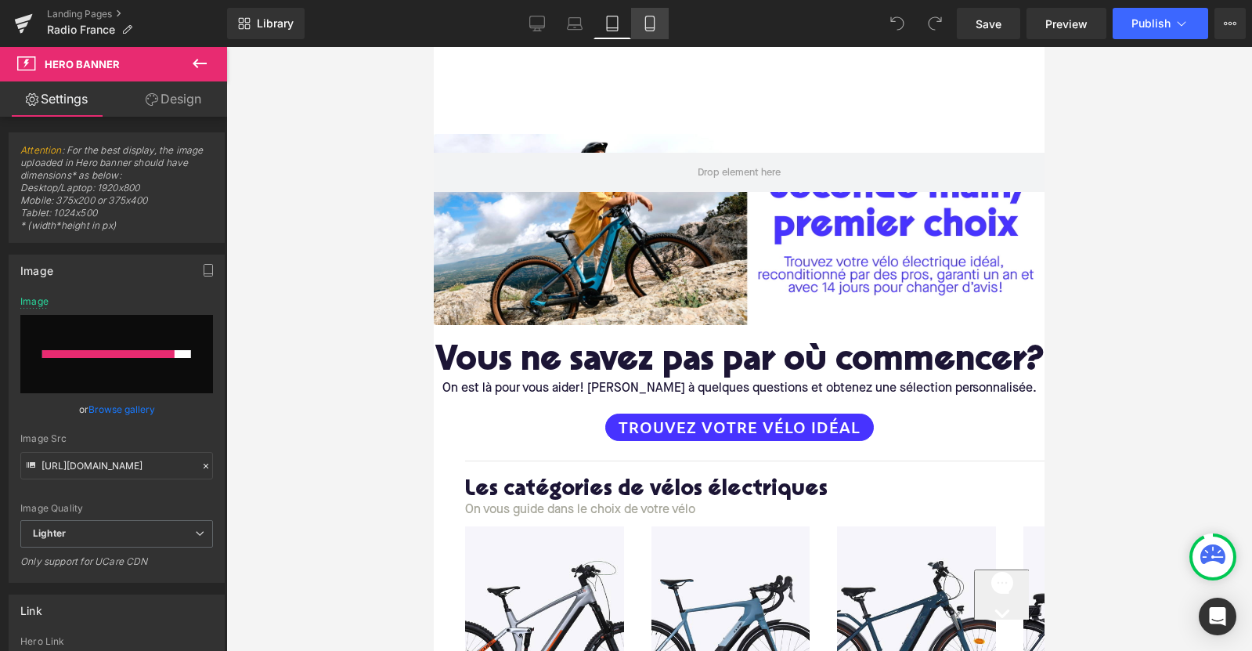
click at [658, 21] on link "Mobile" at bounding box center [650, 23] width 38 height 31
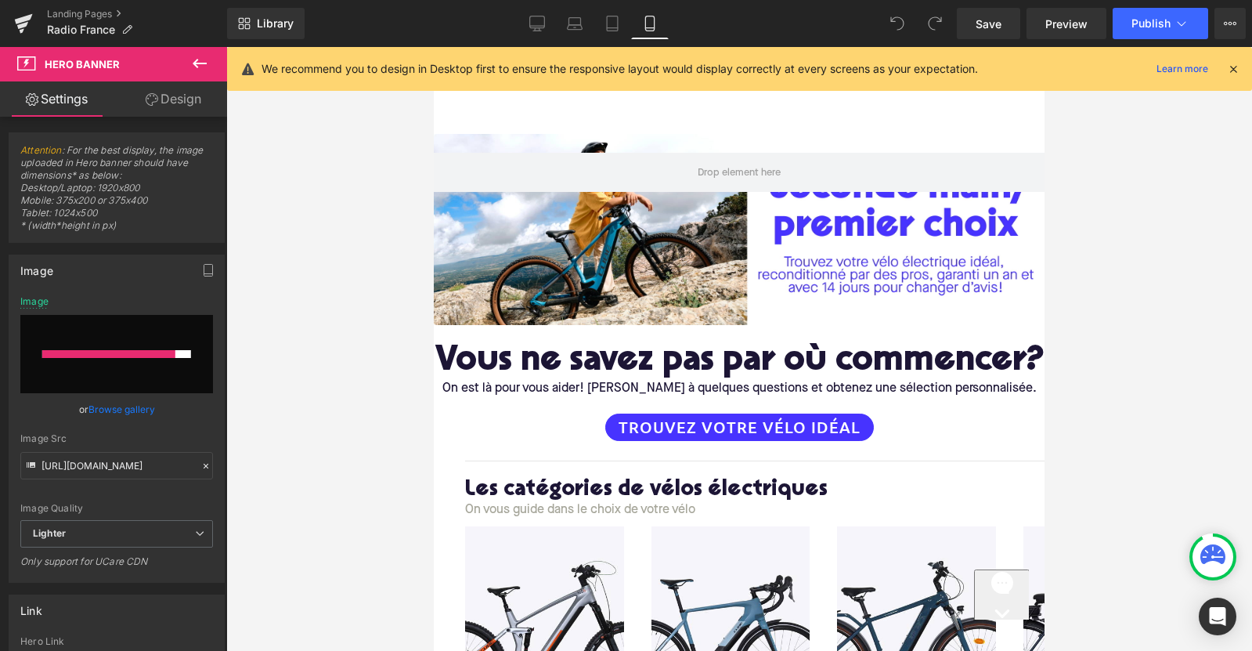
type input "[URL][DOMAIN_NAME]"
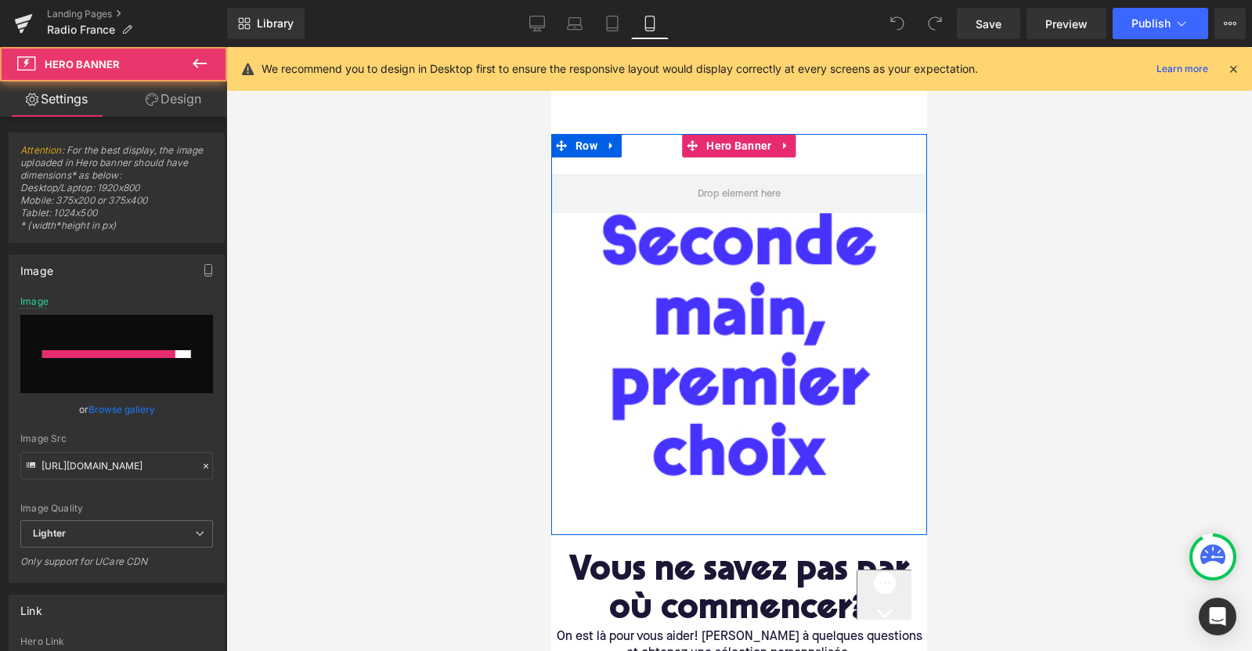
click at [706, 327] on div at bounding box center [739, 334] width 376 height 401
click at [749, 351] on div at bounding box center [739, 334] width 376 height 401
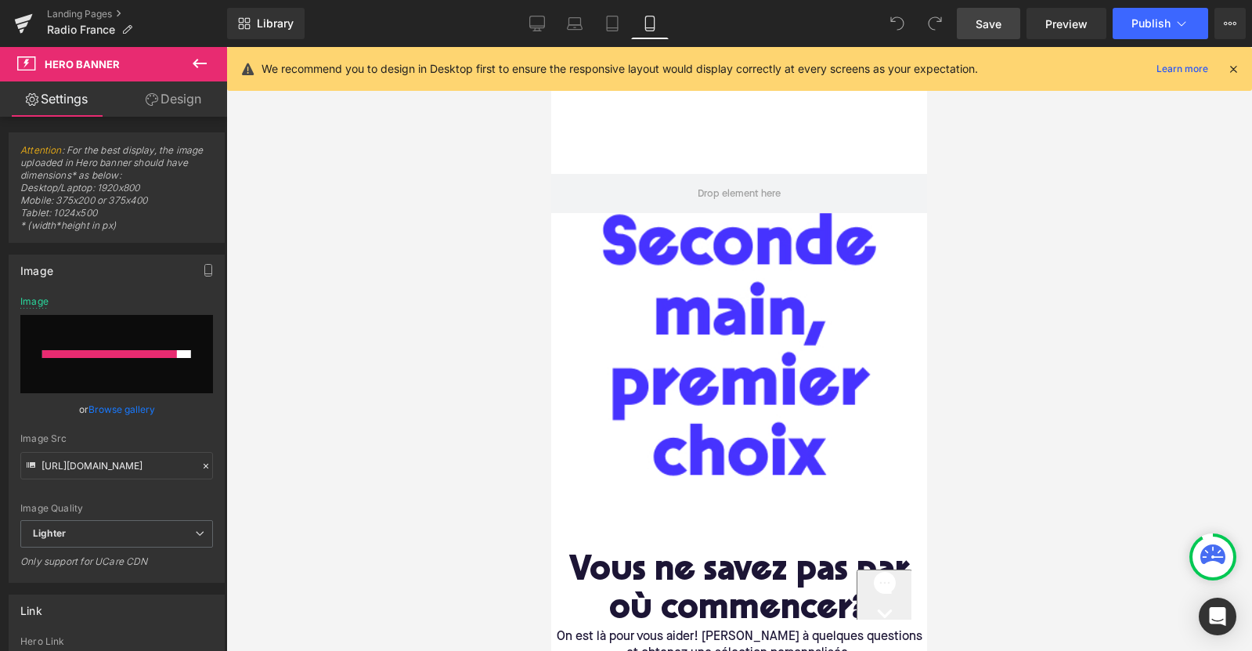
click at [974, 17] on link "Save" at bounding box center [988, 23] width 63 height 31
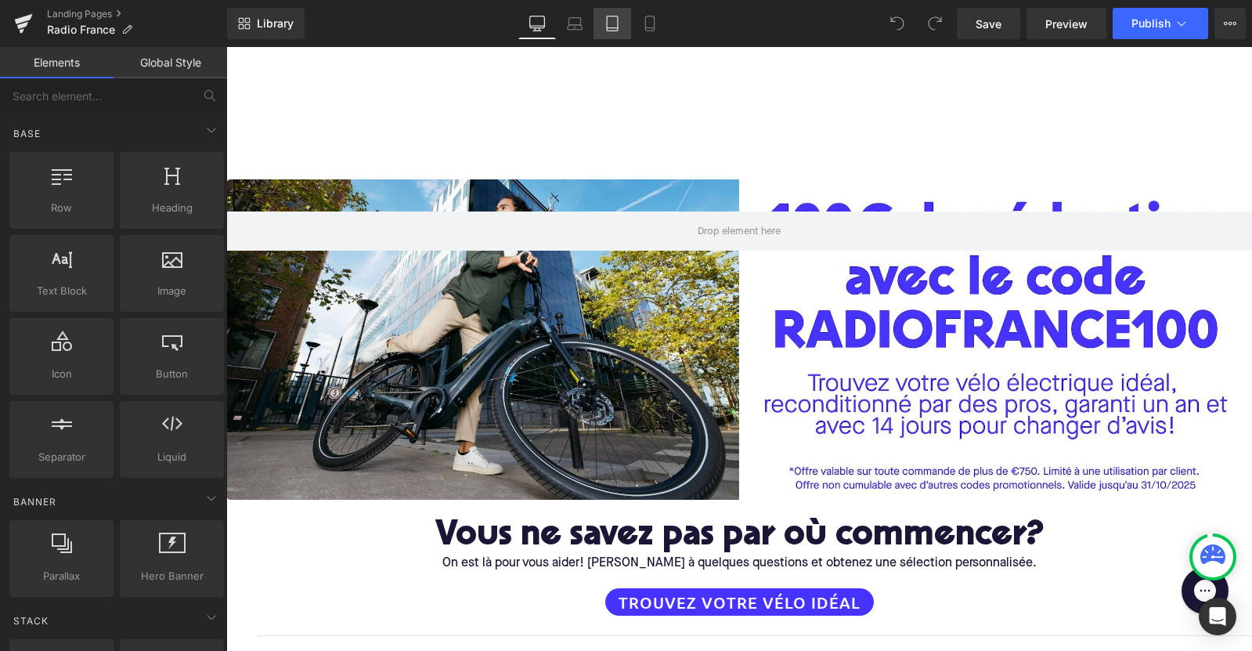
click at [619, 27] on icon at bounding box center [613, 24] width 16 height 16
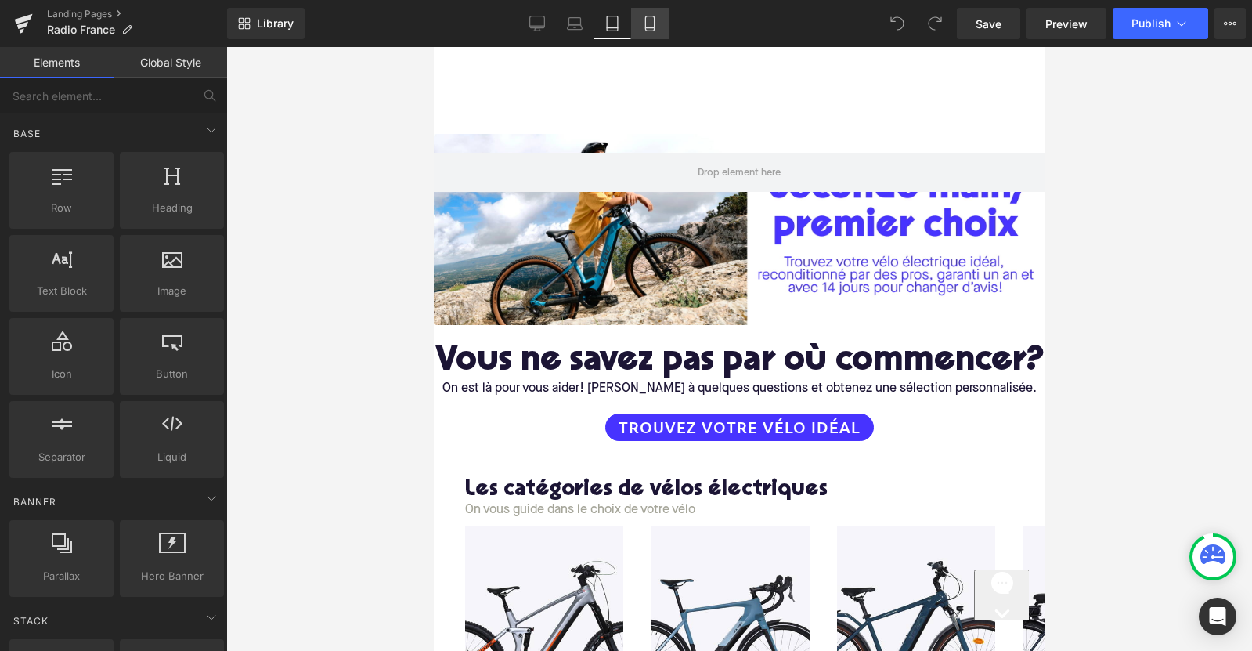
click at [645, 8] on link "Mobile" at bounding box center [650, 23] width 38 height 31
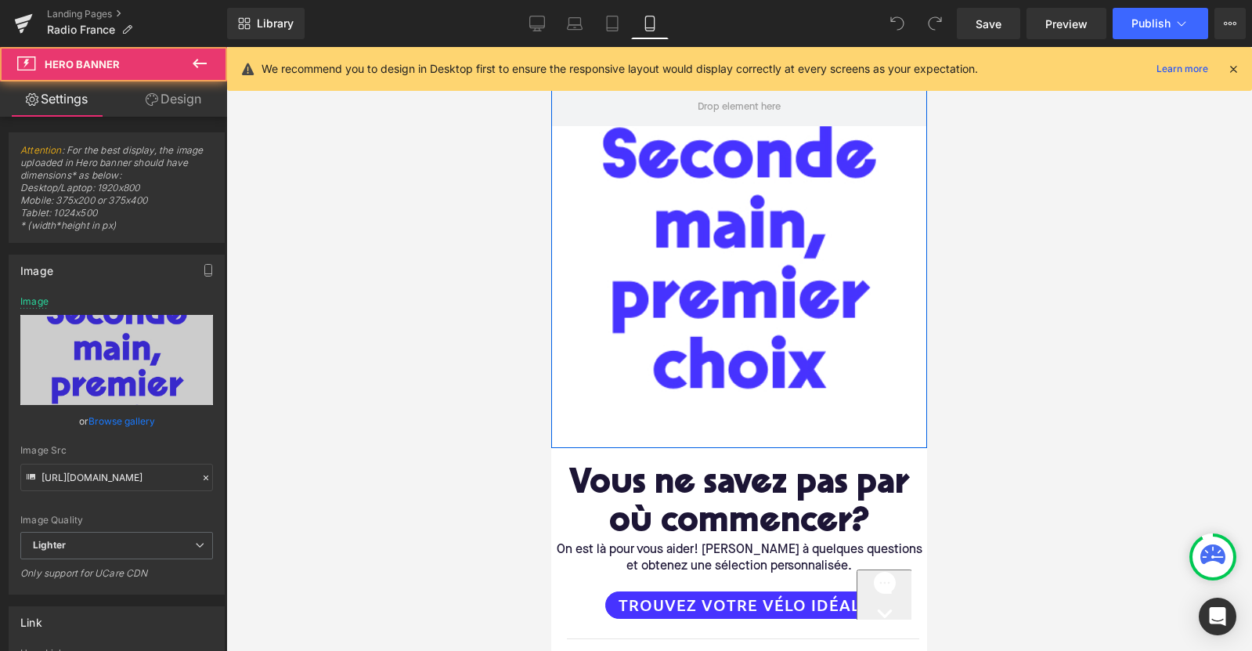
click at [725, 305] on div at bounding box center [739, 247] width 376 height 401
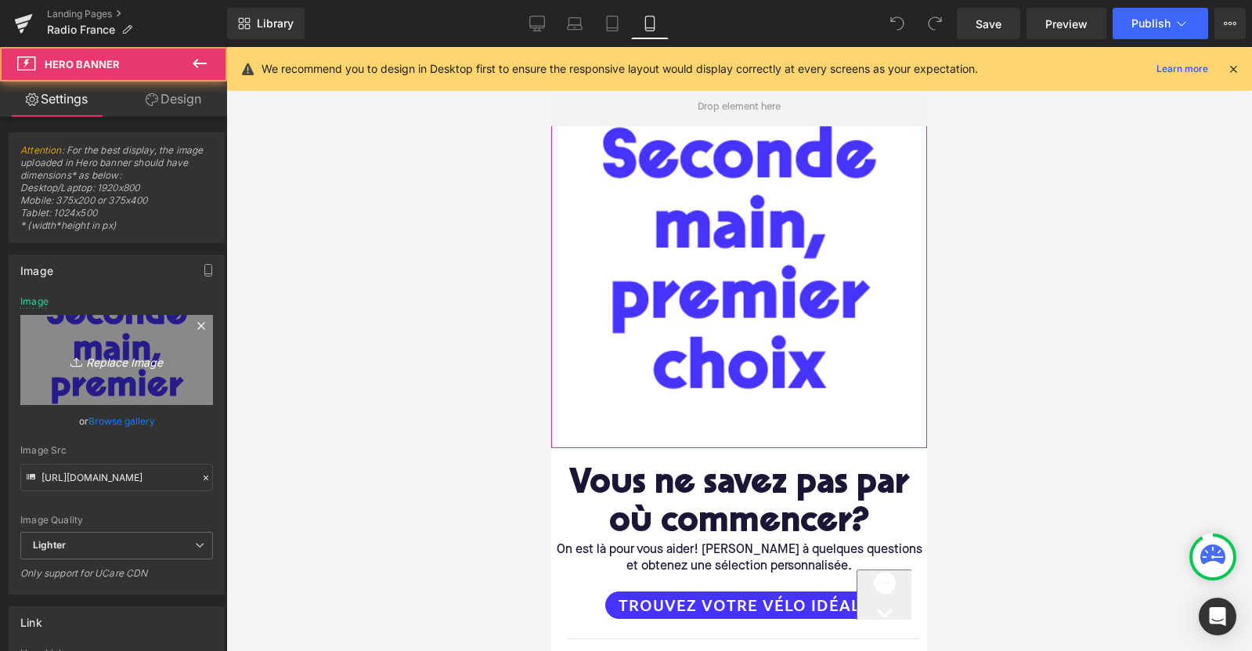
click at [128, 369] on icon "Replace Image" at bounding box center [116, 360] width 125 height 20
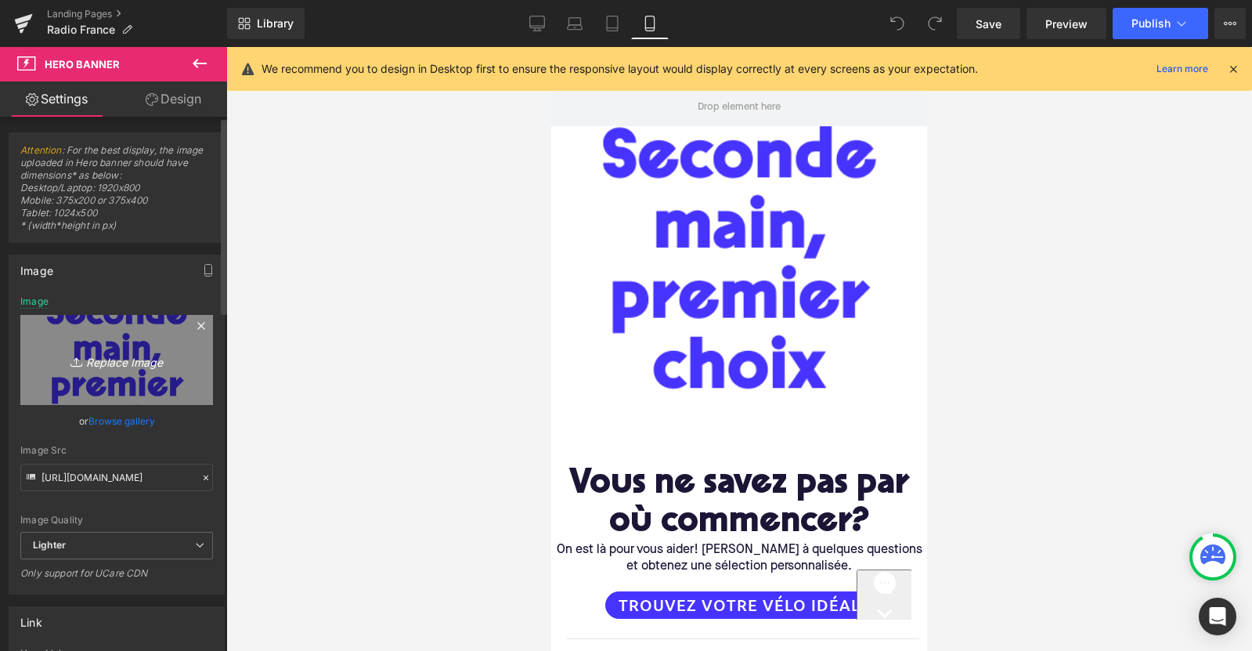
type input "C:\fakepath\RadioFrance Mobile.jpg"
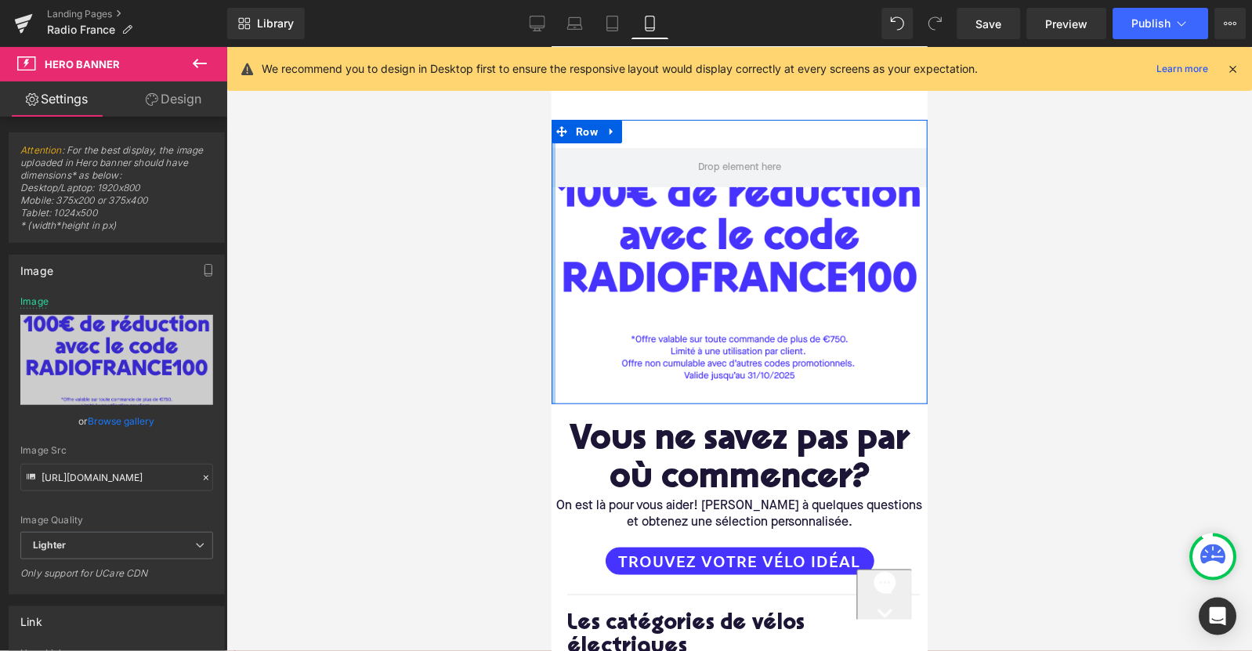
scroll to position [0, 0]
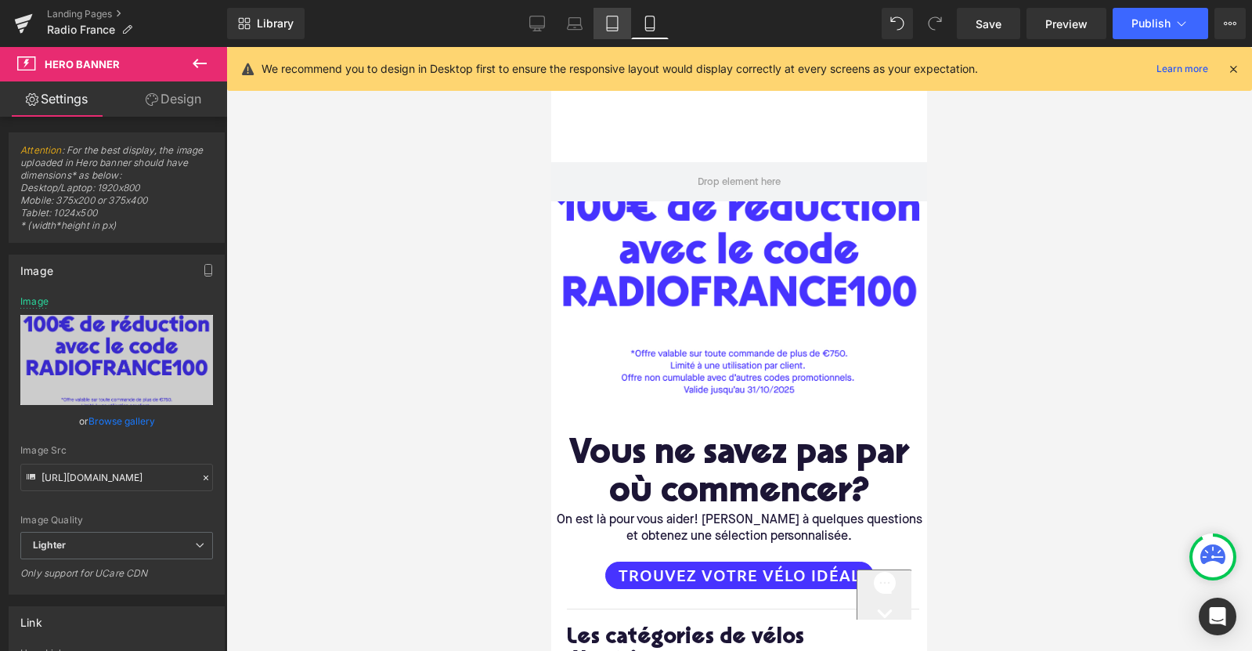
click at [609, 30] on icon at bounding box center [613, 24] width 16 height 16
type input "[URL][DOMAIN_NAME]"
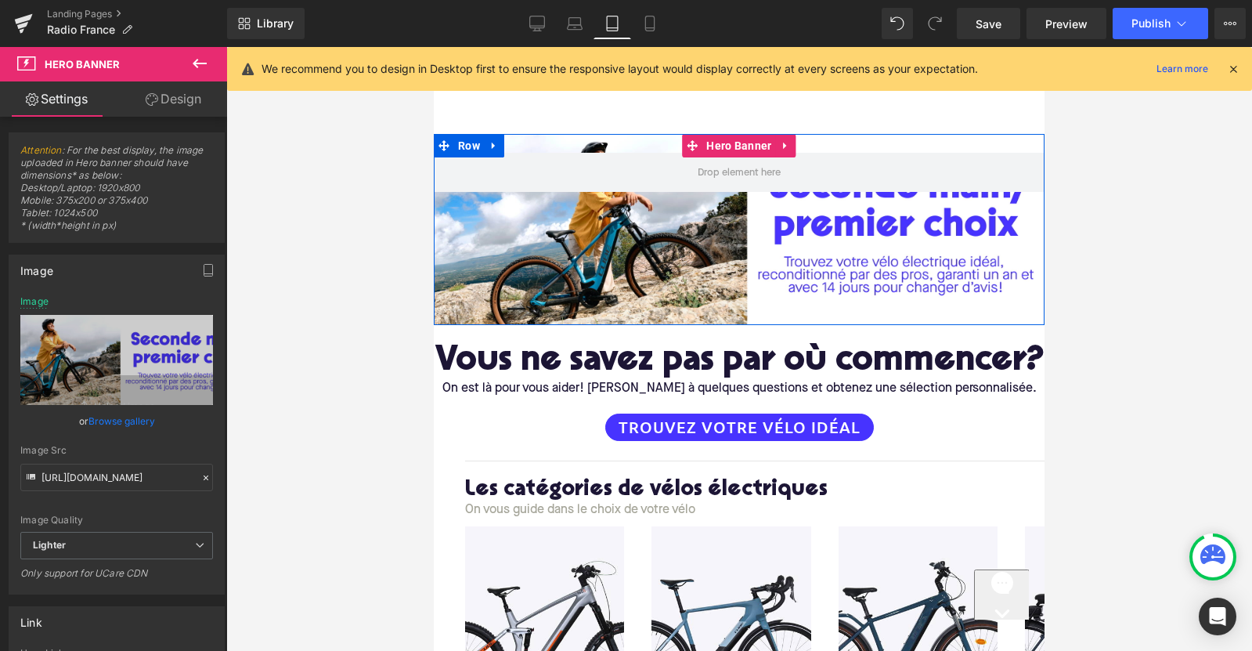
click at [692, 315] on div at bounding box center [739, 229] width 611 height 191
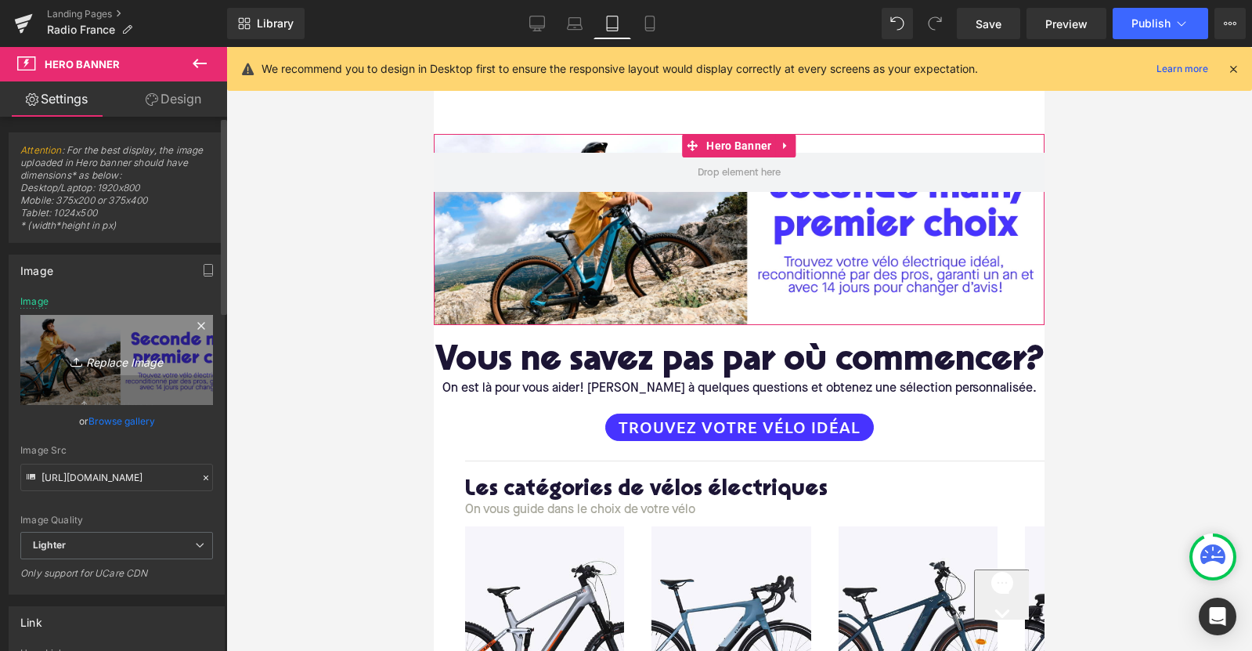
click at [107, 352] on icon "Replace Image" at bounding box center [116, 360] width 125 height 20
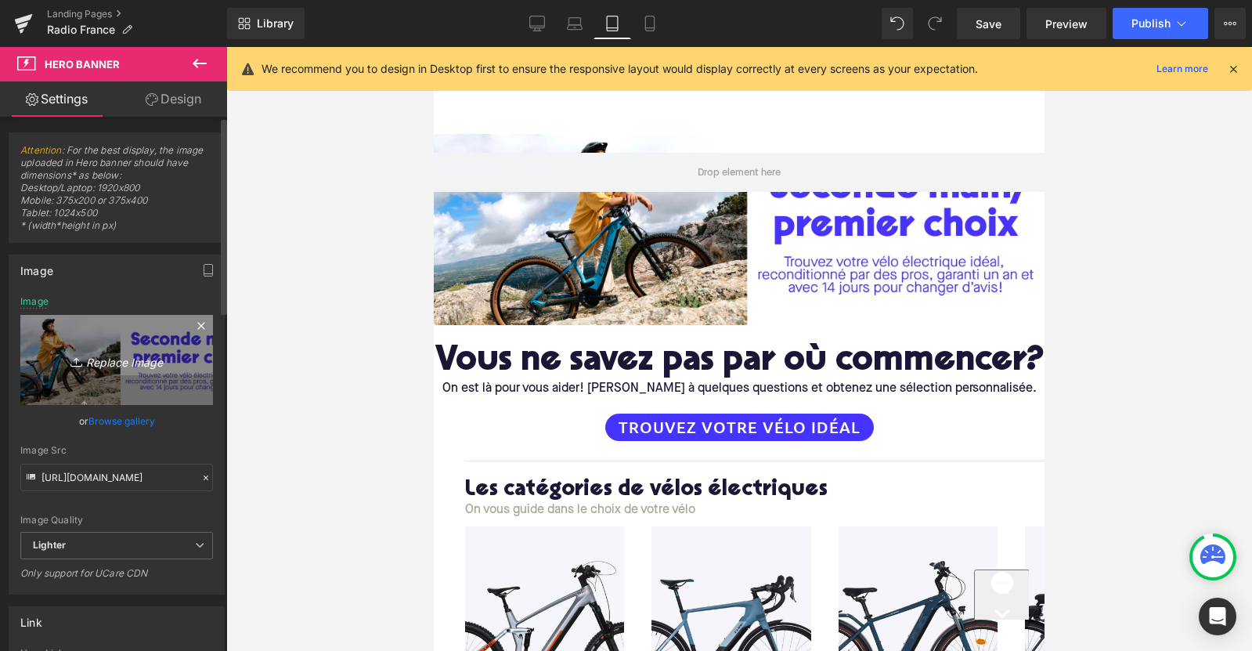
type input "C:\fakepath\RadioFrance Desk.jpg"
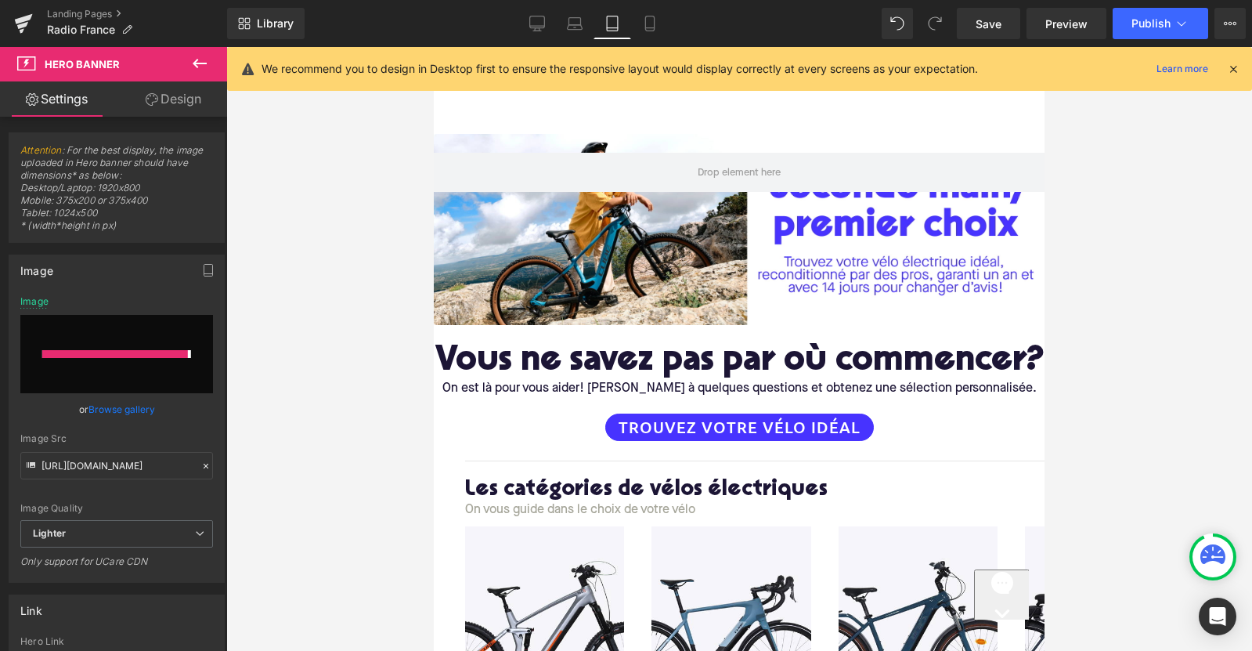
type input "https://ucarecdn.com/40ad558e-b593-40be-8172-d2c6aea73654/-/format/auto/-/previ…"
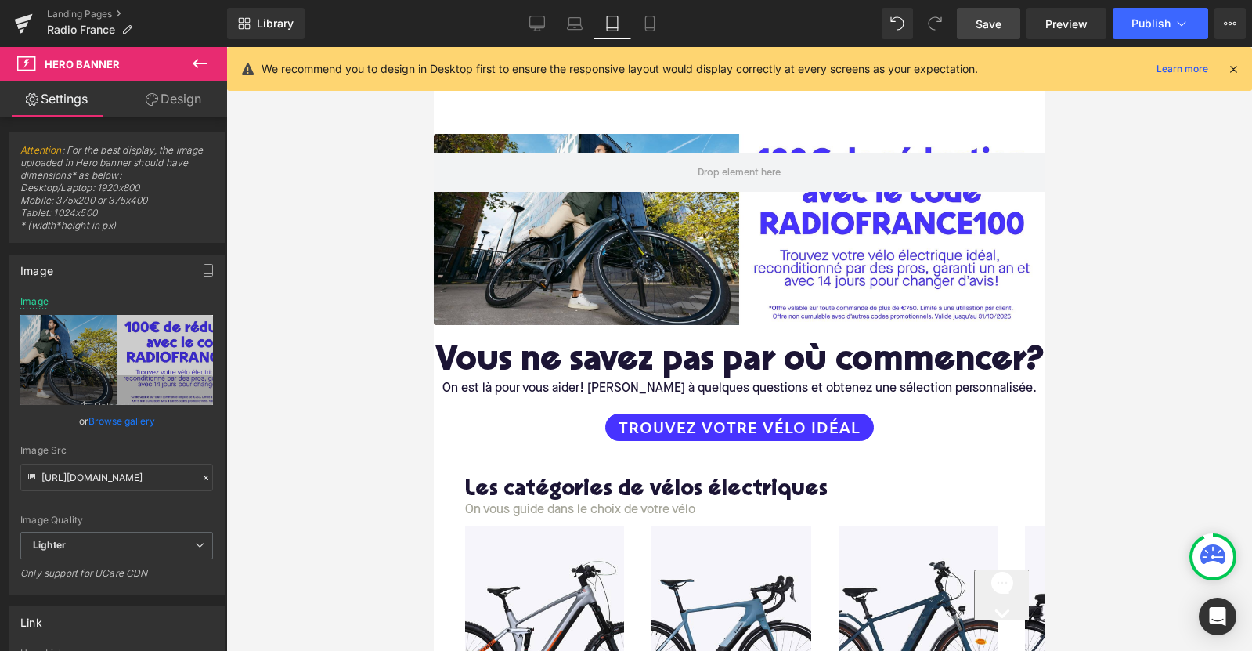
click at [999, 25] on span "Save" at bounding box center [989, 24] width 26 height 16
click at [1055, 25] on span "Preview" at bounding box center [1067, 24] width 42 height 16
click at [1150, 23] on span "Publish" at bounding box center [1150, 23] width 39 height 13
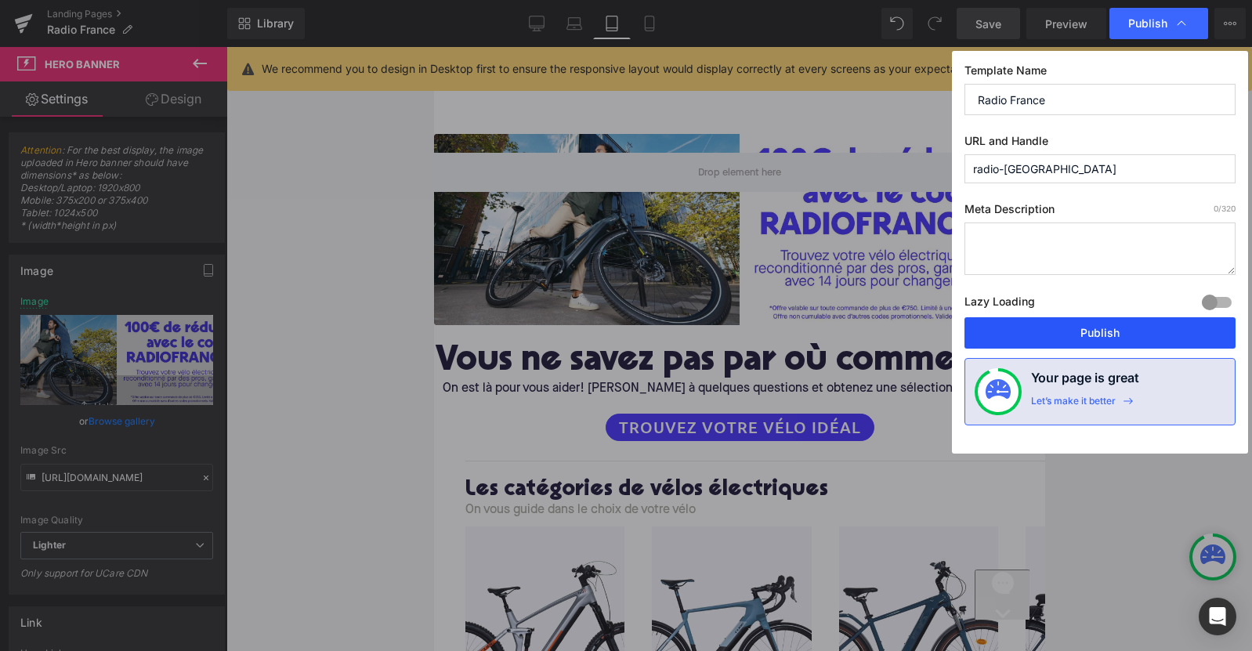
click at [1064, 336] on button "Publish" at bounding box center [1099, 332] width 271 height 31
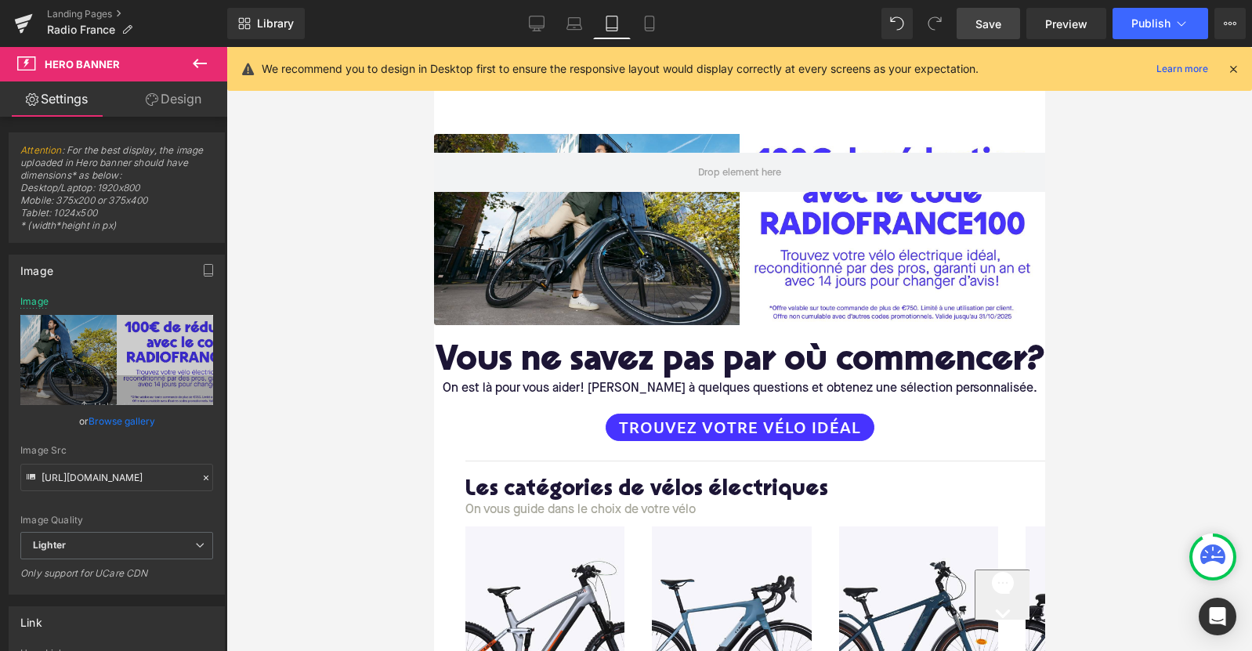
click at [984, 117] on div at bounding box center [738, 90] width 611 height 87
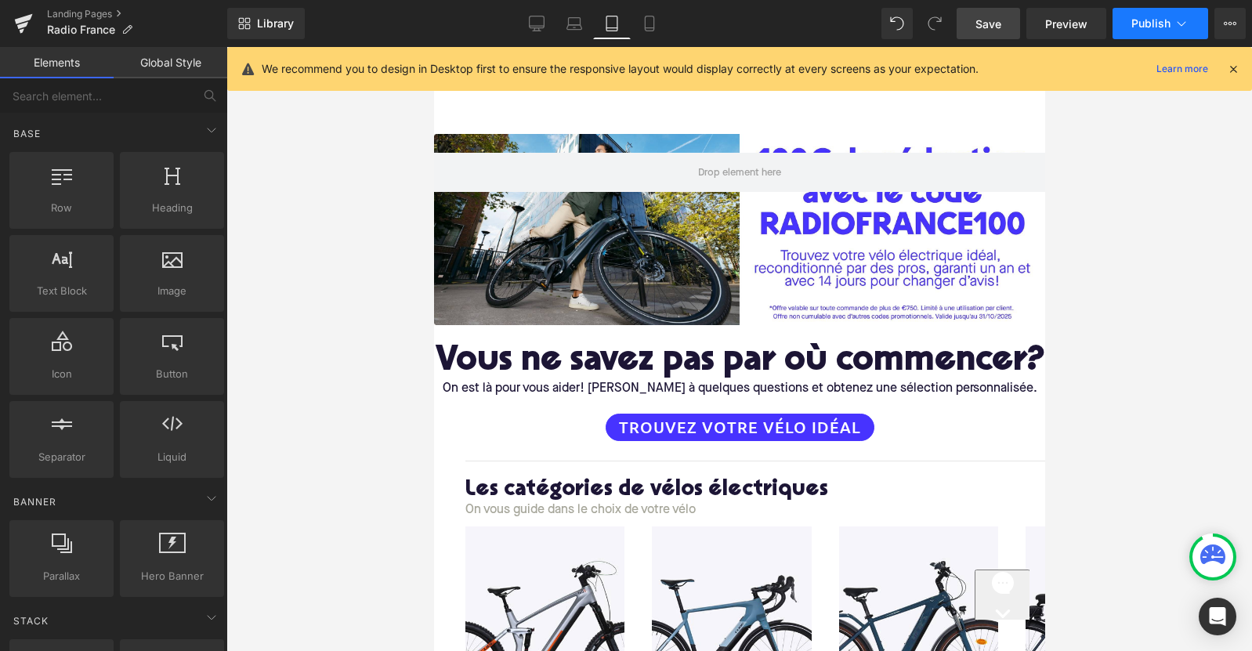
click at [1145, 22] on span "Publish" at bounding box center [1150, 23] width 39 height 13
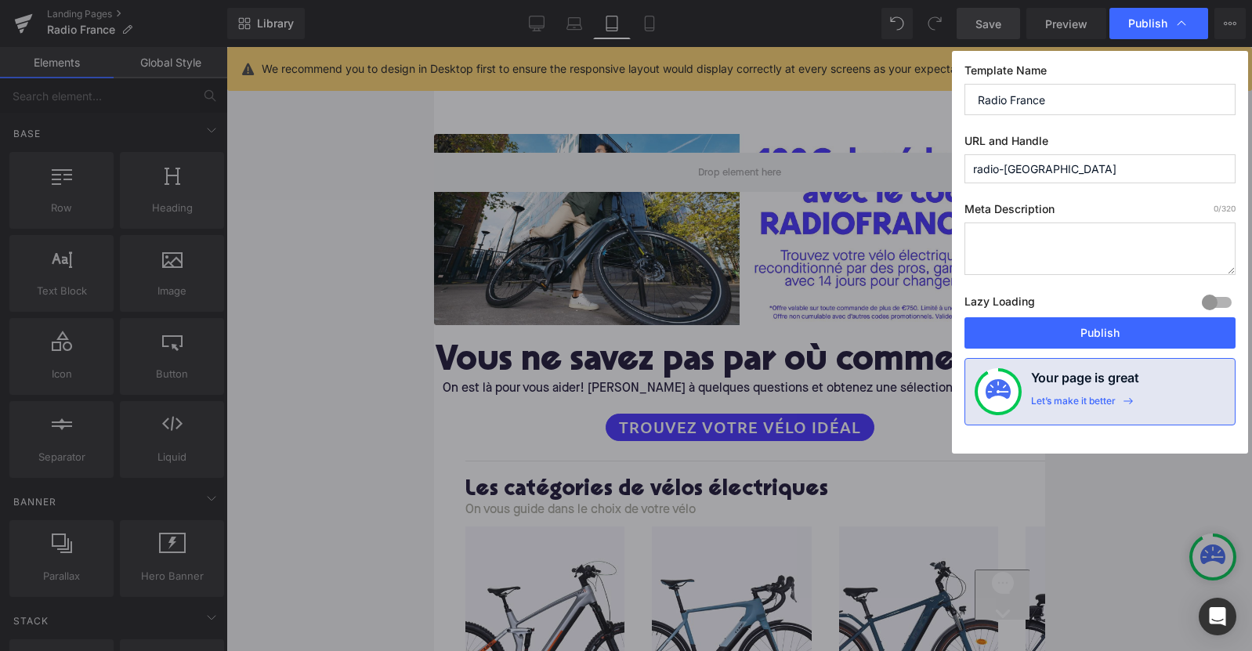
click at [1003, 168] on input "radio-france" at bounding box center [1099, 168] width 271 height 29
type input "radiofrance"
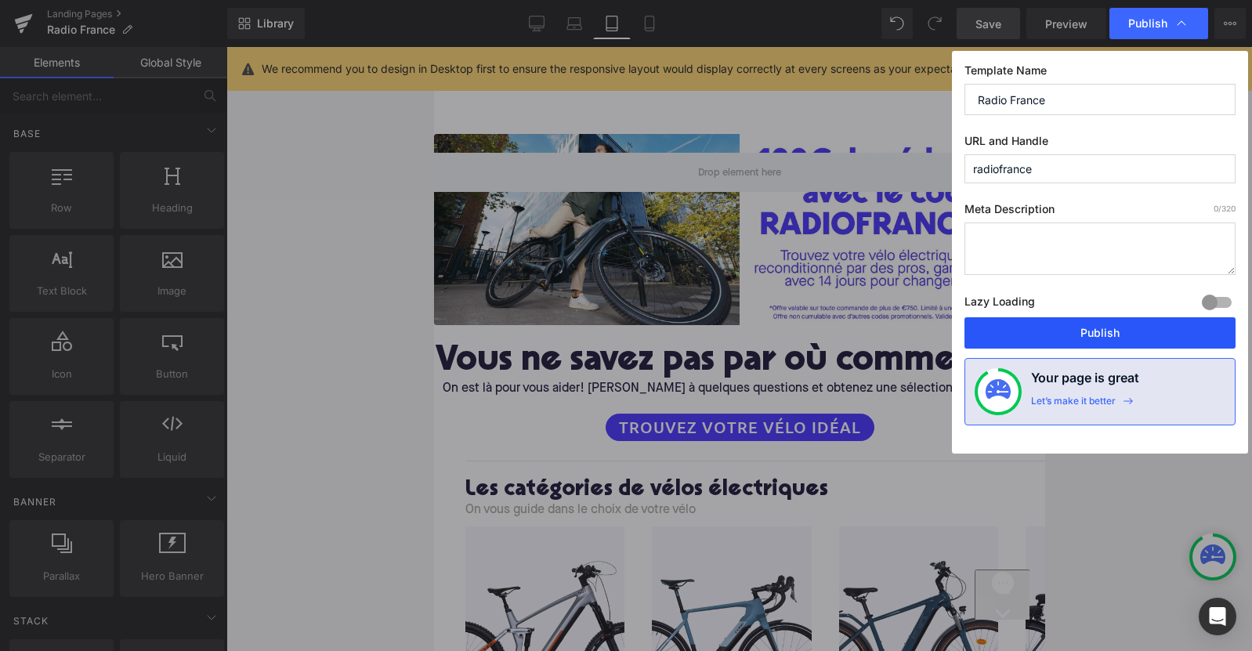
click at [1028, 323] on button "Publish" at bounding box center [1099, 332] width 271 height 31
